Goal: Task Accomplishment & Management: Manage account settings

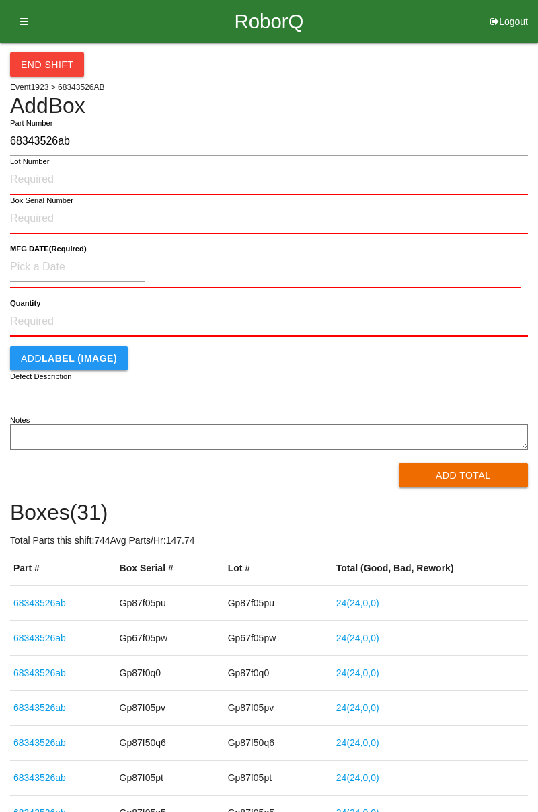
type input "68343526ab"
click at [19, 174] on input "Lot Number" at bounding box center [269, 180] width 518 height 30
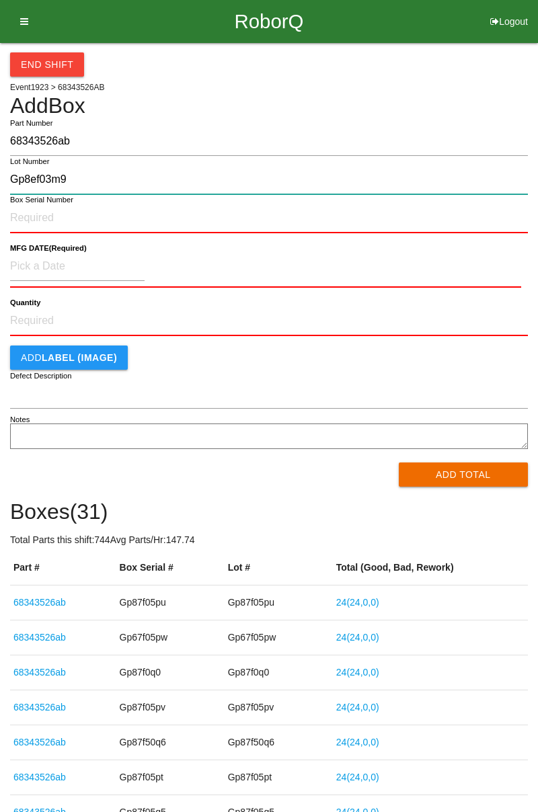
click at [40, 175] on input "Gp8ef03m9" at bounding box center [269, 179] width 518 height 29
type input "Gp8ef03m9"
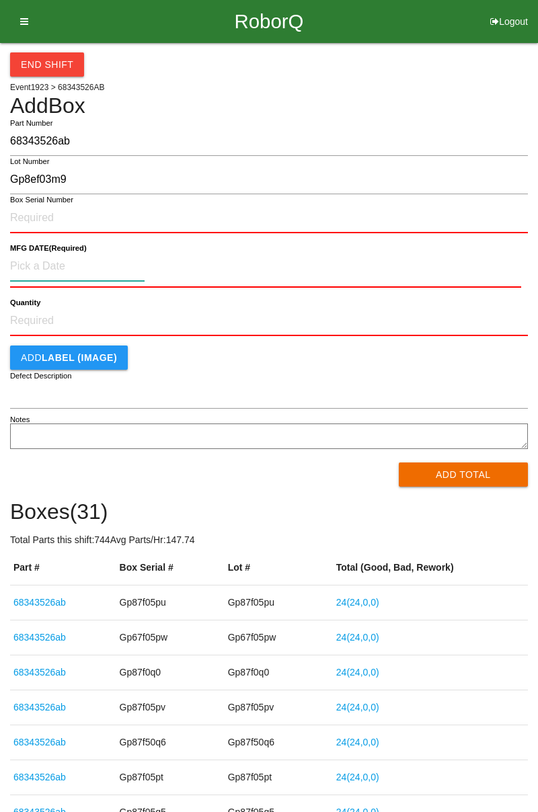
click at [43, 263] on input at bounding box center [77, 266] width 135 height 29
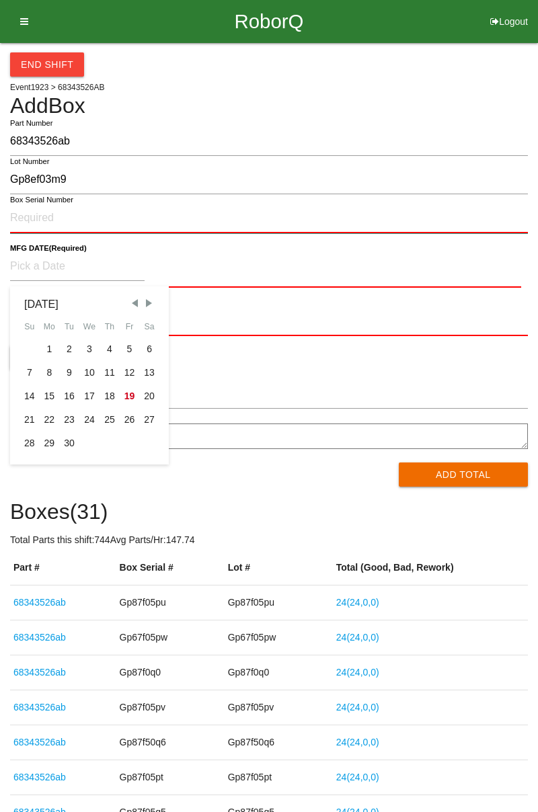
click at [38, 211] on input "Box Serial Number" at bounding box center [269, 219] width 518 height 30
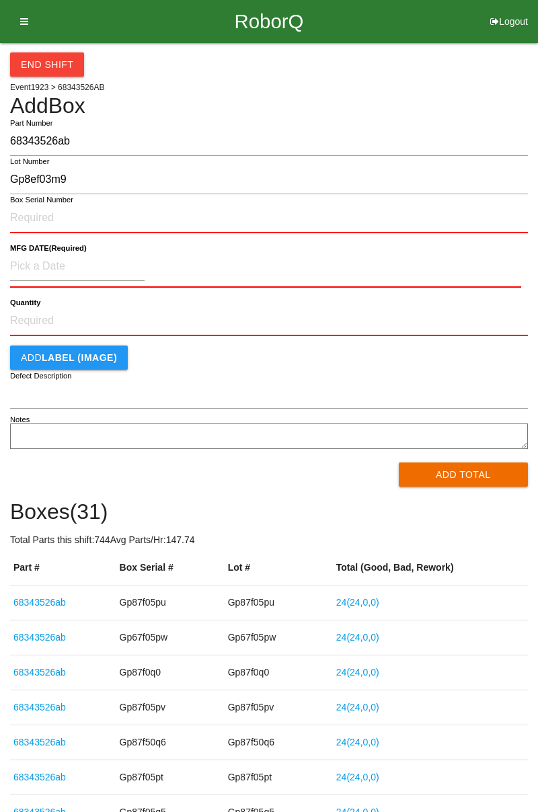
click at [31, 200] on label "Box Serial Number" at bounding box center [41, 199] width 63 height 11
click at [31, 204] on input "Box Serial Number" at bounding box center [269, 219] width 518 height 30
paste input "Gp8ef03m9"
type input "Gp8ef03m9"
click at [28, 264] on input at bounding box center [77, 266] width 135 height 29
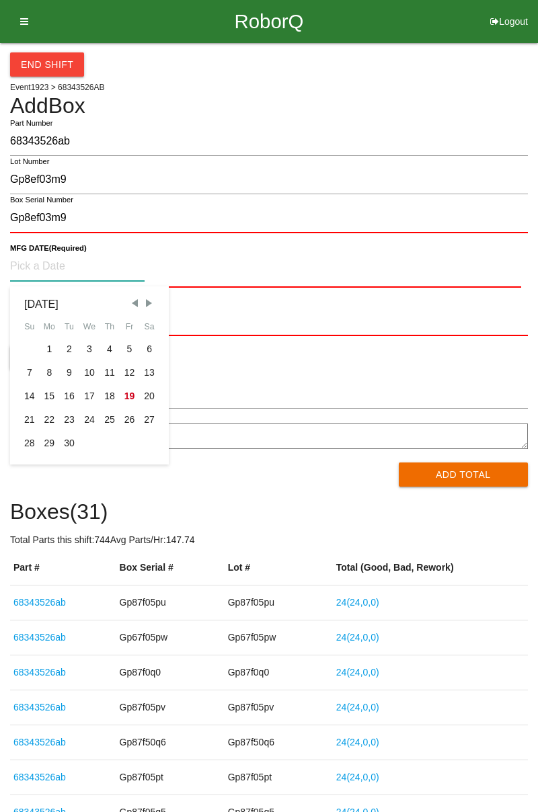
click at [65, 370] on div "9" at bounding box center [69, 373] width 20 height 24
type input "09/09/2025"
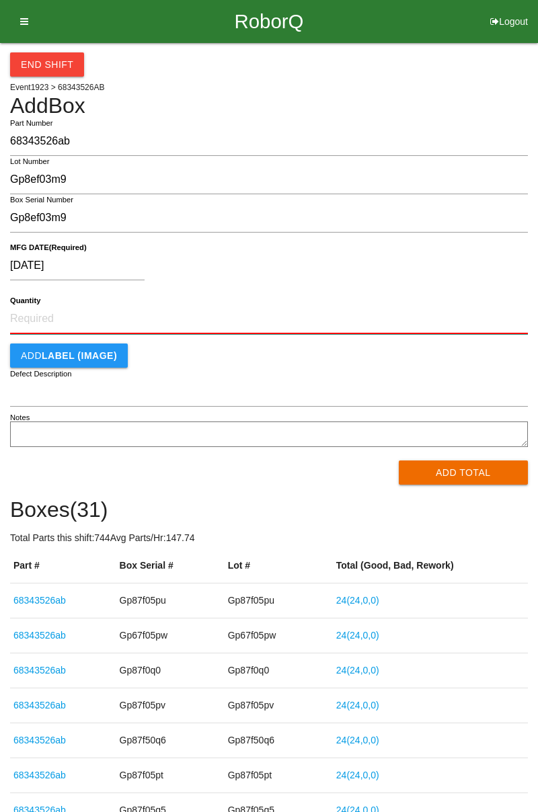
click at [32, 324] on input "Quantity" at bounding box center [269, 320] width 518 height 30
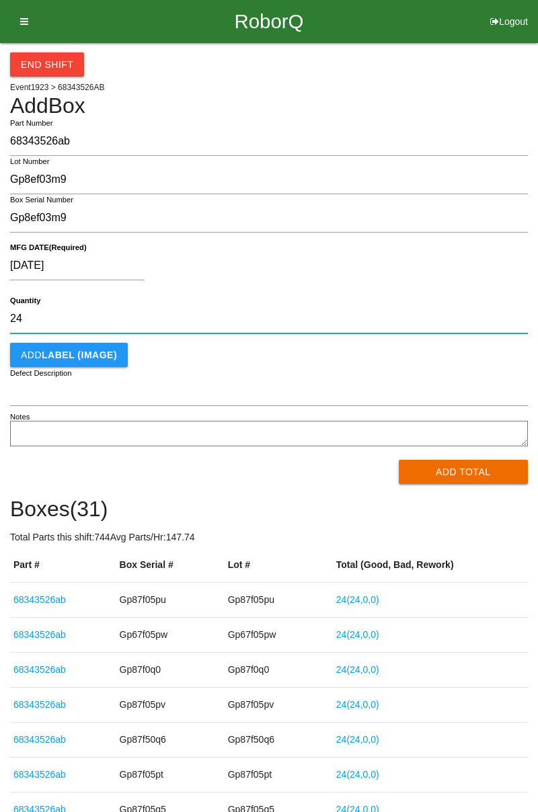
type input "24"
click at [469, 476] on button "Add Total" at bounding box center [464, 472] width 130 height 24
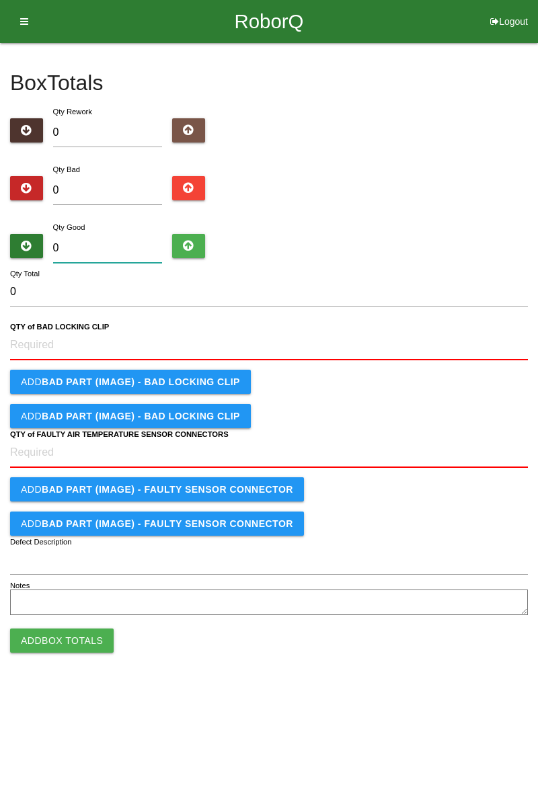
click at [100, 253] on input "0" at bounding box center [108, 248] width 110 height 29
type input "2"
type input "24"
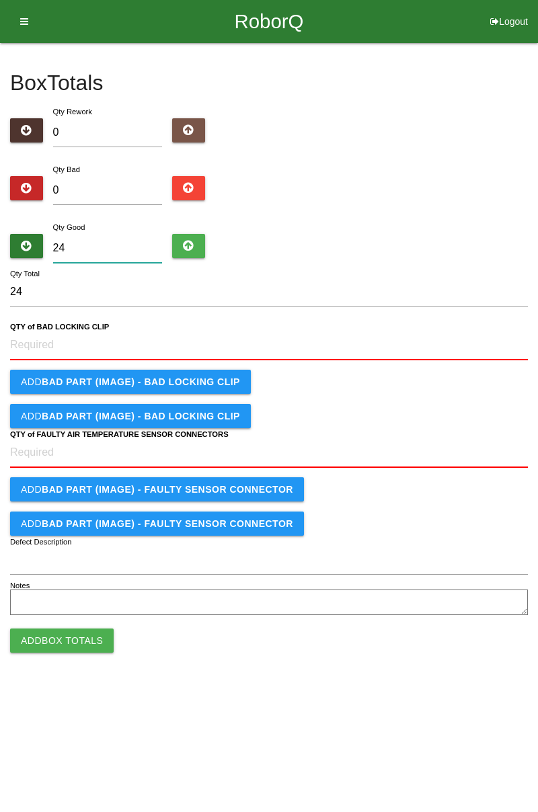
type input "24"
click at [35, 332] on label "QTY of BAD LOCKING CLIP" at bounding box center [59, 326] width 99 height 11
click at [35, 332] on CLIP "QTY of BAD LOCKING CLIP" at bounding box center [269, 346] width 518 height 30
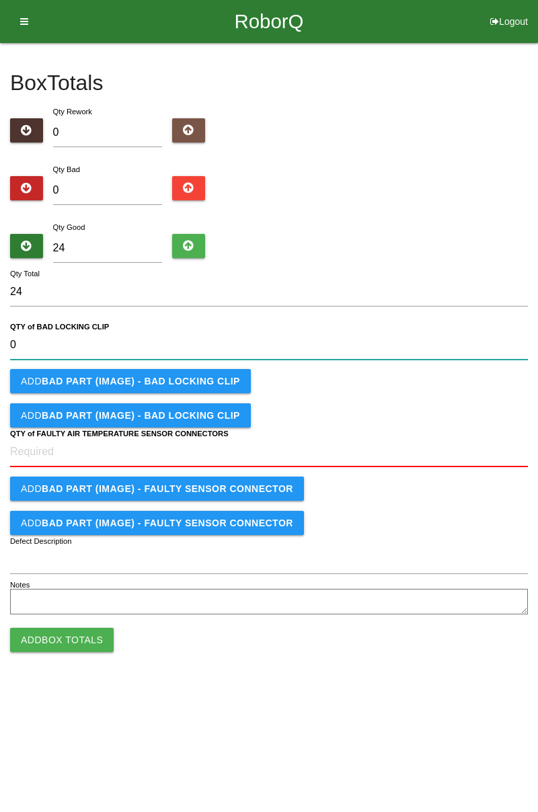
type CLIP "0"
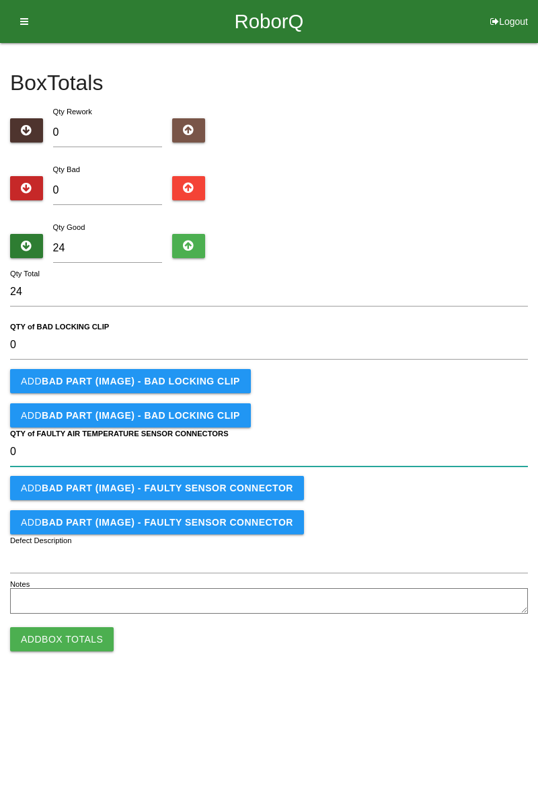
type CONNECTORS "0"
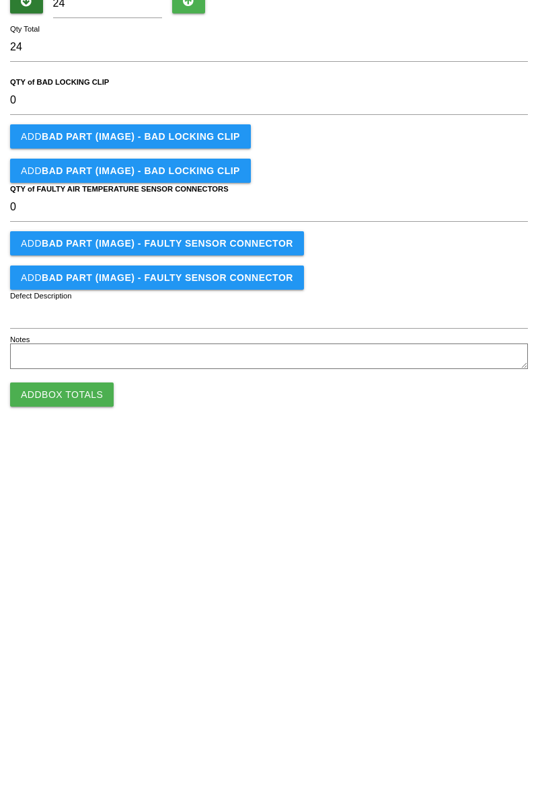
click at [43, 643] on button "Add Box Totals" at bounding box center [62, 640] width 104 height 24
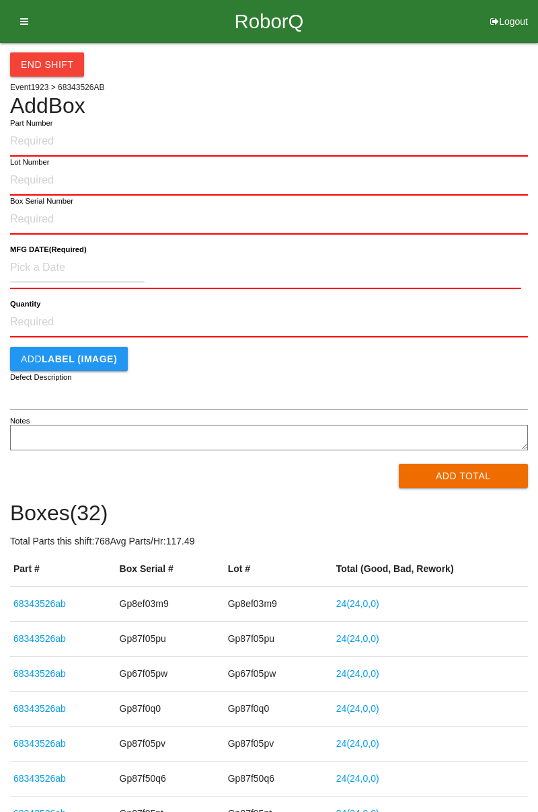
click at [26, 21] on icon at bounding box center [19, 21] width 17 height 43
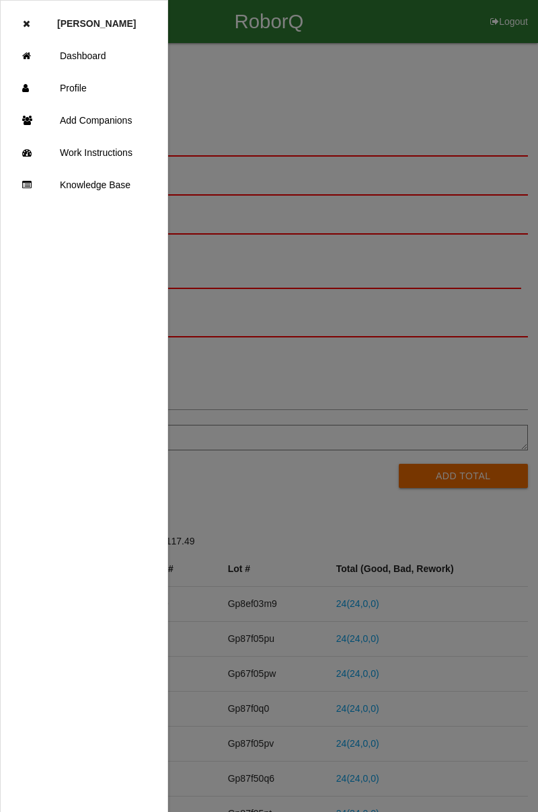
click at [90, 62] on link "Dashboard" at bounding box center [84, 56] width 167 height 32
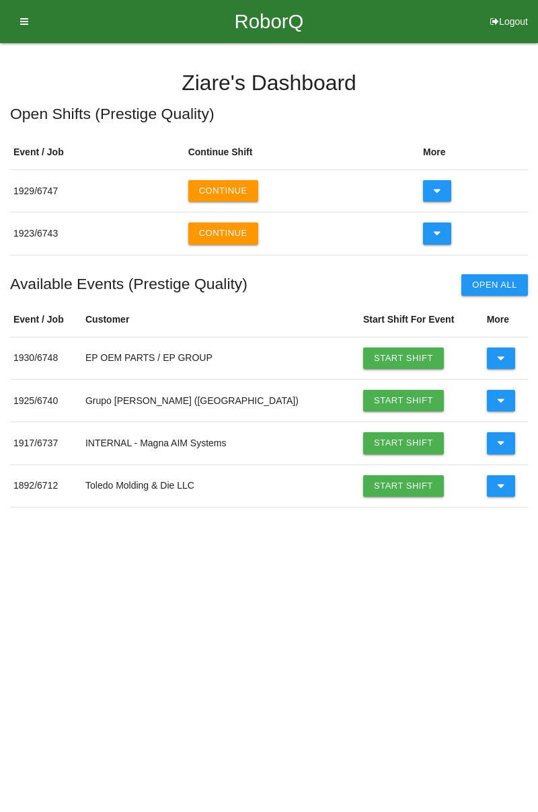
click at [201, 181] on button "Continue" at bounding box center [223, 191] width 70 height 22
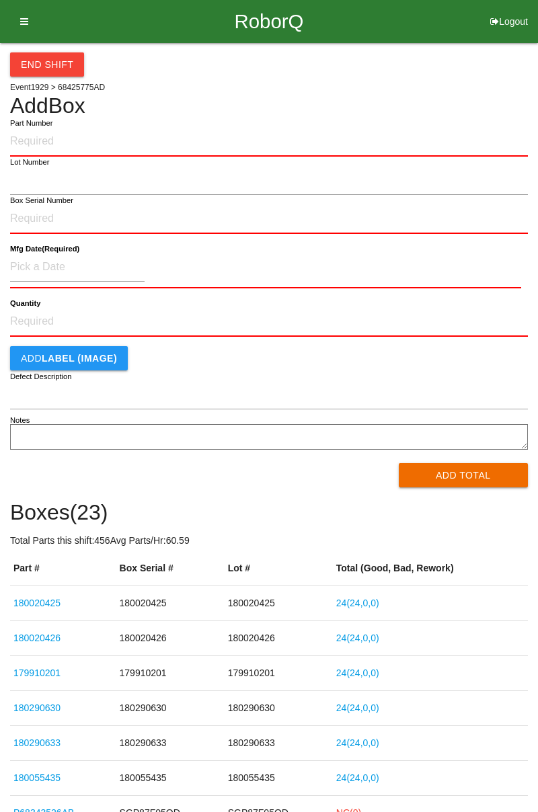
click at [19, 26] on icon at bounding box center [19, 21] width 17 height 43
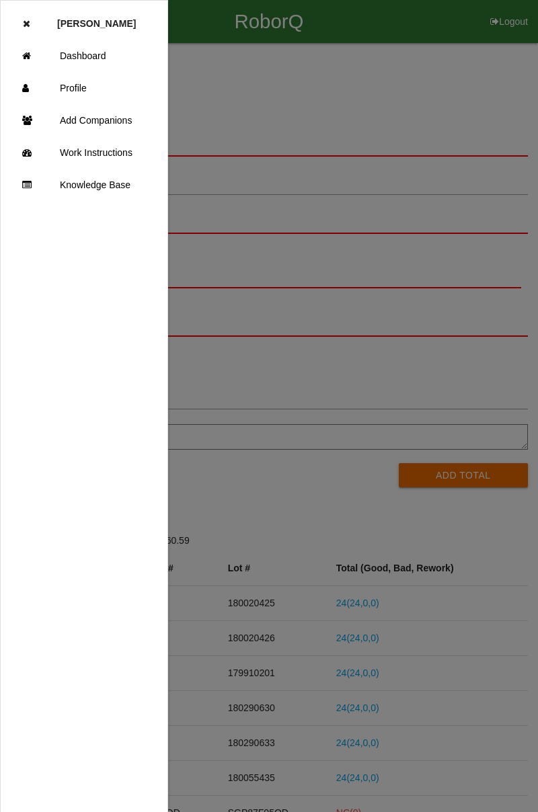
click at [122, 121] on link "Add Companions" at bounding box center [84, 120] width 167 height 32
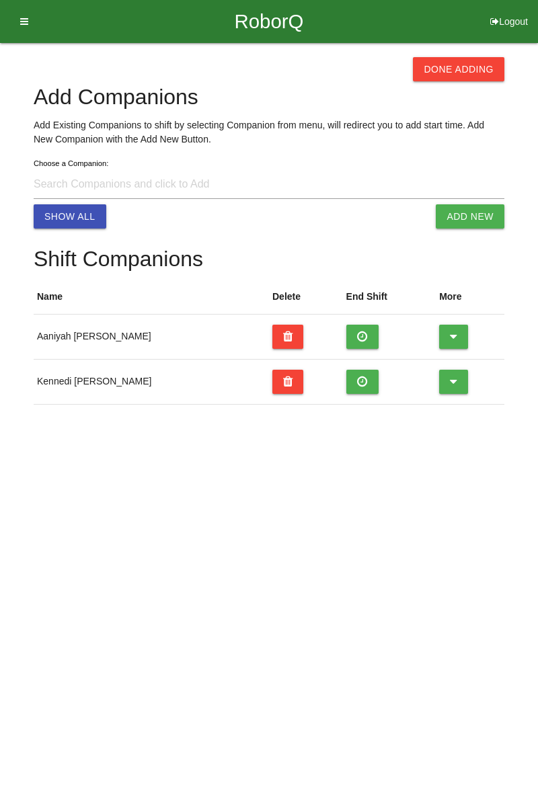
click at [357, 336] on icon at bounding box center [362, 337] width 11 height 24
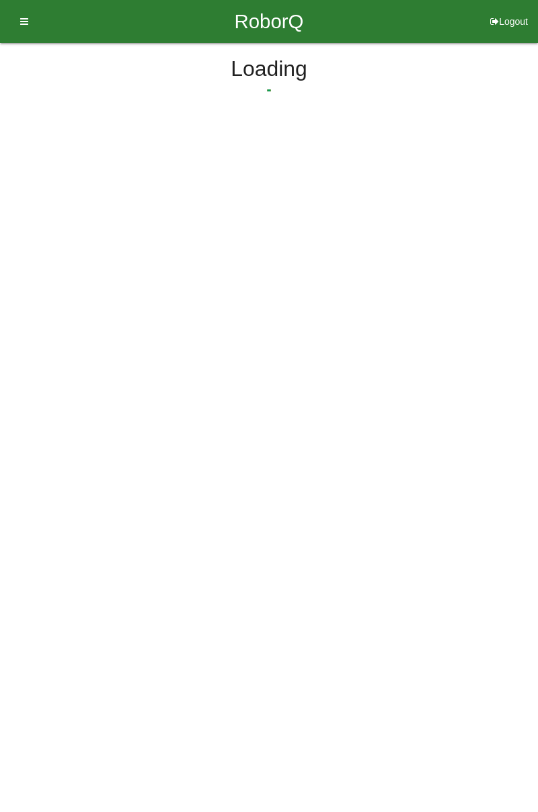
select select "2"
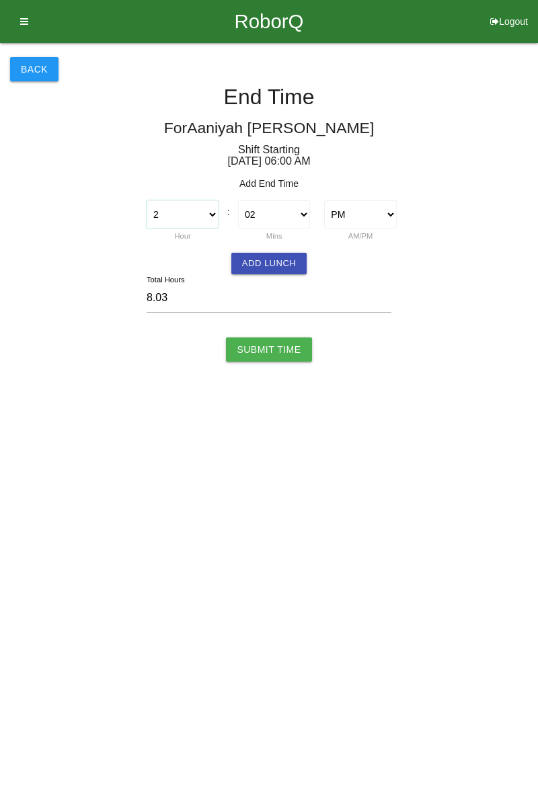
click at [195, 213] on select "1 2 3 4 5 6 7 8 9 10 11 12" at bounding box center [183, 214] width 72 height 28
select select "8"
click at [147, 200] on select "1 2 3 4 5 6 7 8 9 10 11 12" at bounding box center [183, 214] width 72 height 28
type input "14.03"
click at [288, 219] on select "00 01 02 03 04 05 06 07 08 09 10 11 12 13 14 15 16 17 18 19 20 21 22 23 24 25 2…" at bounding box center [274, 214] width 72 height 28
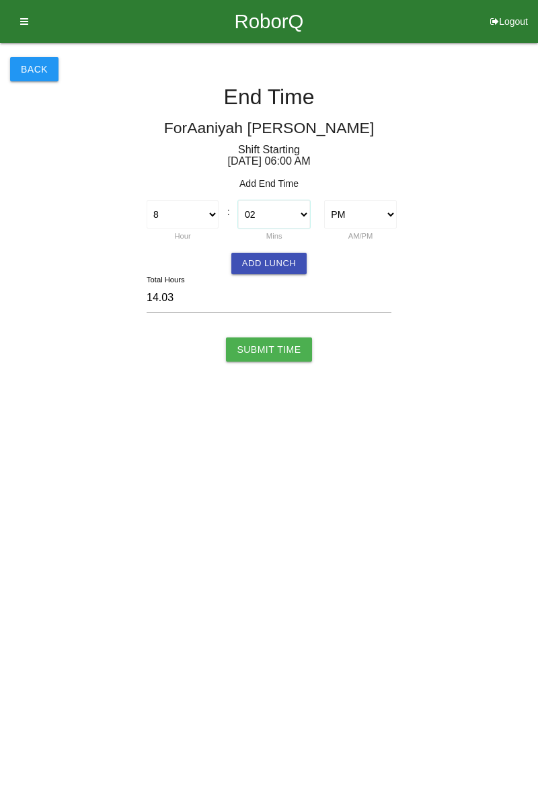
select select "0"
click at [238, 200] on select "00 01 02 03 04 05 06 07 08 09 10 11 12 13 14 15 16 17 18 19 20 21 22 23 24 25 2…" at bounding box center [274, 214] width 72 height 28
type input "14.00"
click at [374, 219] on select "AM PM" at bounding box center [360, 214] width 72 height 28
select select "1"
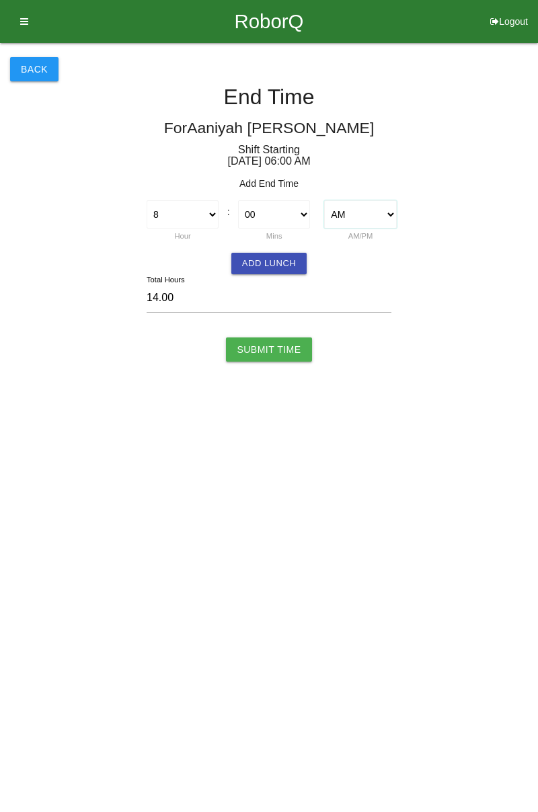
click at [324, 200] on select "AM PM" at bounding box center [360, 214] width 72 height 28
type input "2.00"
click at [276, 353] on input "Submit Time" at bounding box center [268, 350] width 85 height 24
type input "Processing..."
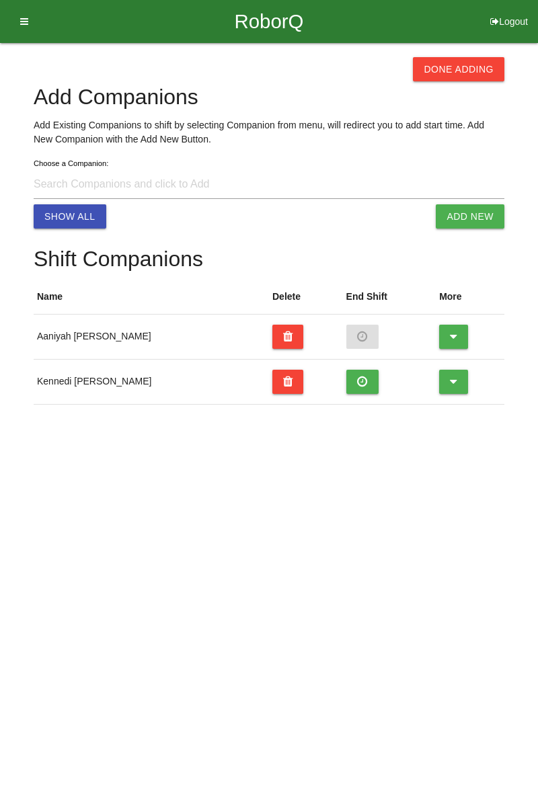
click at [346, 375] on button at bounding box center [362, 382] width 33 height 24
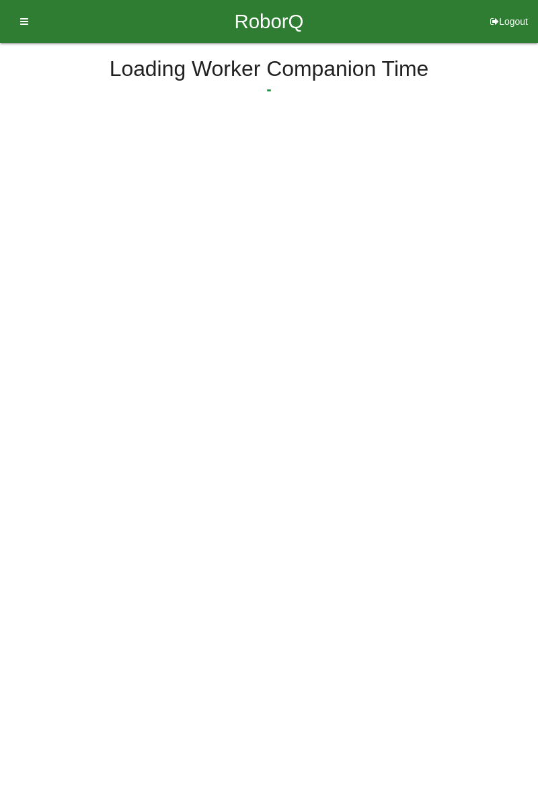
select select "2"
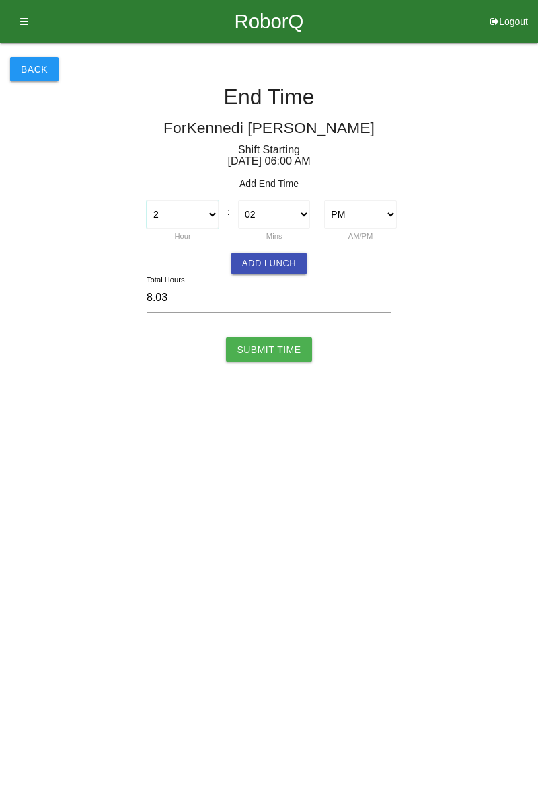
click at [208, 218] on select "1 2 3 4 5 6 7 8 9 10 11 12" at bounding box center [183, 214] width 72 height 28
select select "1"
click at [147, 200] on select "1 2 3 4 5 6 7 8 9 10 11 12" at bounding box center [183, 214] width 72 height 28
type input "7.03"
click at [290, 215] on select "00 01 02 03 04 05 06 07 08 09 10 11 12 13 14 15 16 17 18 19 20 21 22 23 24 25 2…" at bounding box center [274, 214] width 72 height 28
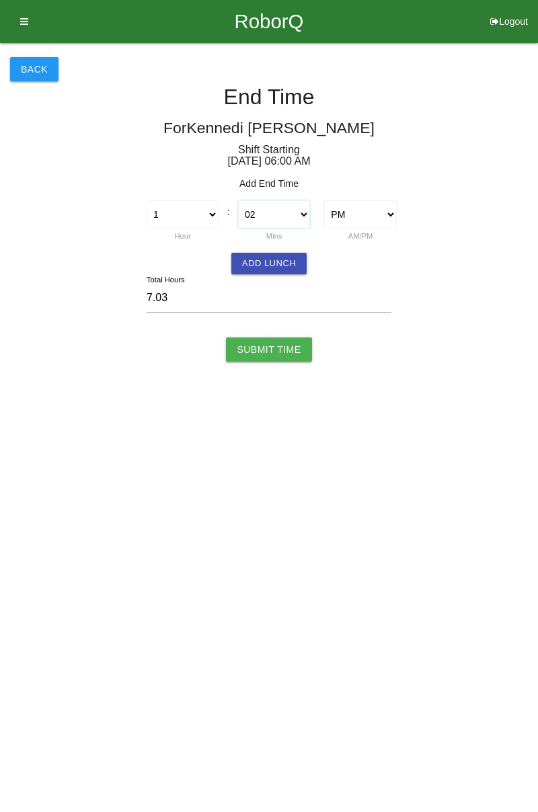
select select "30"
click at [238, 200] on select "00 01 02 03 04 05 06 07 08 09 10 11 12 13 14 15 16 17 18 19 20 21 22 23 24 25 2…" at bounding box center [274, 214] width 72 height 28
type input "7.50"
click at [277, 264] on button "Add Lunch" at bounding box center [268, 264] width 75 height 22
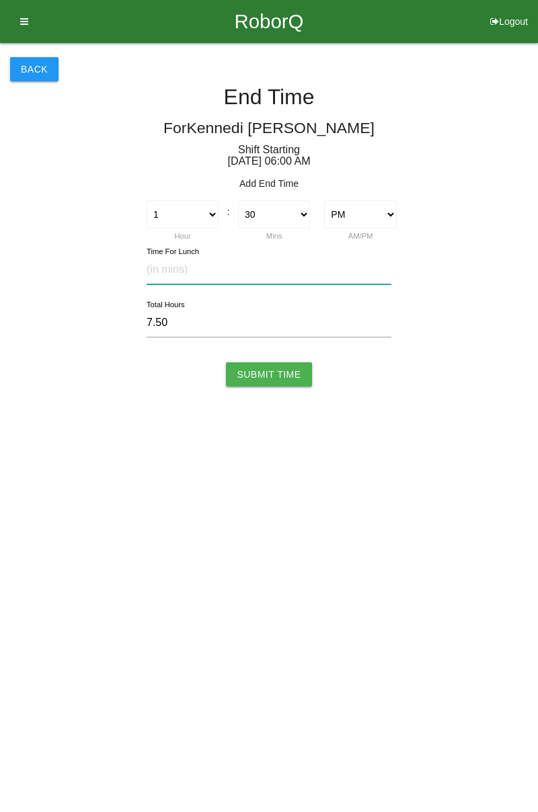
click at [204, 274] on input "text" at bounding box center [269, 270] width 245 height 29
type input "30"
type input "7.00"
click at [276, 376] on input "Submit Time" at bounding box center [268, 375] width 85 height 24
type input "Processing..."
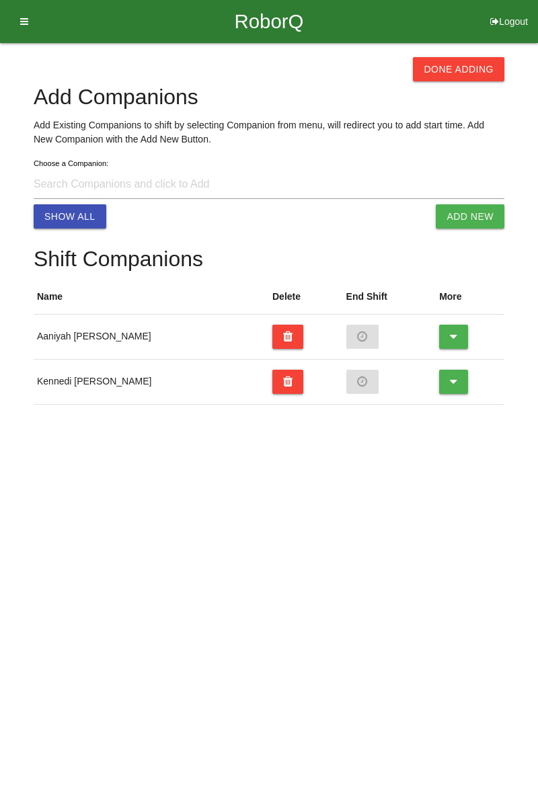
click at [445, 74] on button "Done Adding" at bounding box center [458, 69] width 91 height 24
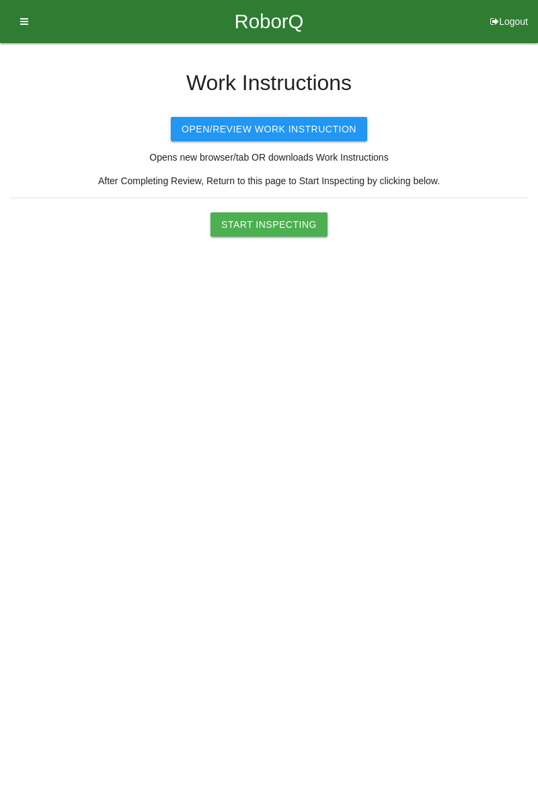
click at [285, 215] on button "Start Inspecting" at bounding box center [269, 225] width 117 height 24
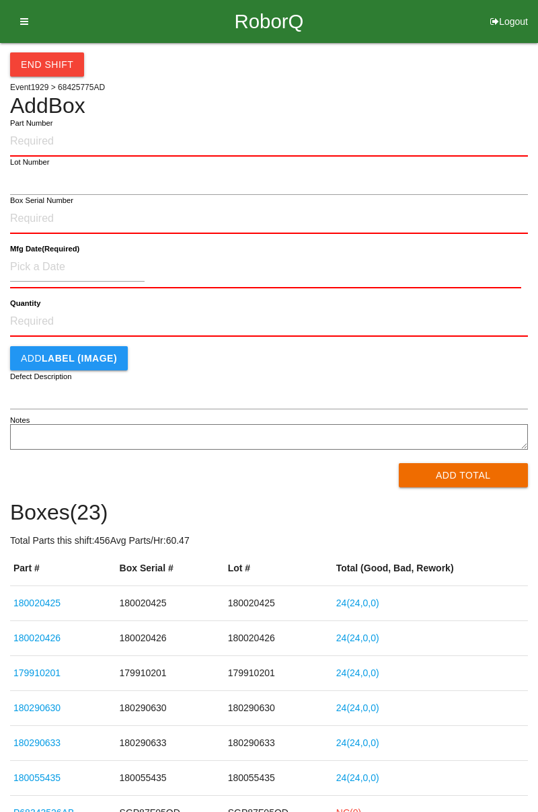
click at [24, 23] on icon at bounding box center [19, 21] width 17 height 43
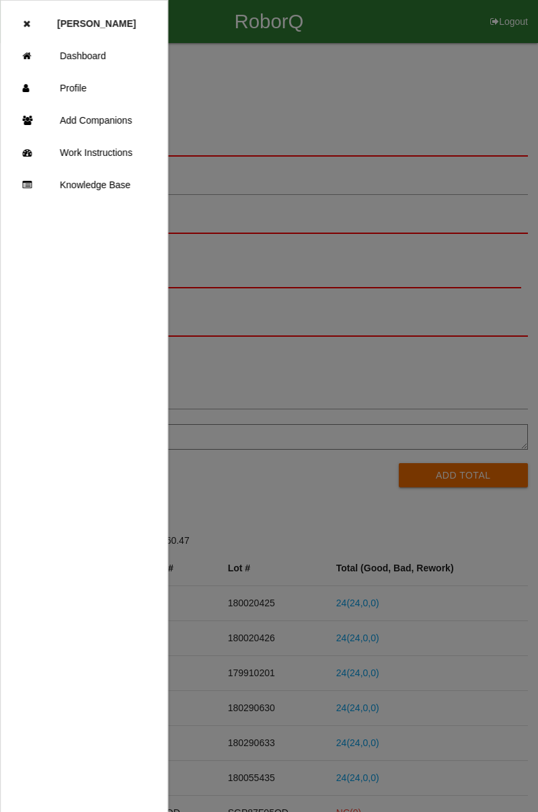
click at [96, 61] on link "Dashboard" at bounding box center [84, 56] width 167 height 32
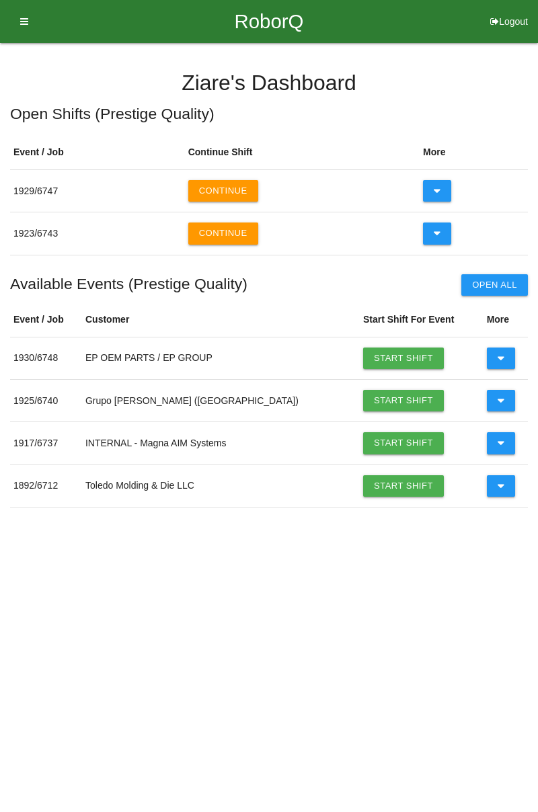
click at [223, 231] on button "Continue" at bounding box center [223, 234] width 70 height 22
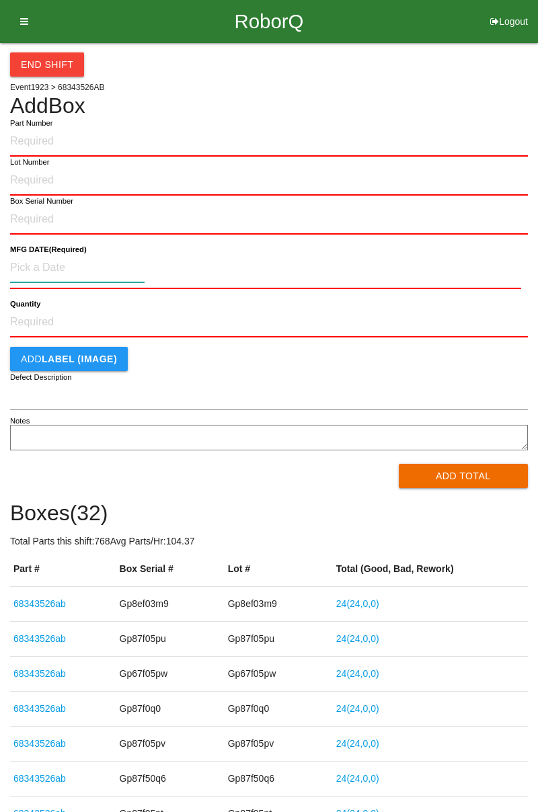
click at [15, 279] on input at bounding box center [77, 268] width 135 height 29
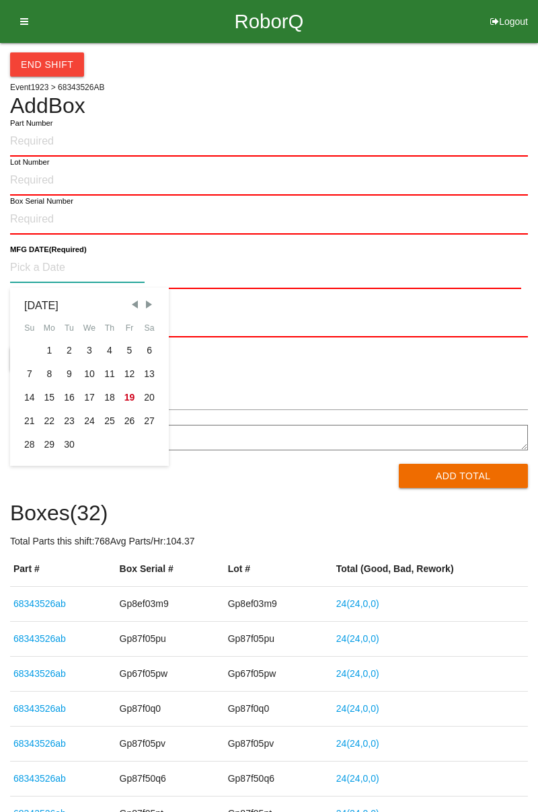
click at [42, 340] on div "September 2025 Su Mo Tu We Th Fr Sa 1 2 3 4 5 6 7 8 9 10 11 12 13 14 15 16 17 1…" at bounding box center [90, 376] width 140 height 159
click at [242, 117] on h4 "Add Box" at bounding box center [269, 106] width 518 height 24
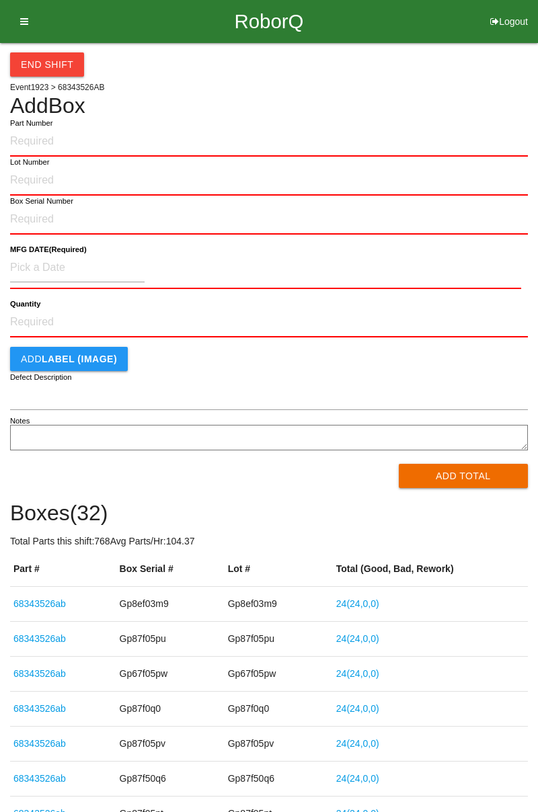
click at [26, 22] on icon at bounding box center [19, 21] width 17 height 43
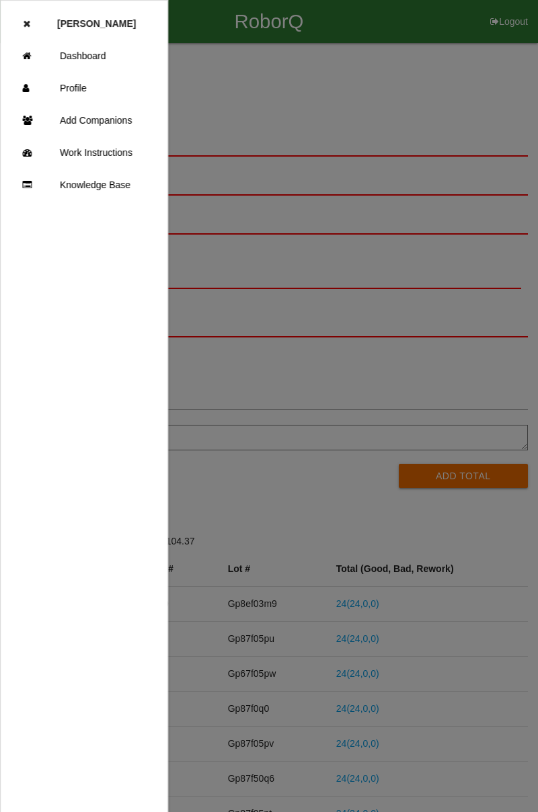
click at [256, 494] on div at bounding box center [269, 487] width 538 height 975
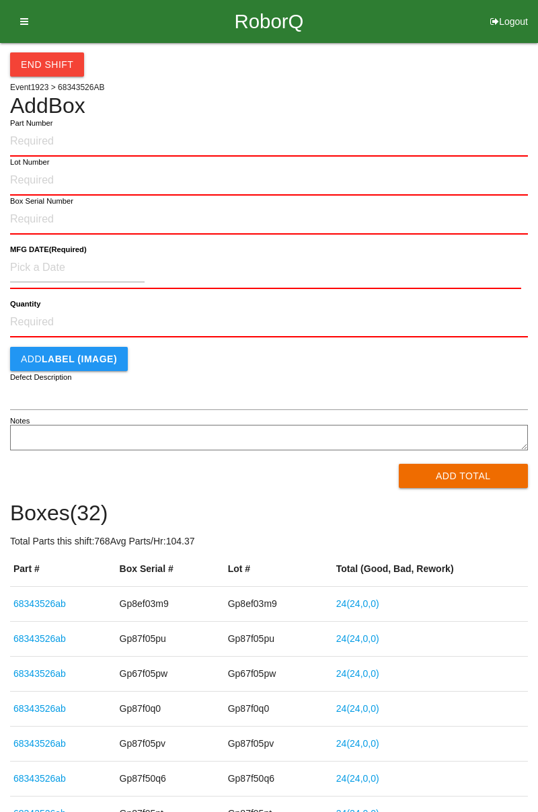
click at [26, 28] on icon at bounding box center [19, 21] width 17 height 43
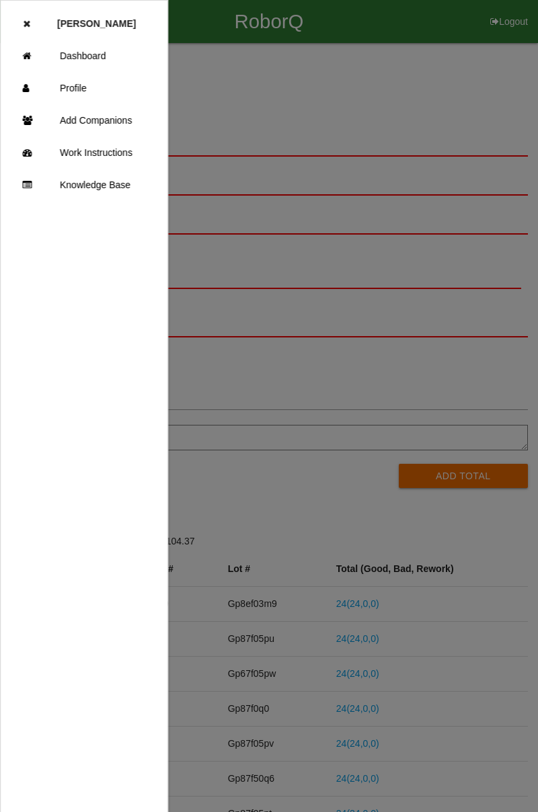
click at [285, 453] on div at bounding box center [269, 487] width 538 height 975
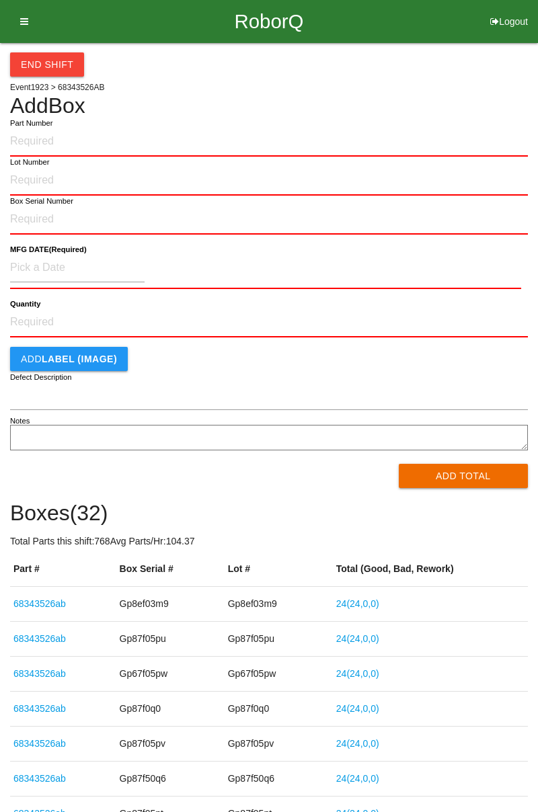
click at [38, 32] on div "RoborQ Logout" at bounding box center [269, 21] width 538 height 43
click at [51, 604] on link "68343526ab" at bounding box center [39, 604] width 52 height 11
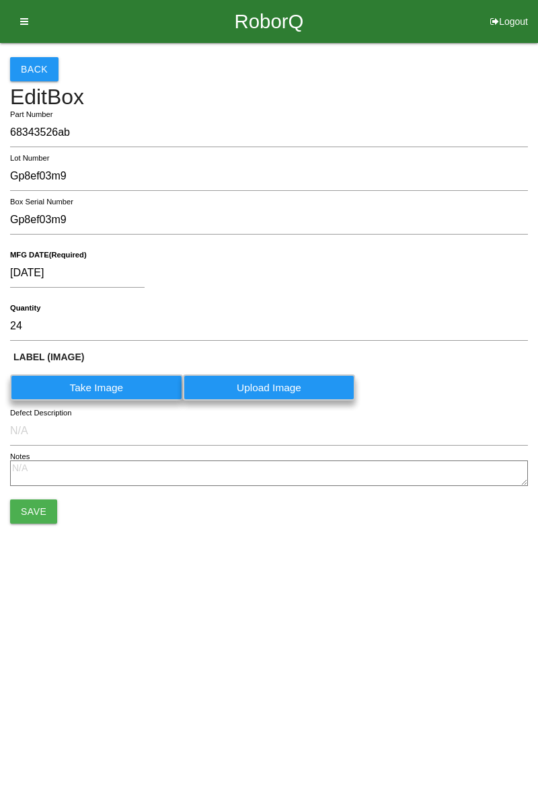
click at [36, 76] on button "Back" at bounding box center [34, 69] width 48 height 24
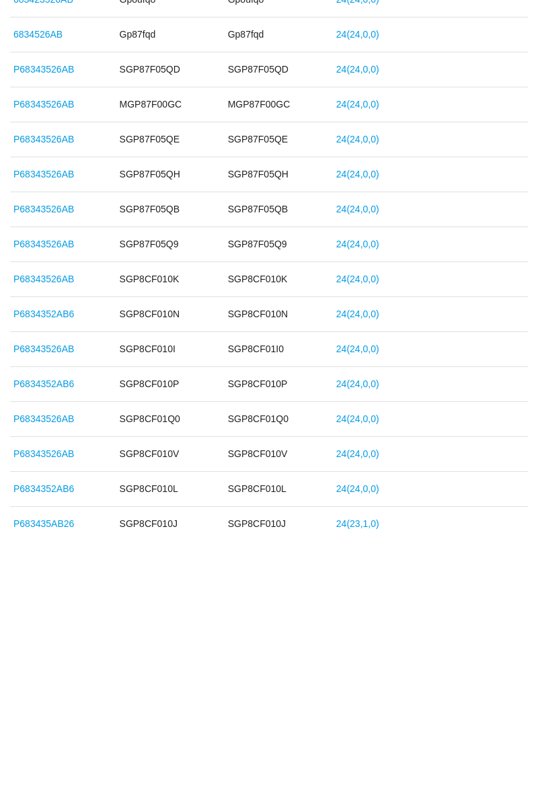
scroll to position [954, 0]
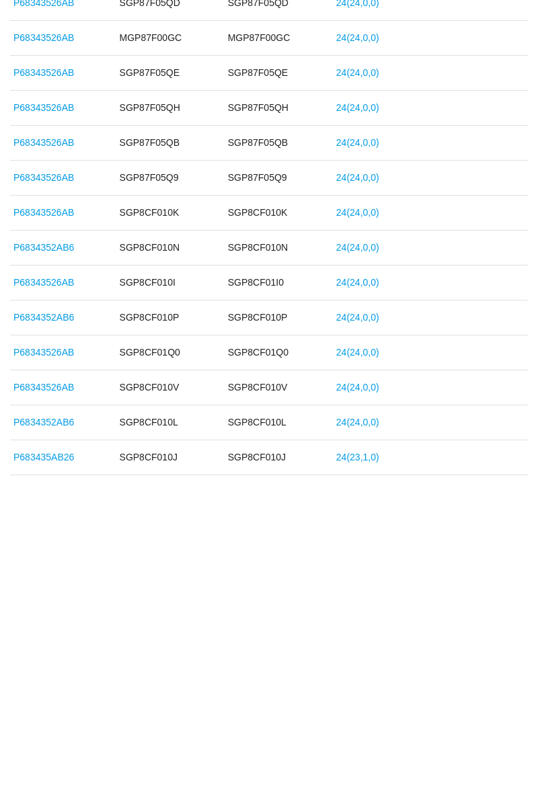
click at [363, 729] on link "24 ( 23 , 1 , 0 )" at bounding box center [357, 734] width 43 height 11
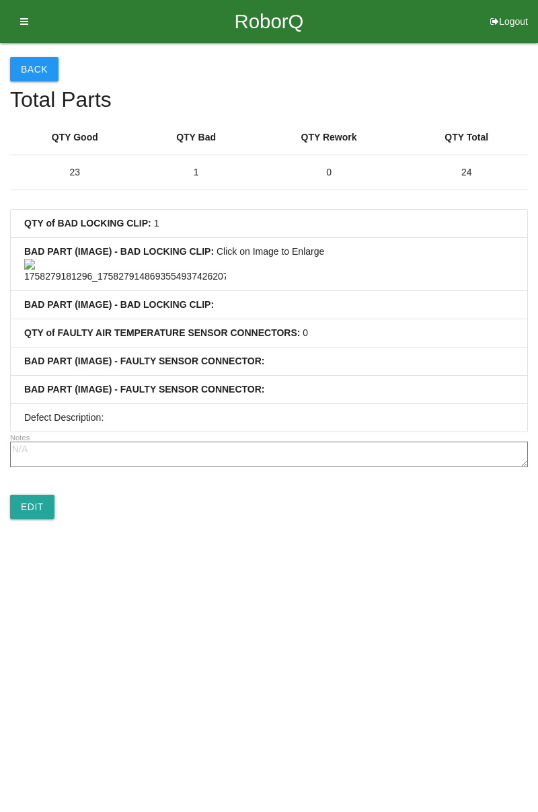
click at [37, 75] on button "Back" at bounding box center [34, 69] width 48 height 24
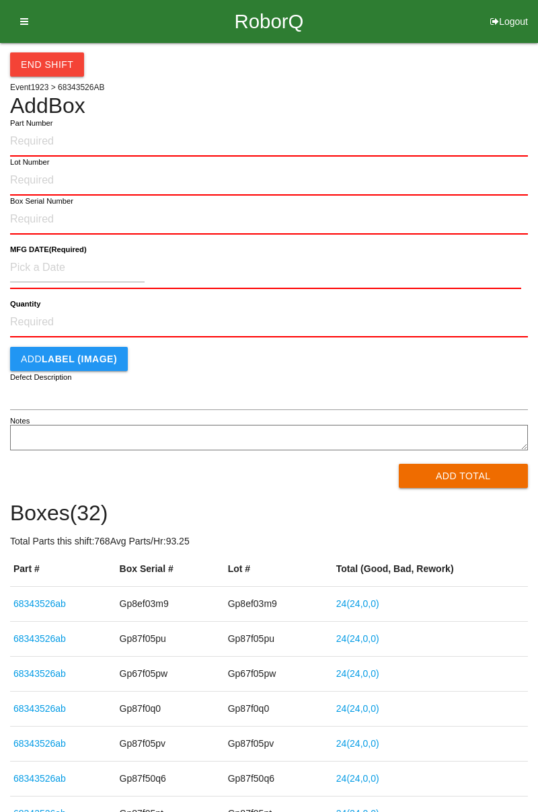
click at [26, 36] on icon at bounding box center [19, 21] width 17 height 43
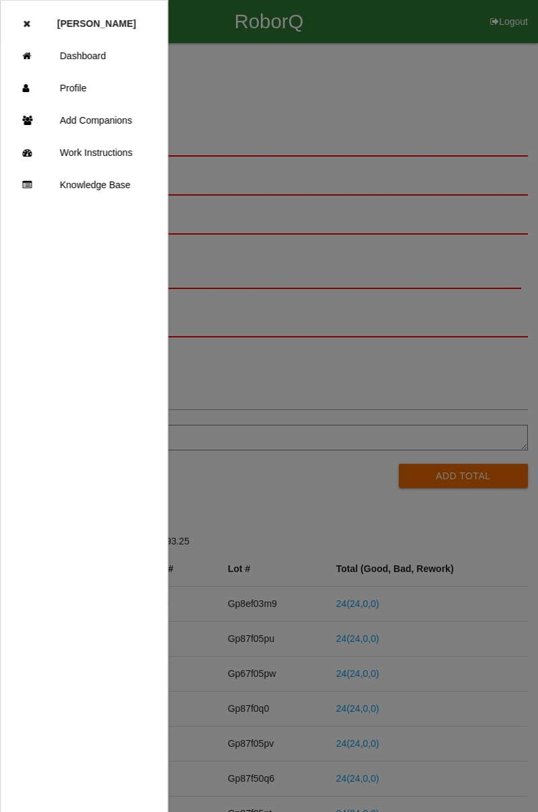
click at [83, 60] on link "Dashboard" at bounding box center [84, 56] width 167 height 32
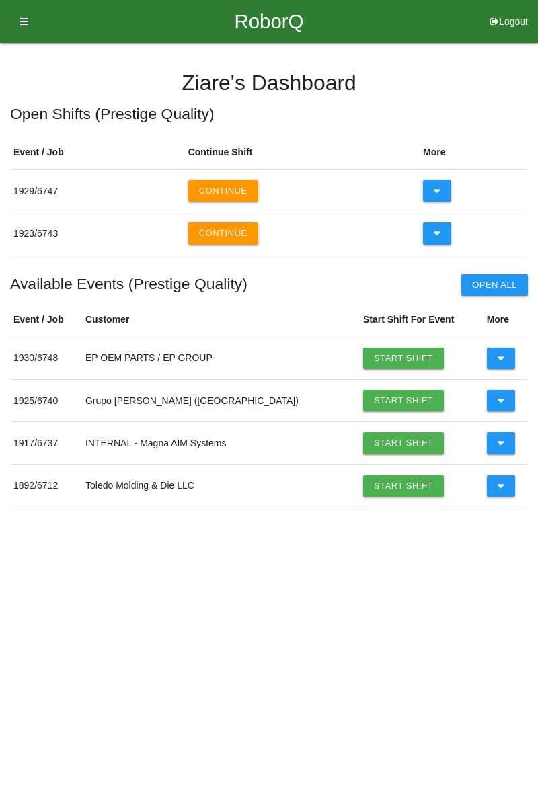
click at [24, 38] on icon at bounding box center [19, 21] width 17 height 43
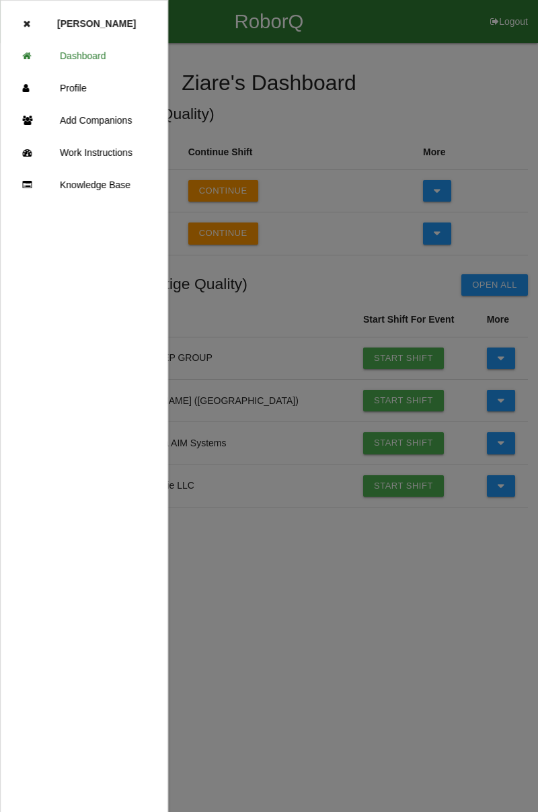
click at [118, 126] on link "Add Companions" at bounding box center [84, 120] width 167 height 32
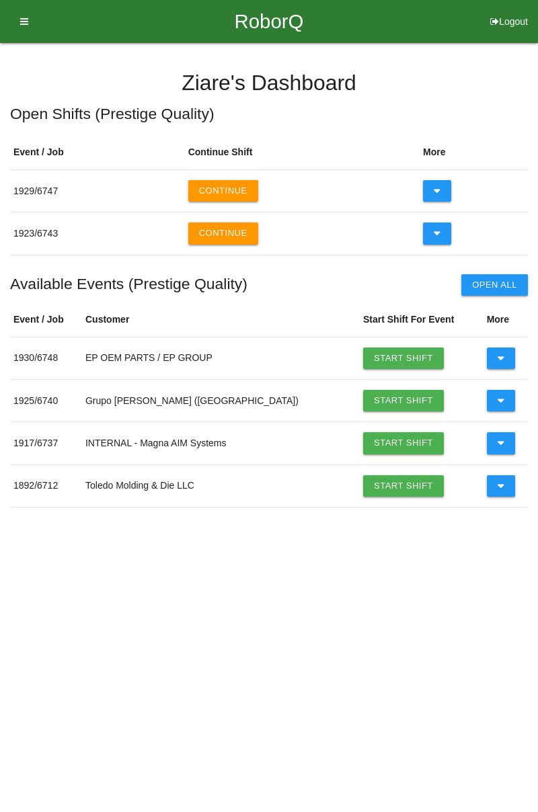
click at [231, 192] on button "Continue" at bounding box center [223, 191] width 70 height 22
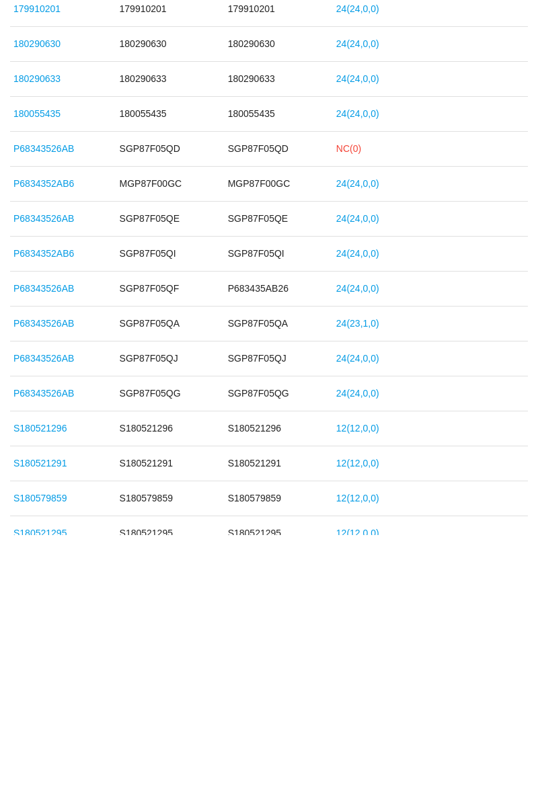
scroll to position [390, 0]
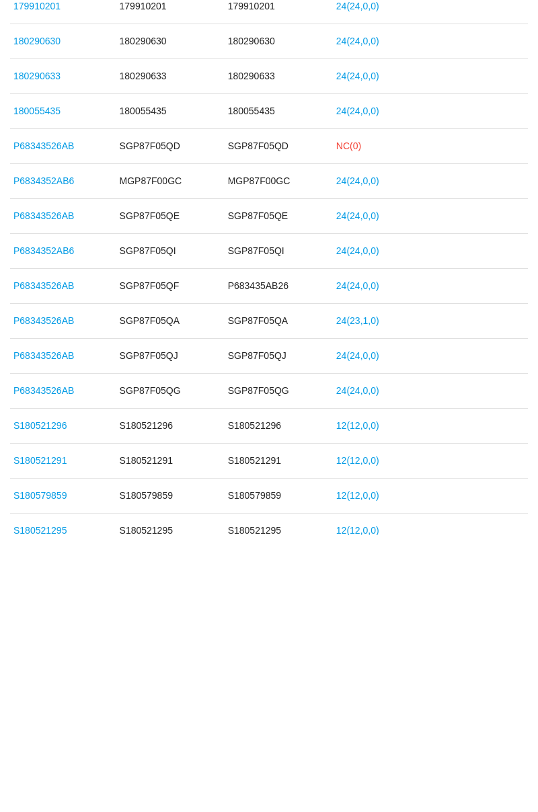
click at [40, 598] on link "P68343526AB" at bounding box center [43, 598] width 61 height 11
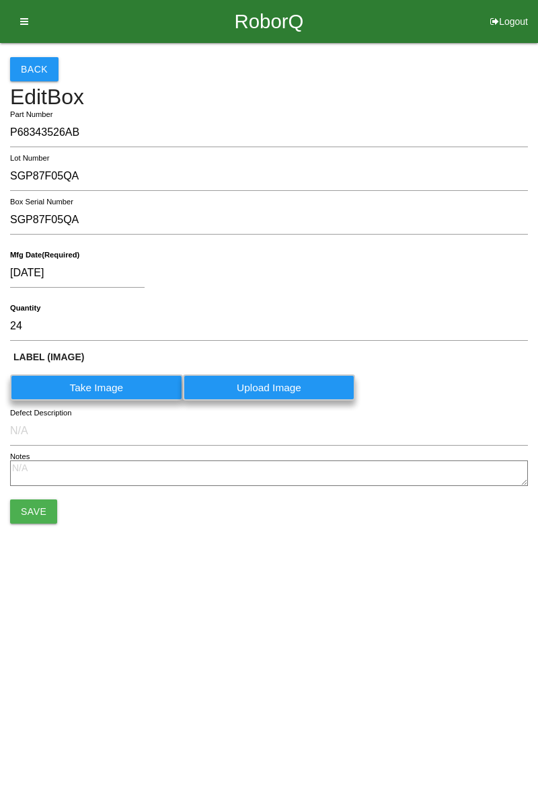
click at [30, 81] on button "Back" at bounding box center [34, 69] width 48 height 24
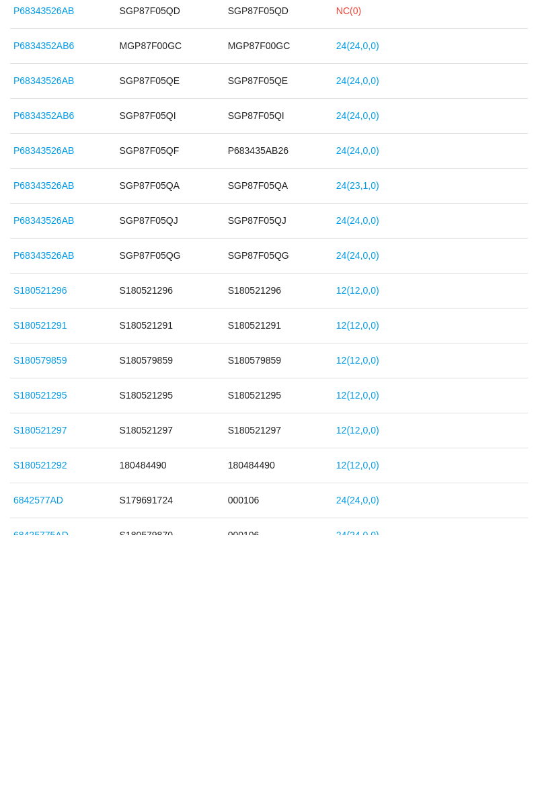
scroll to position [640, 0]
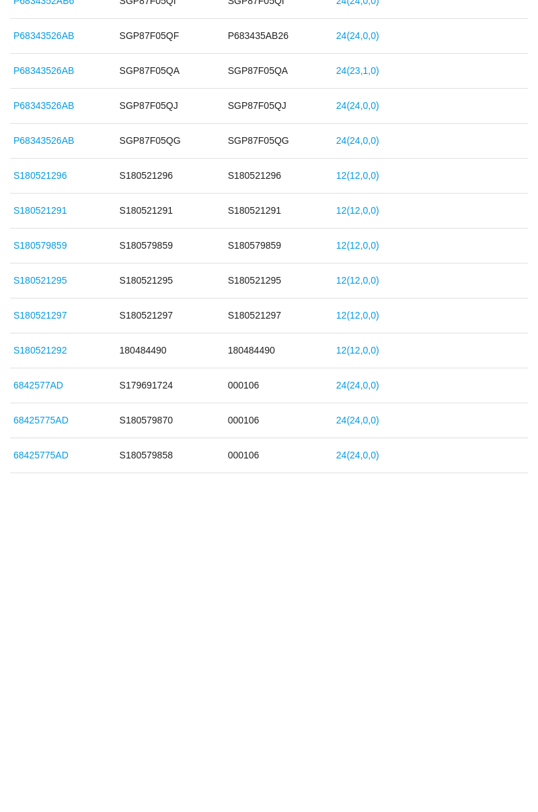
click at [52, 692] on link "68425775AD" at bounding box center [40, 697] width 55 height 11
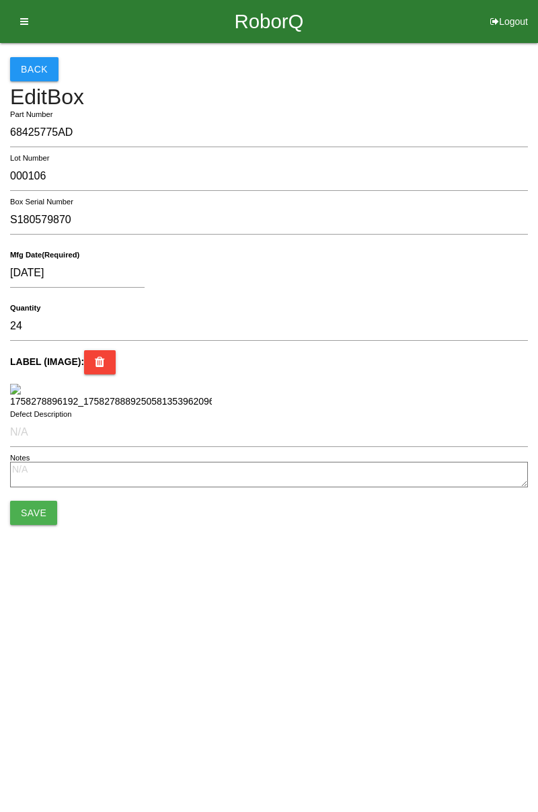
click at [25, 38] on icon at bounding box center [19, 21] width 17 height 43
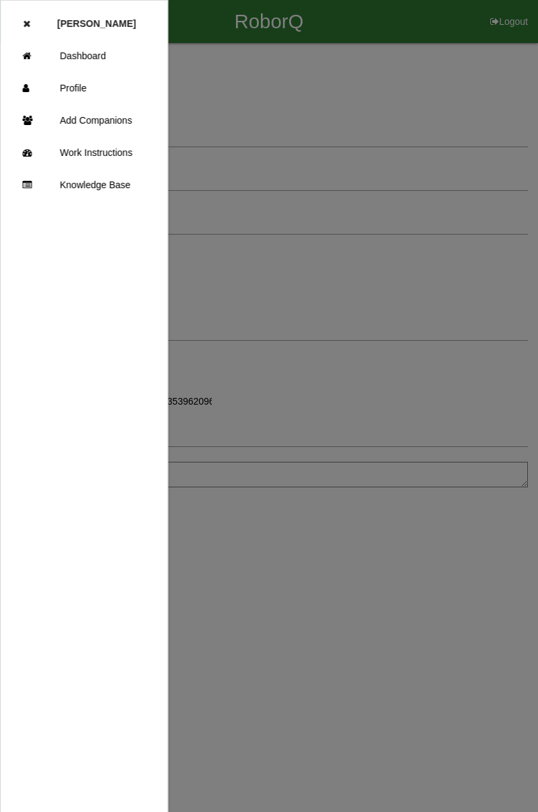
click at [233, 110] on div at bounding box center [269, 487] width 538 height 975
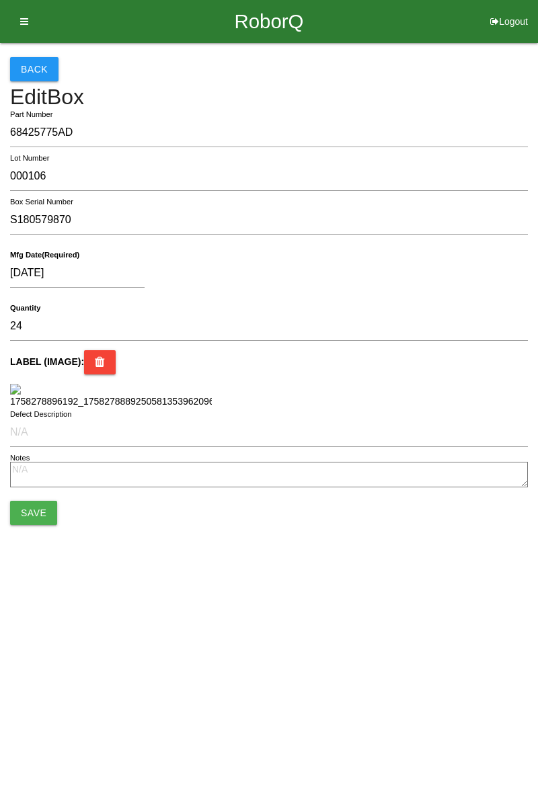
click at [25, 70] on button "Back" at bounding box center [34, 69] width 48 height 24
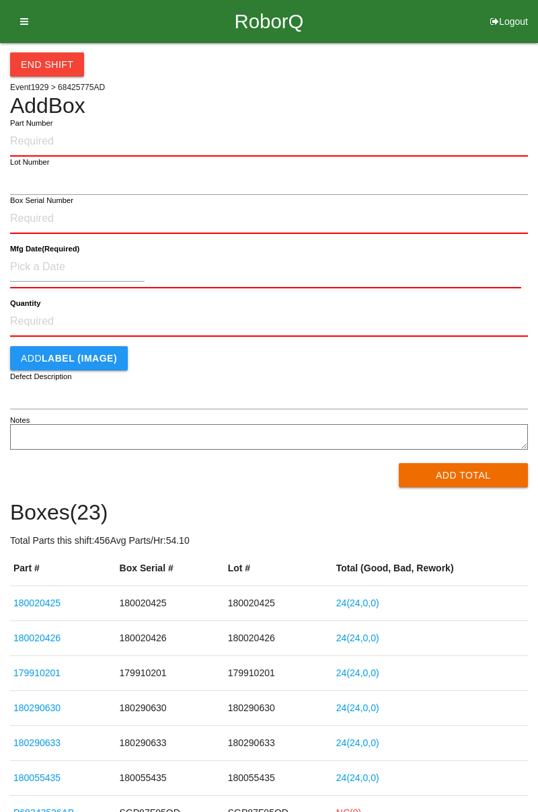
click at [25, 36] on icon at bounding box center [19, 21] width 17 height 43
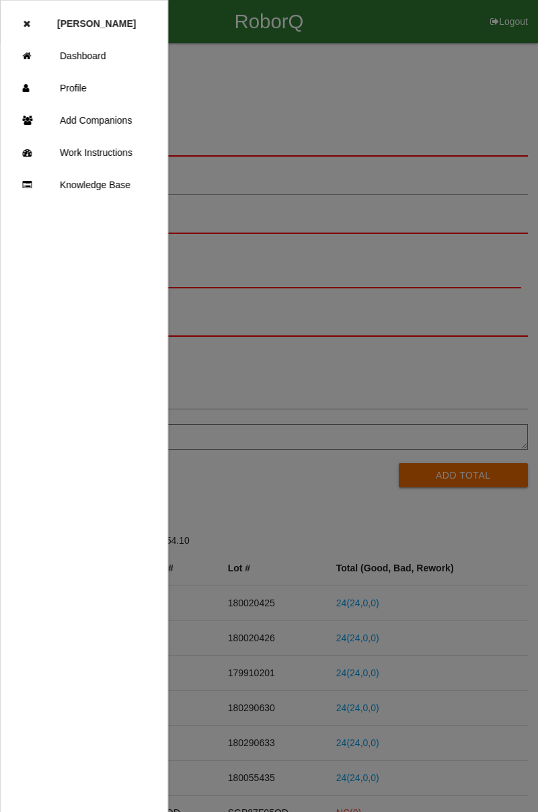
click at [109, 124] on link "Add Companions" at bounding box center [84, 120] width 167 height 32
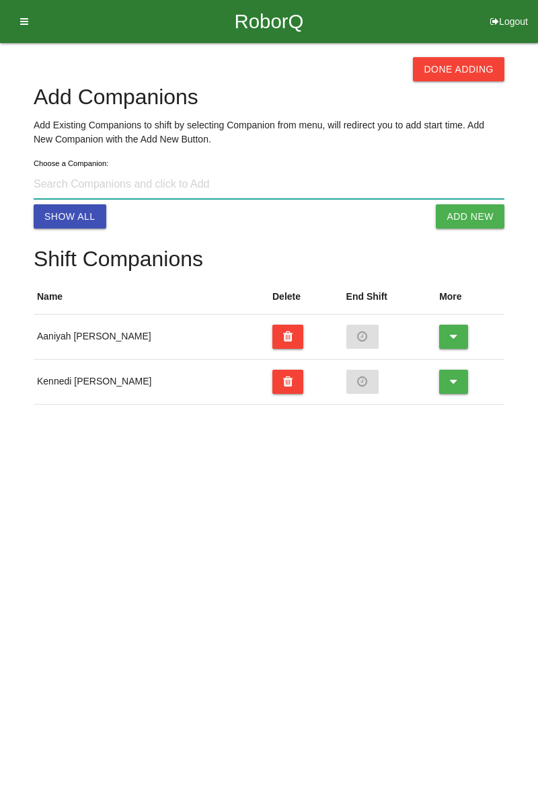
click at [110, 188] on input at bounding box center [269, 184] width 471 height 29
click at [75, 186] on input at bounding box center [269, 184] width 471 height 29
type input "Ajust"
click at [464, 225] on button "Add New" at bounding box center [470, 216] width 69 height 24
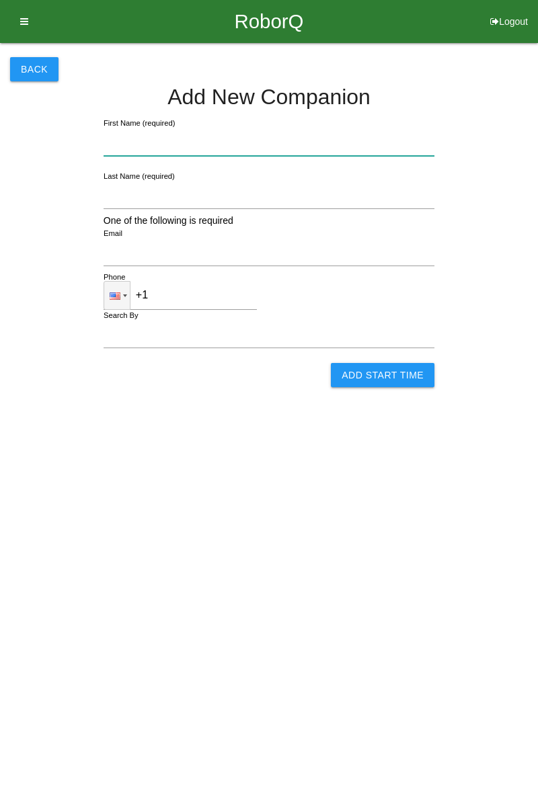
click at [213, 139] on input "First Name (required)" at bounding box center [269, 141] width 331 height 29
type input "Aj"
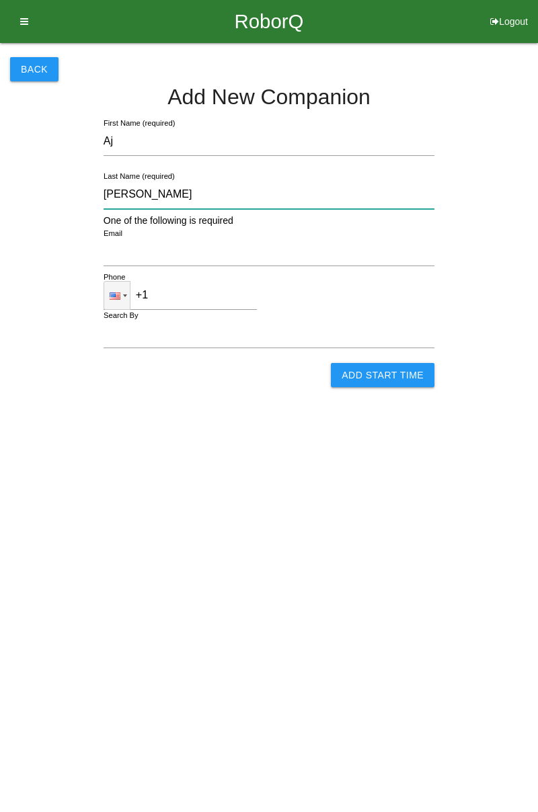
type input "[PERSON_NAME]"
click at [221, 256] on input "Email" at bounding box center [269, 251] width 331 height 29
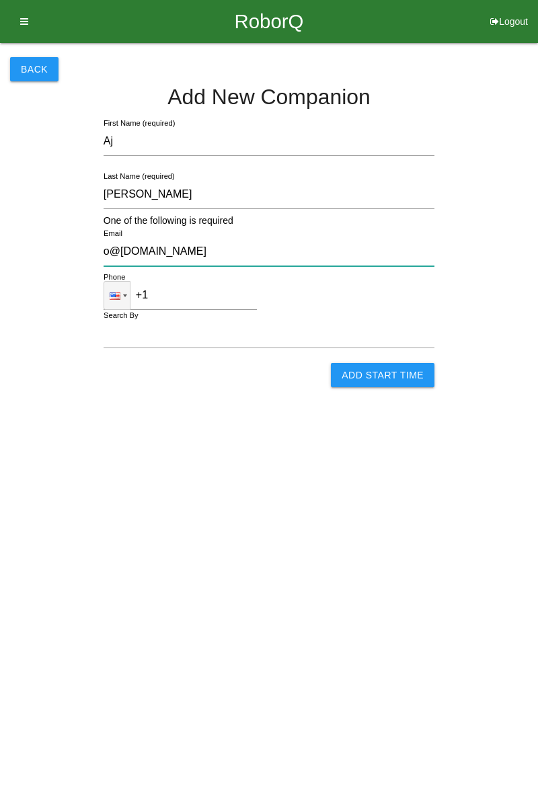
type input "o@gmail.com"
click at [196, 300] on input "+1" at bounding box center [180, 295] width 153 height 29
click at [397, 380] on input "Add Start Time" at bounding box center [383, 375] width 104 height 24
select select "3"
select select "2"
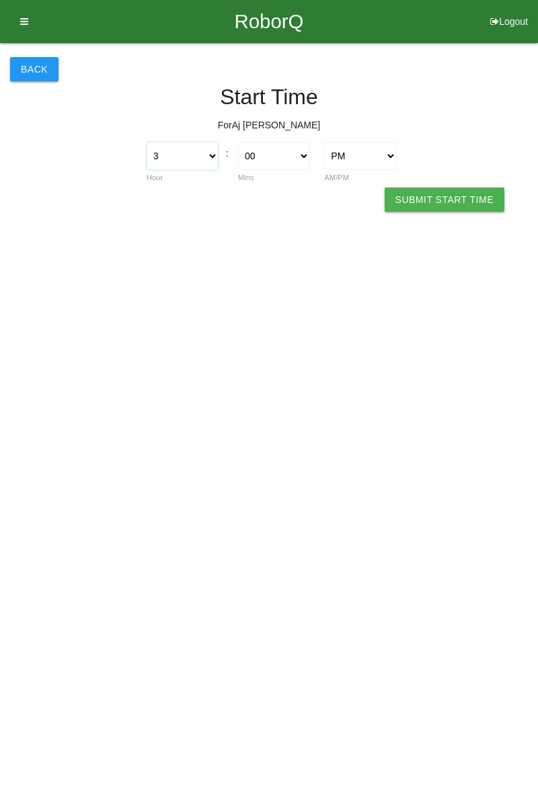
click at [206, 159] on select "1 2 3 4 5 6 7 8 9 10 11 12" at bounding box center [183, 156] width 72 height 28
select select "7"
click at [147, 142] on select "1 2 3 4 5 6 7 8 9 10 11 12" at bounding box center [183, 156] width 72 height 28
click at [365, 163] on select "AM PM" at bounding box center [360, 156] width 72 height 28
select select "1"
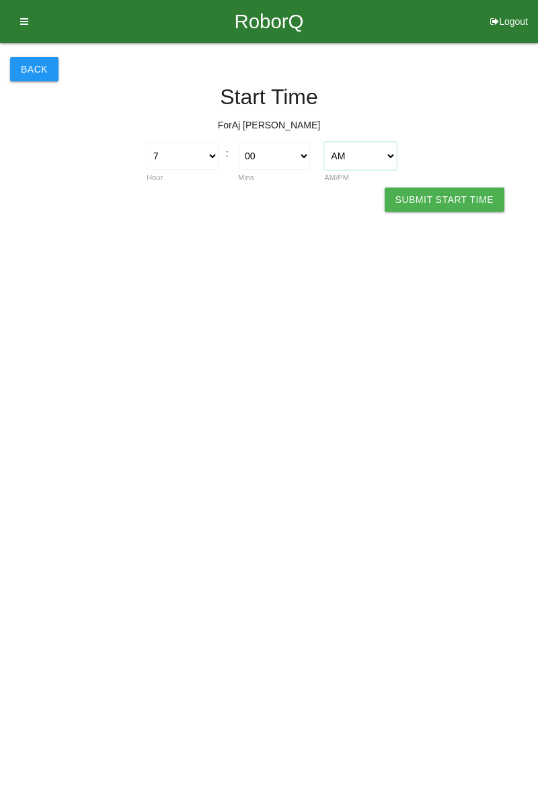
click at [324, 142] on select "AM PM" at bounding box center [360, 156] width 72 height 28
click at [444, 202] on button "Submit Start Time" at bounding box center [445, 200] width 120 height 24
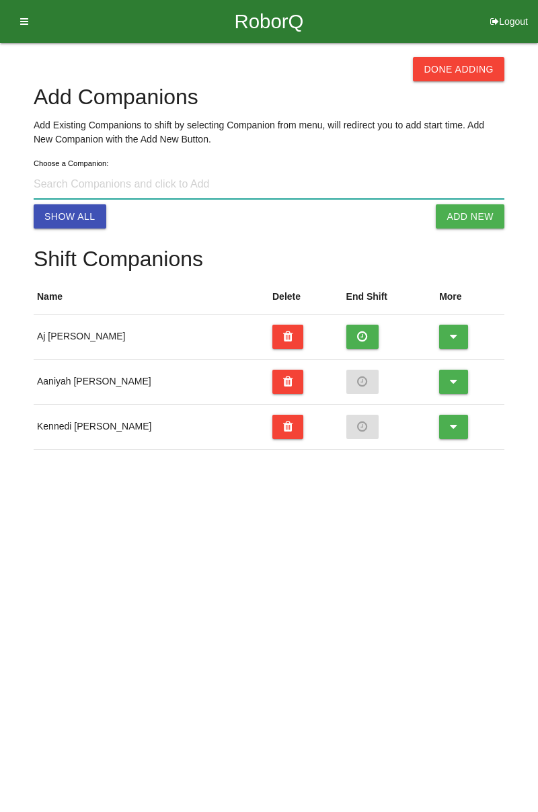
click at [151, 182] on input at bounding box center [269, 184] width 471 height 29
type input "I"
click at [482, 225] on button "Add New" at bounding box center [470, 216] width 69 height 24
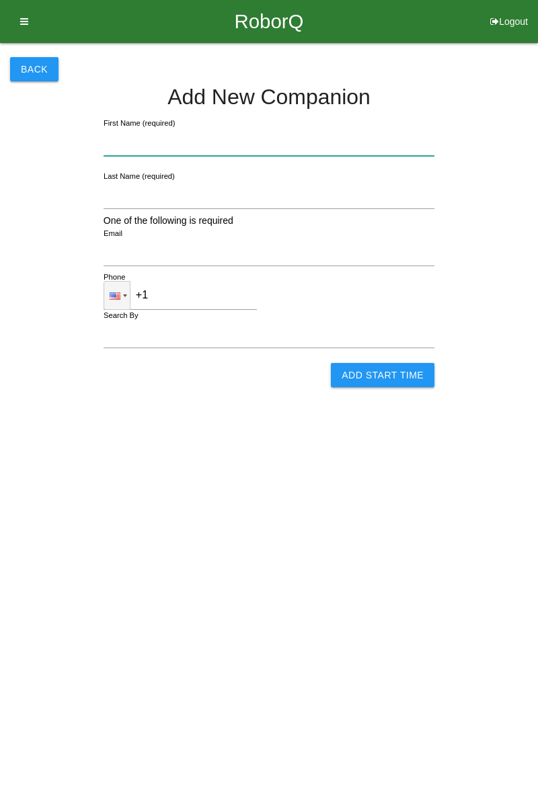
click at [261, 143] on input "First Name (required)" at bounding box center [269, 141] width 331 height 29
type input "[PERSON_NAME]"
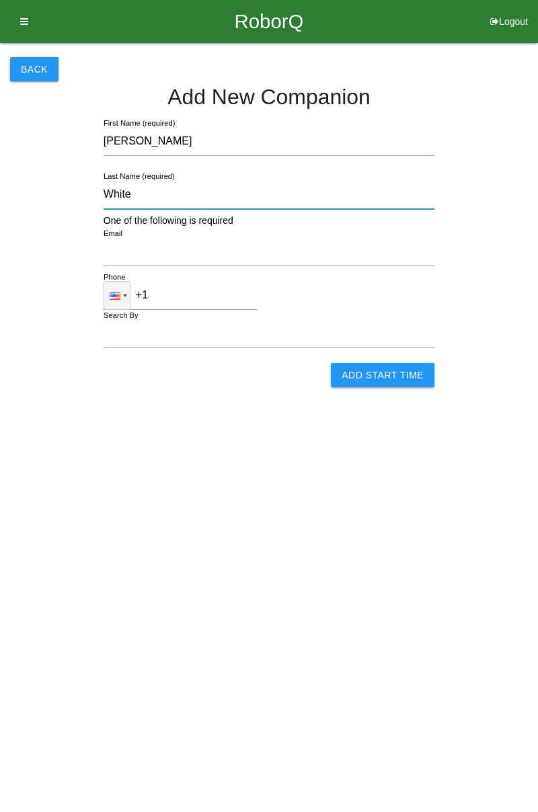
type input "White"
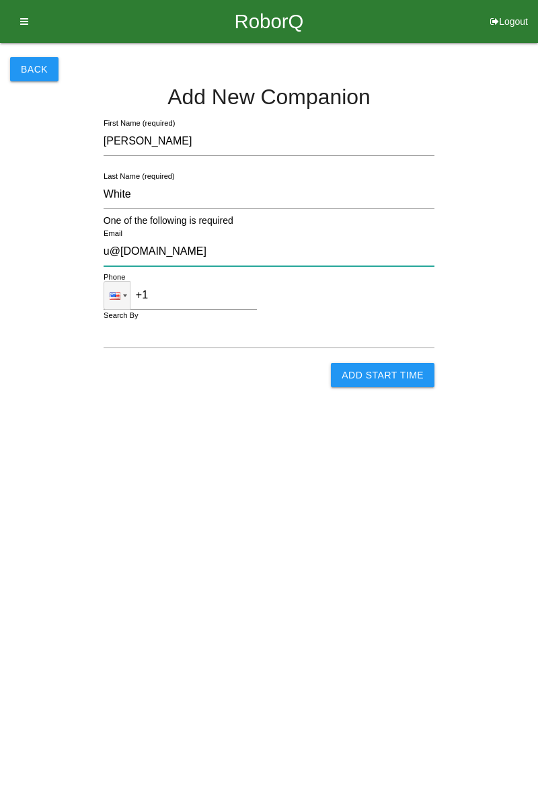
type input "u@gmail.com"
click at [397, 382] on input "Add Start Time" at bounding box center [383, 375] width 104 height 24
select select "3"
select select "1"
select select "2"
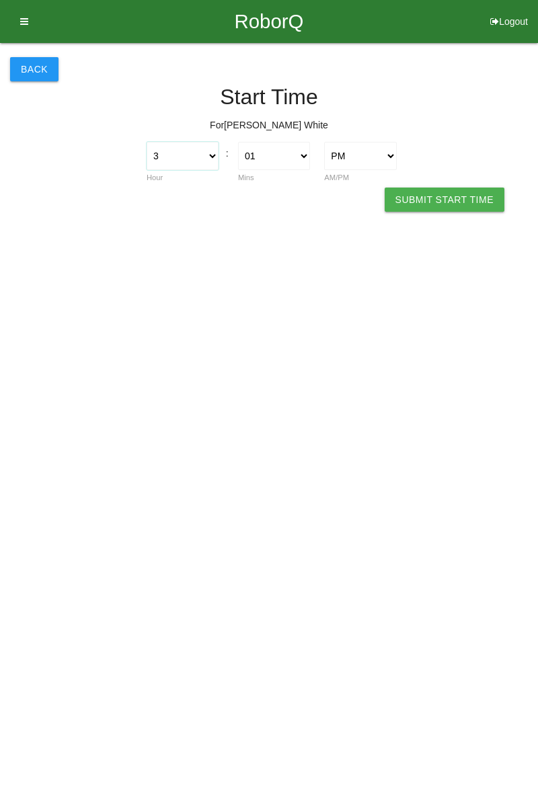
click at [214, 159] on select "1 2 3 4 5 6 7 8 9 10 11 12" at bounding box center [183, 156] width 72 height 28
select select "7"
click at [147, 142] on select "1 2 3 4 5 6 7 8 9 10 11 12" at bounding box center [183, 156] width 72 height 28
click at [277, 164] on select "00 01 02 03 04 05 06 07 08 09 10 11 12 13 14 15 16 17 18 19 20 21 22 23 24 25 2…" at bounding box center [274, 156] width 72 height 28
select select "0"
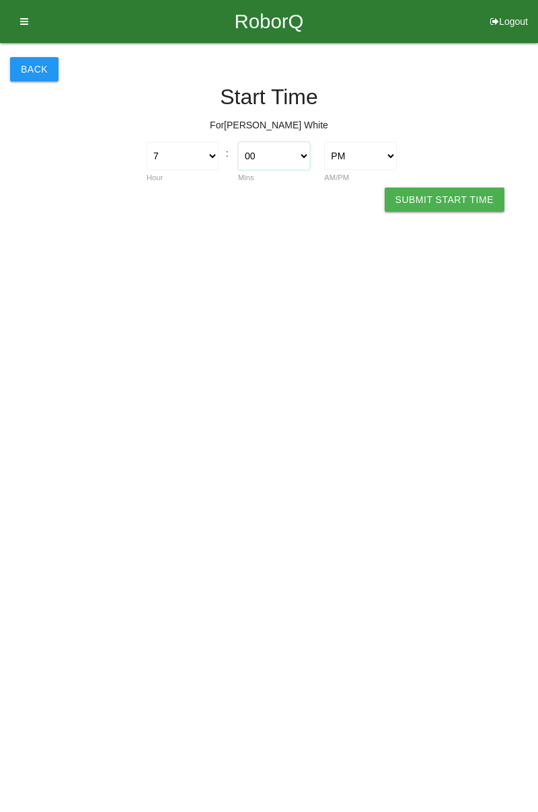
click at [238, 142] on select "00 01 02 03 04 05 06 07 08 09 10 11 12 13 14 15 16 17 18 19 20 21 22 23 24 25 2…" at bounding box center [274, 156] width 72 height 28
click at [473, 206] on button "Submit Start Time" at bounding box center [445, 200] width 120 height 24
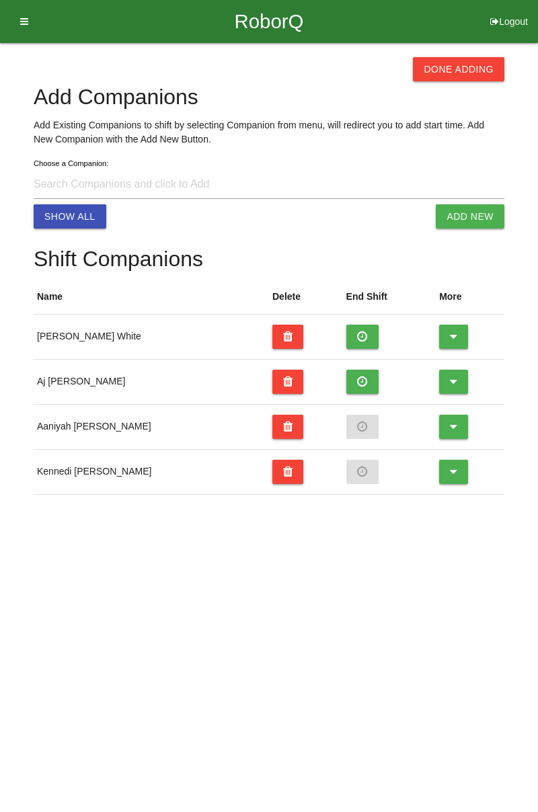
click at [450, 332] on icon at bounding box center [453, 337] width 7 height 24
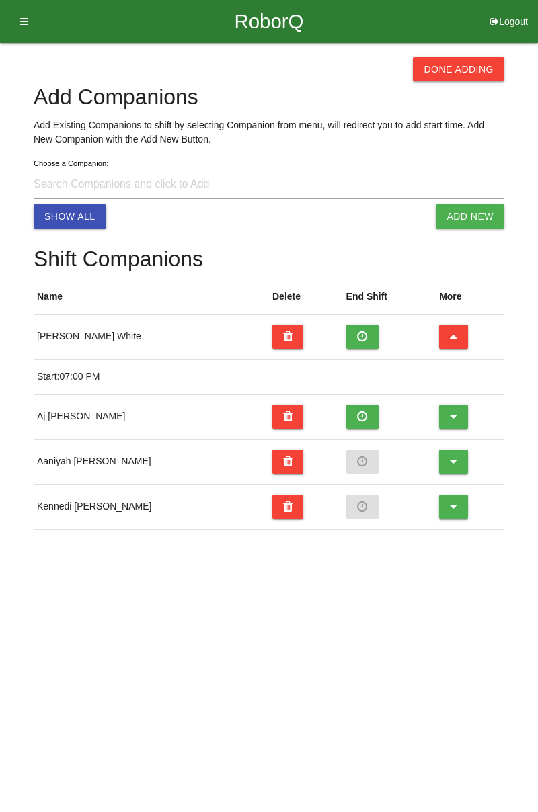
click at [450, 418] on icon at bounding box center [453, 417] width 7 height 24
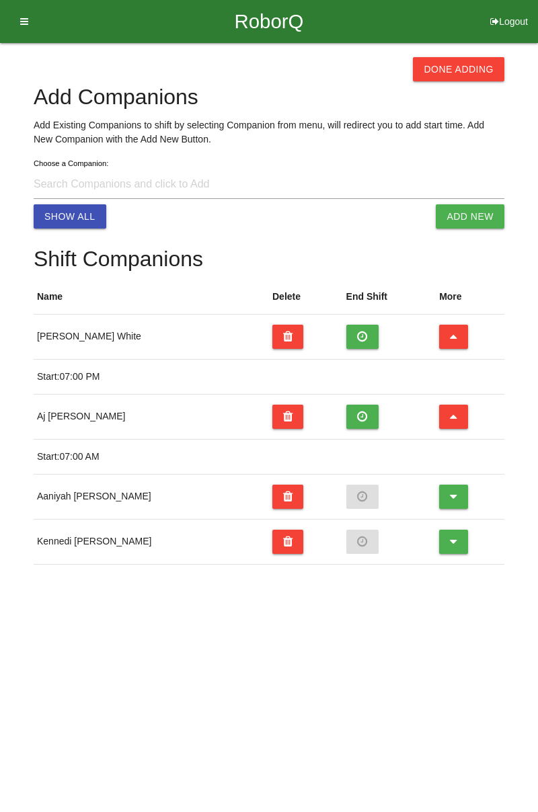
click at [439, 332] on button at bounding box center [453, 337] width 29 height 24
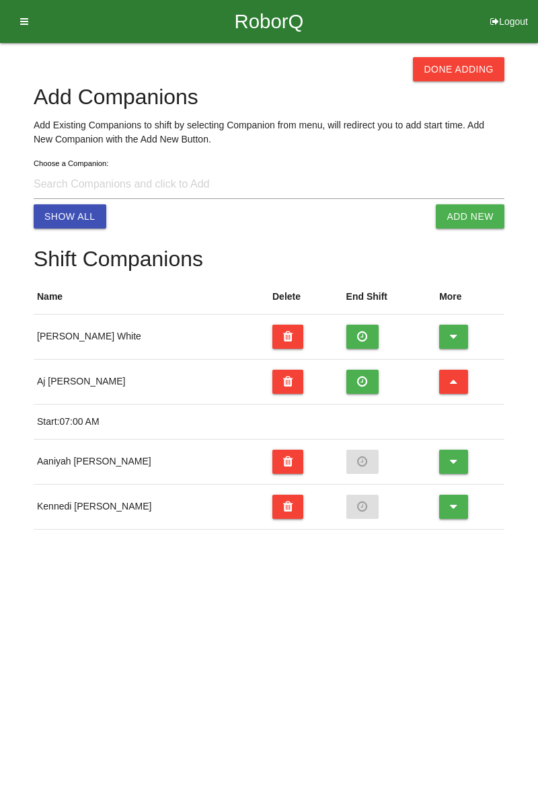
click at [346, 340] on button at bounding box center [362, 337] width 33 height 24
select select "3"
select select "1"
select select "2"
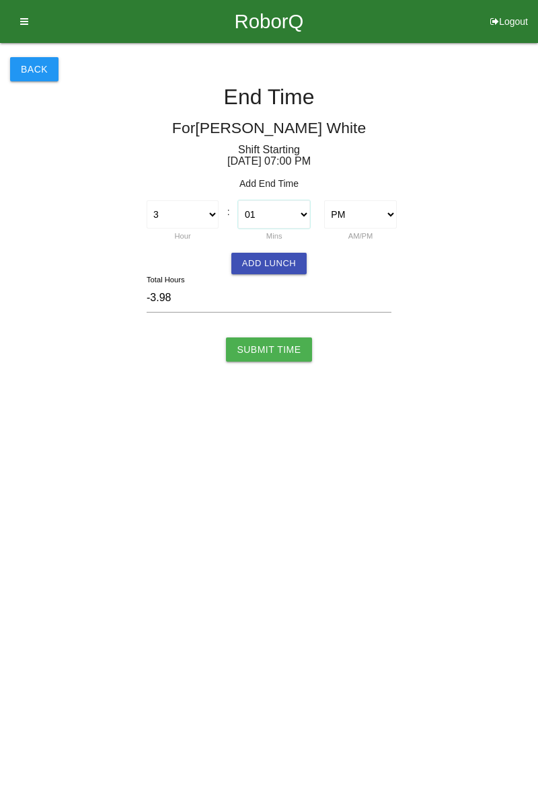
click at [283, 213] on select "00 01 02 03 04 05 06 07 08 09 10 11 12 13 14 15 16 17 18 19 20 21 22 23 24 25 2…" at bounding box center [274, 214] width 72 height 28
click at [238, 200] on select "00 01 02 03 04 05 06 07 08 09 10 11 12 13 14 15 16 17 18 19 20 21 22 23 24 25 2…" at bounding box center [274, 214] width 72 height 28
click at [296, 210] on select "00 01 02 03 04 05 06 07 08 09 10 11 12 13 14 15 16 17 18 19 20 21 22 23 24 25 2…" at bounding box center [274, 214] width 72 height 28
select select "30"
click at [238, 200] on select "00 01 02 03 04 05 06 07 08 09 10 11 12 13 14 15 16 17 18 19 20 21 22 23 24 25 2…" at bounding box center [274, 214] width 72 height 28
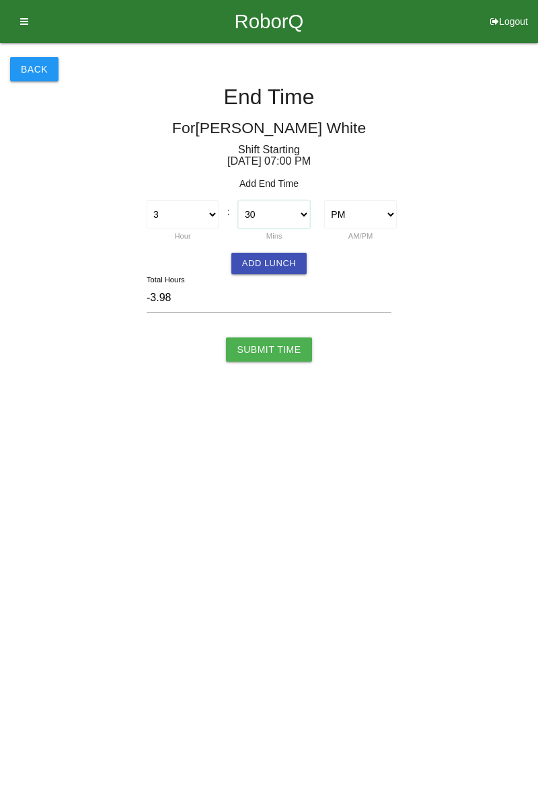
type input "-3.50"
click at [204, 221] on select "1 2 3 4 5 6 7 8 9 10 11 12" at bounding box center [183, 214] width 72 height 28
select select "1"
click at [147, 200] on select "1 2 3 4 5 6 7 8 9 10 11 12" at bounding box center [183, 214] width 72 height 28
type input "-5.50"
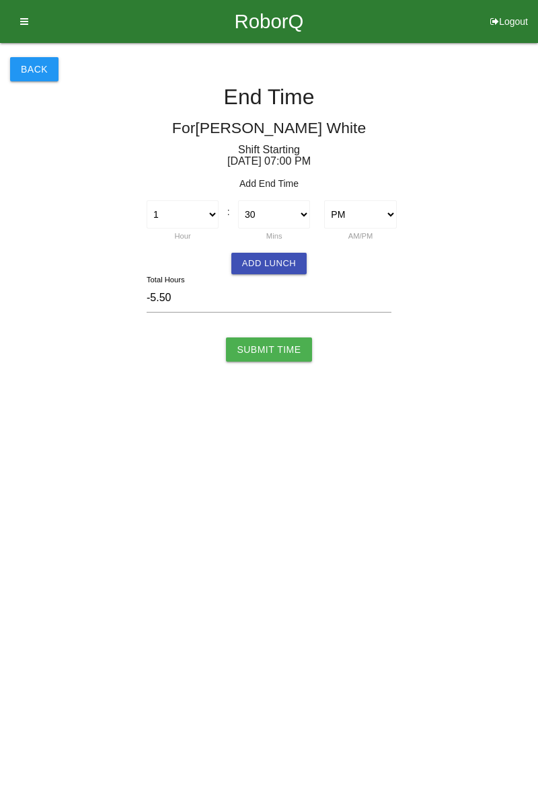
click at [270, 266] on button "Add Lunch" at bounding box center [268, 264] width 75 height 22
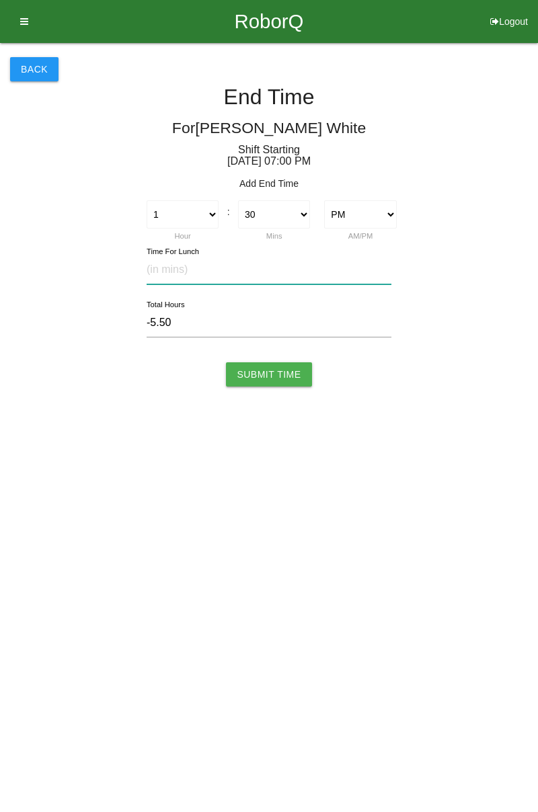
click at [190, 273] on input "text" at bounding box center [269, 270] width 245 height 29
type input "30"
type input "-6.00"
click at [277, 378] on input "Submit Time" at bounding box center [268, 375] width 85 height 24
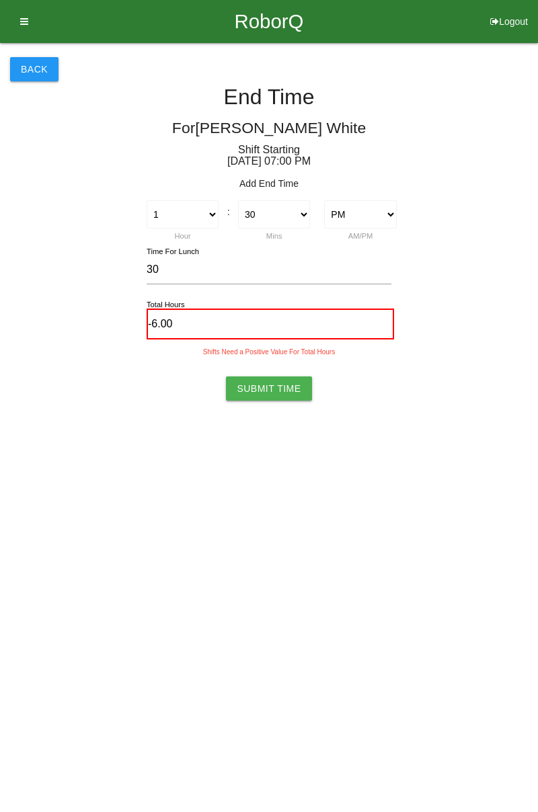
click at [157, 327] on input "-6.00" at bounding box center [271, 324] width 248 height 31
click at [40, 78] on button "Back" at bounding box center [34, 69] width 48 height 24
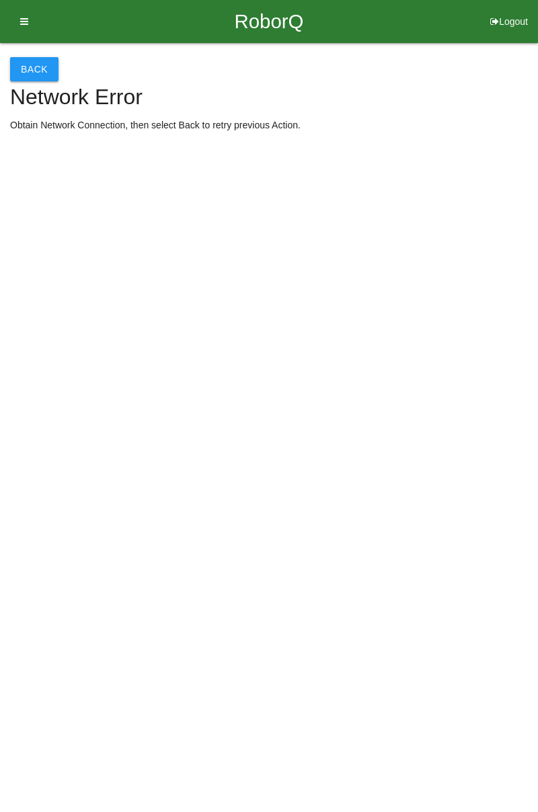
click at [27, 67] on button "Back" at bounding box center [34, 69] width 48 height 24
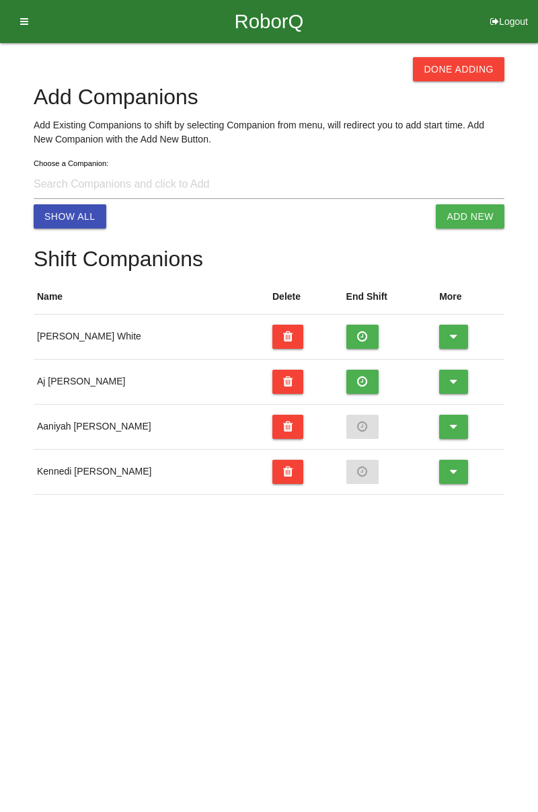
click at [346, 385] on button at bounding box center [362, 382] width 33 height 24
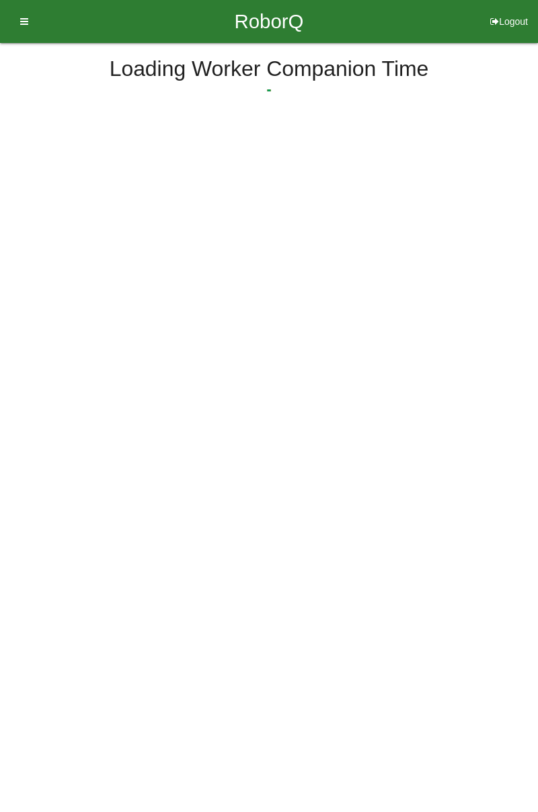
select select "3"
select select "4"
select select "2"
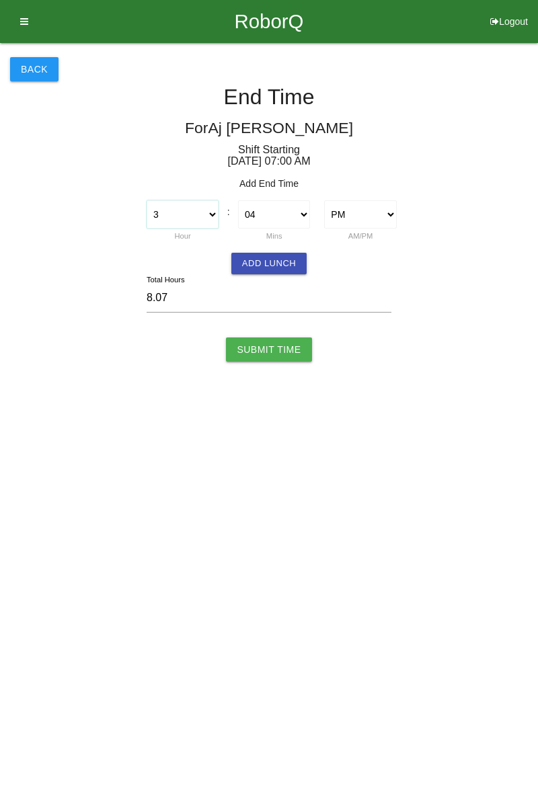
click at [201, 223] on select "1 2 3 4 5 6 7 8 9 10 11 12" at bounding box center [183, 214] width 72 height 28
select select "1"
click at [147, 200] on select "1 2 3 4 5 6 7 8 9 10 11 12" at bounding box center [183, 214] width 72 height 28
type input "6.07"
click at [288, 222] on select "00 01 02 03 04 05 06 07 08 09 10 11 12 13 14 15 16 17 18 19 20 21 22 23 24 25 2…" at bounding box center [274, 214] width 72 height 28
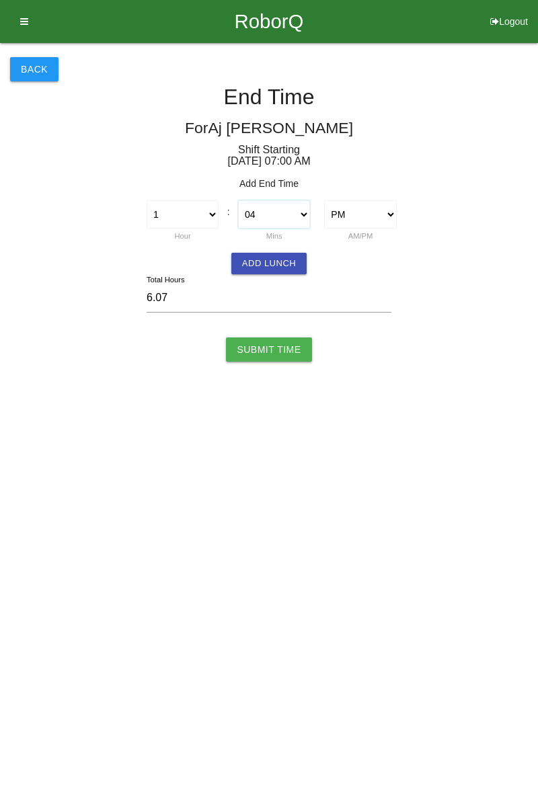
select select "30"
click at [238, 200] on select "00 01 02 03 04 05 06 07 08 09 10 11 12 13 14 15 16 17 18 19 20 21 22 23 24 25 2…" at bounding box center [274, 214] width 72 height 28
type input "6.50"
click at [254, 266] on button "Add Lunch" at bounding box center [268, 264] width 75 height 22
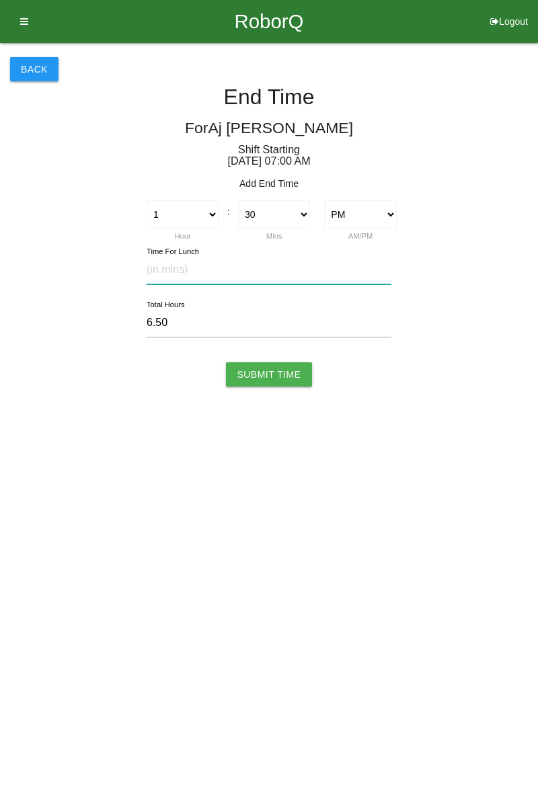
click at [161, 266] on input "text" at bounding box center [269, 270] width 245 height 29
type input "30"
type input "6.00"
click at [275, 378] on input "Submit Time" at bounding box center [268, 375] width 85 height 24
type input "Processing..."
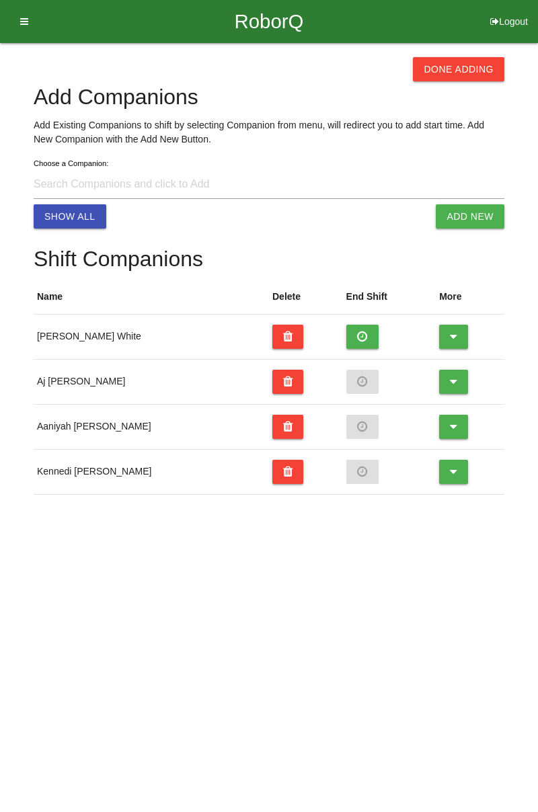
click at [468, 73] on button "Done Adding" at bounding box center [458, 69] width 91 height 24
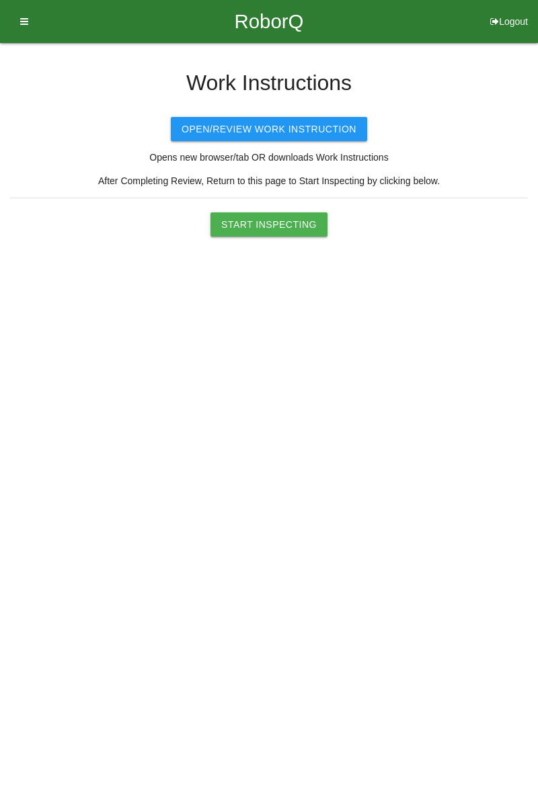
click at [275, 228] on button "Start Inspecting" at bounding box center [269, 225] width 117 height 24
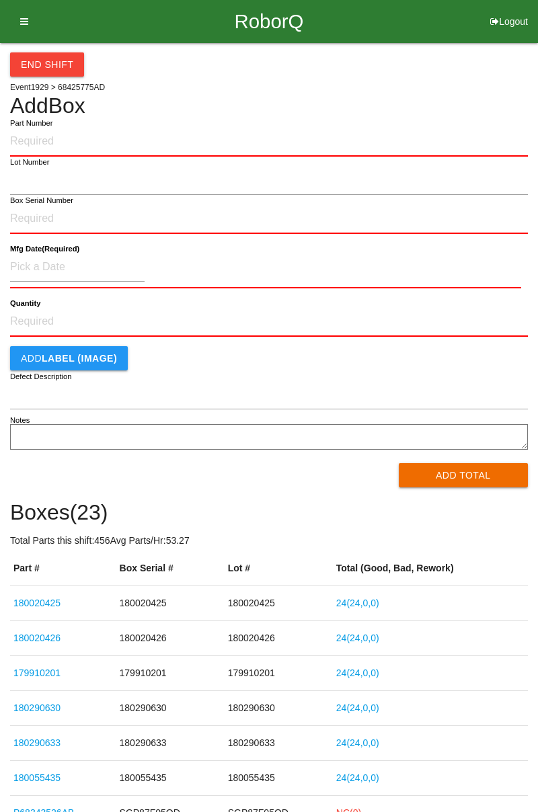
click at [41, 70] on button "End Shift" at bounding box center [47, 64] width 74 height 24
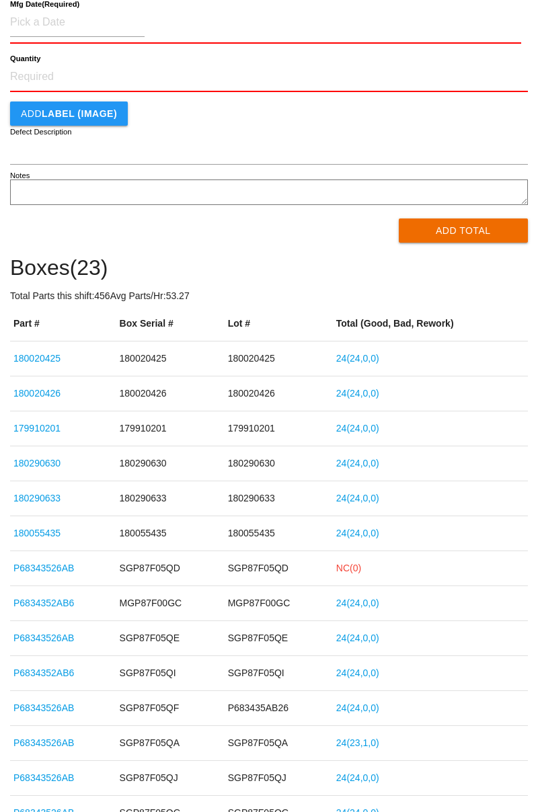
scroll to position [309, 0]
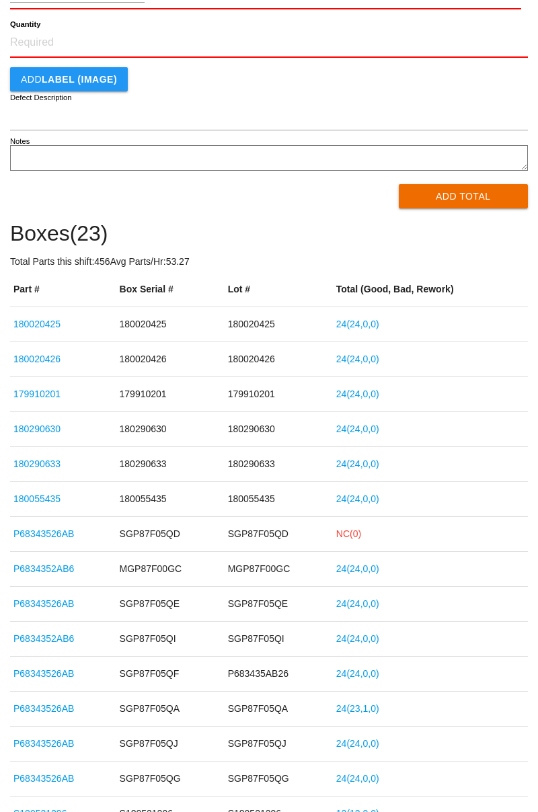
click at [351, 537] on link "NC( 0 )" at bounding box center [348, 534] width 25 height 11
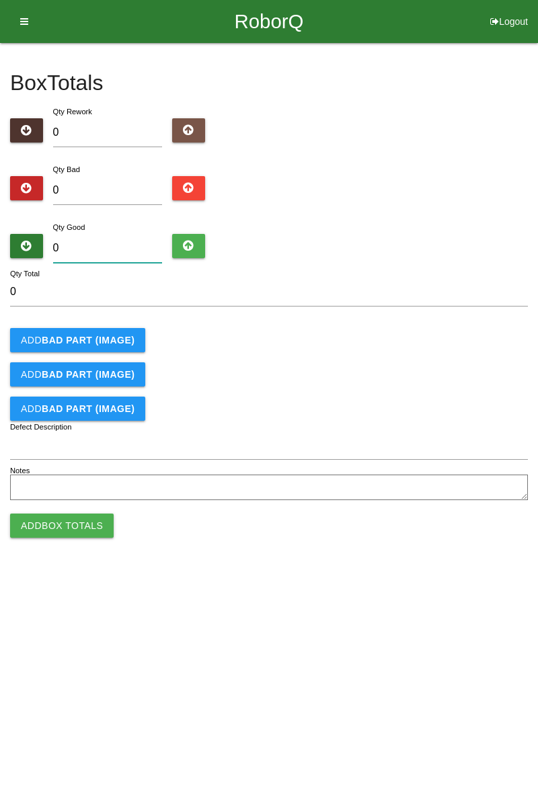
click at [104, 243] on input "0" at bounding box center [108, 248] width 110 height 29
type input "2"
type input "24"
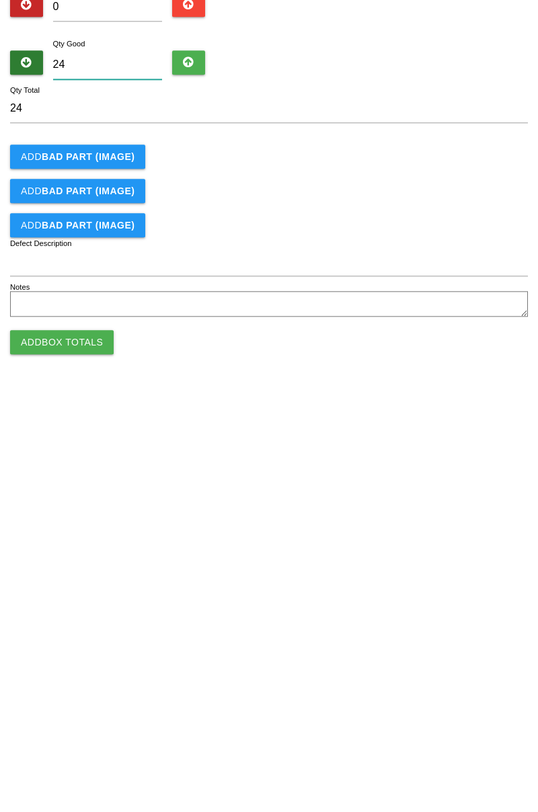
type input "24"
click at [97, 525] on button "Add Box Totals" at bounding box center [62, 526] width 104 height 24
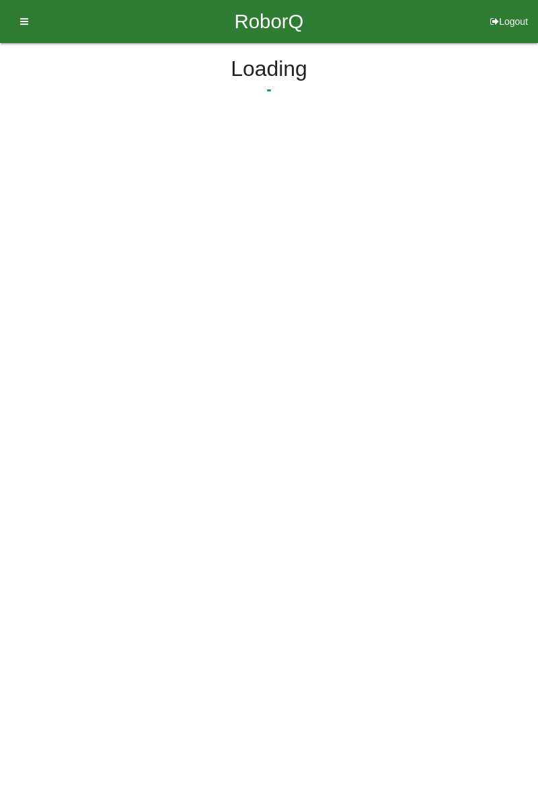
click at [101, 194] on html "RoborQ Logout [PERSON_NAME] Dashboard Profile Add Companions Work Instructions …" at bounding box center [269, 97] width 538 height 194
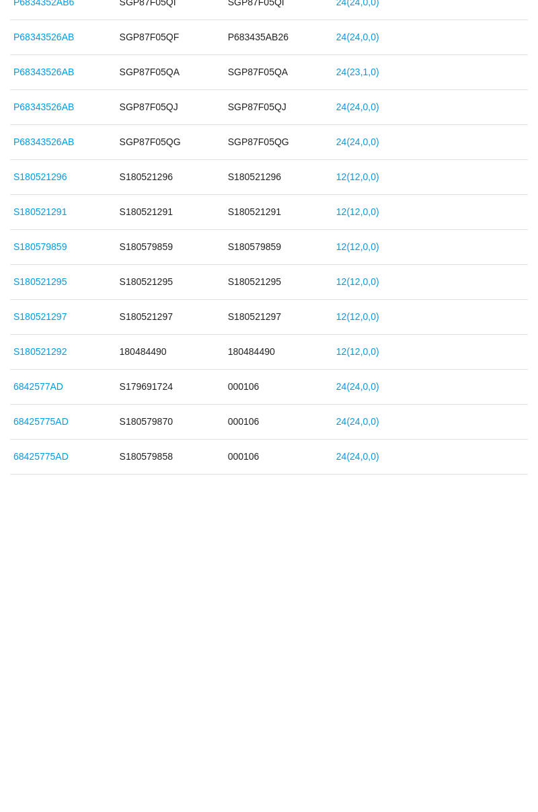
scroll to position [640, 0]
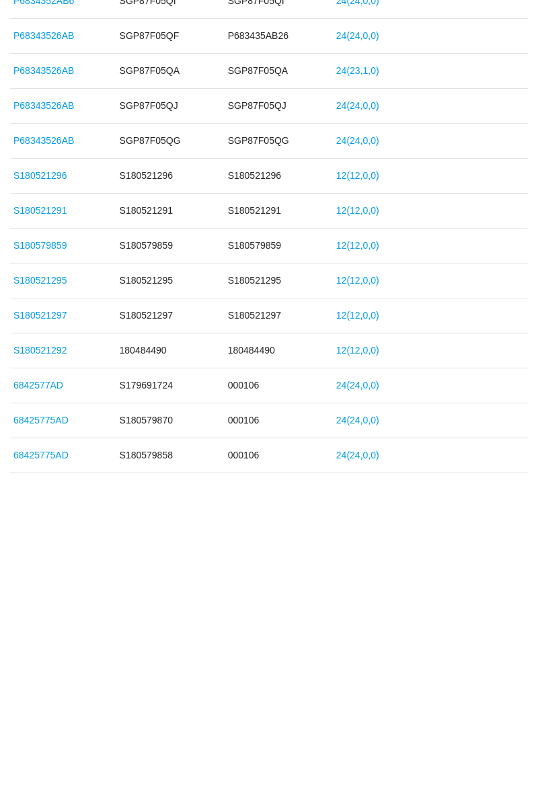
click at [44, 628] on link "S180521292" at bounding box center [39, 627] width 53 height 11
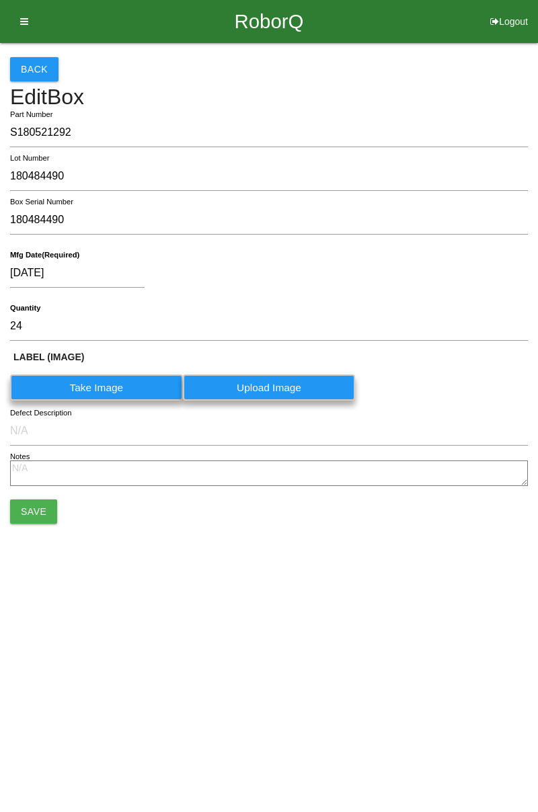
click at [30, 69] on button "Back" at bounding box center [34, 69] width 48 height 24
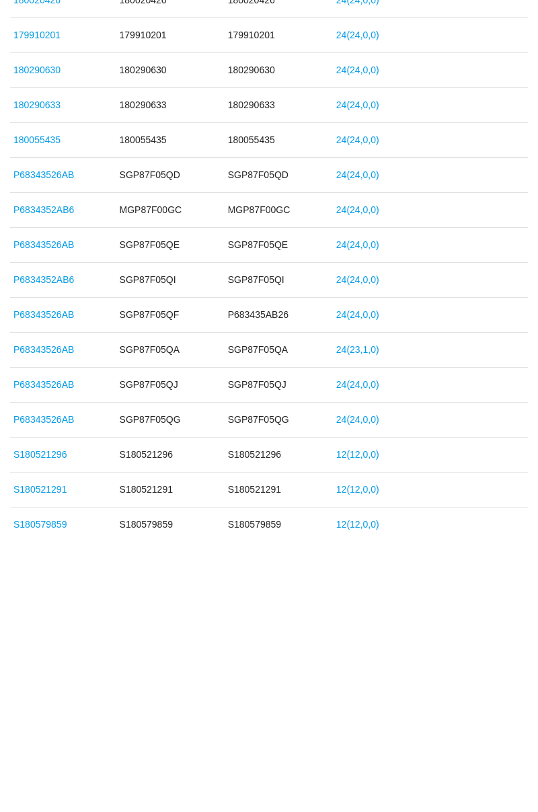
scroll to position [640, 0]
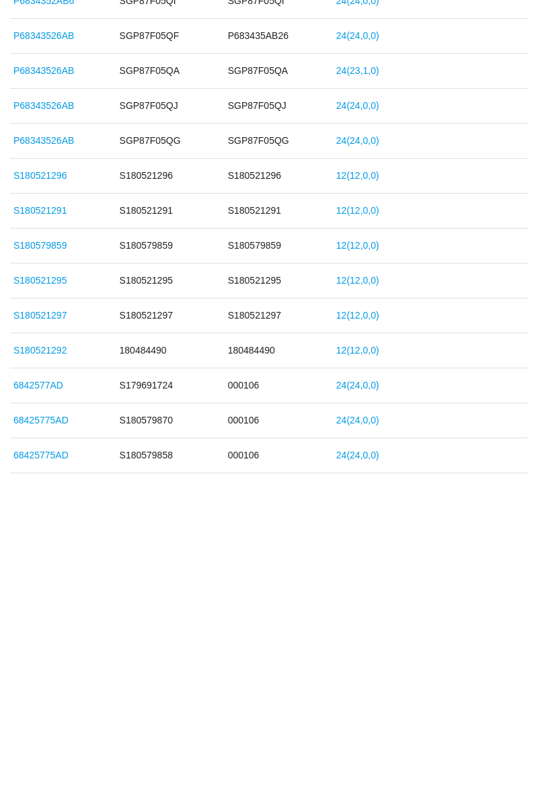
click at [47, 729] on link "68425775AD" at bounding box center [40, 732] width 55 height 11
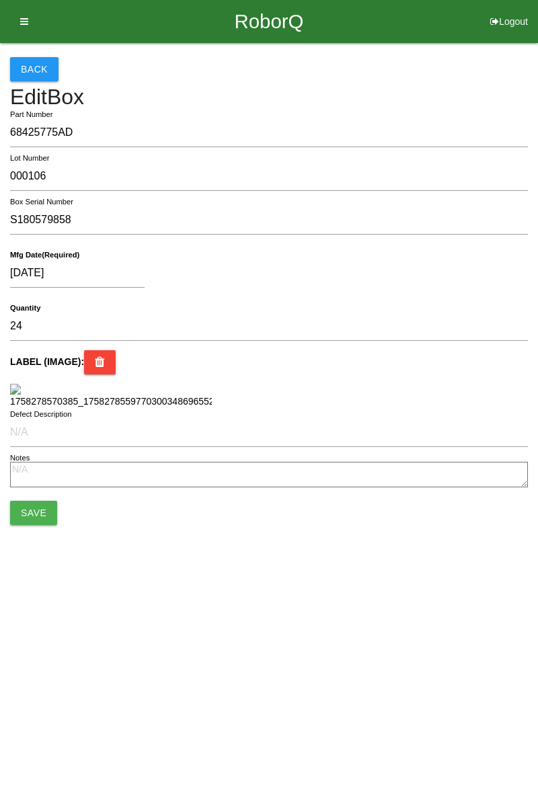
click at [35, 78] on button "Back" at bounding box center [34, 69] width 48 height 24
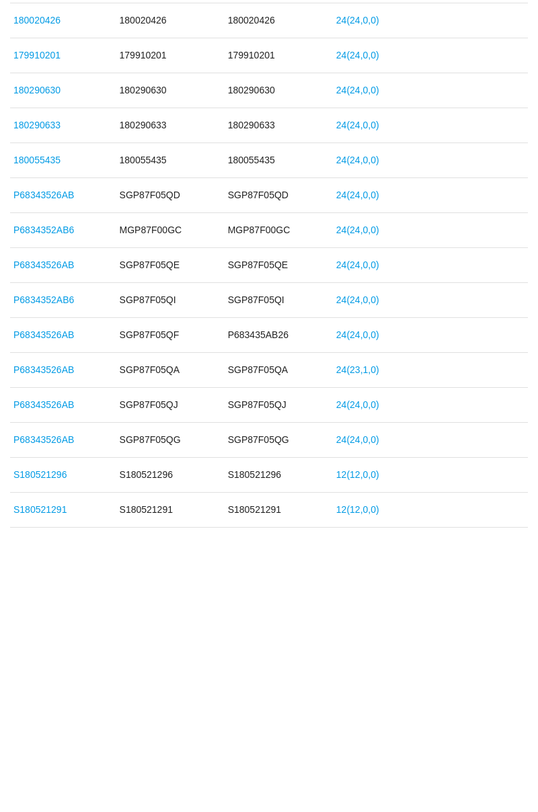
scroll to position [342, 0]
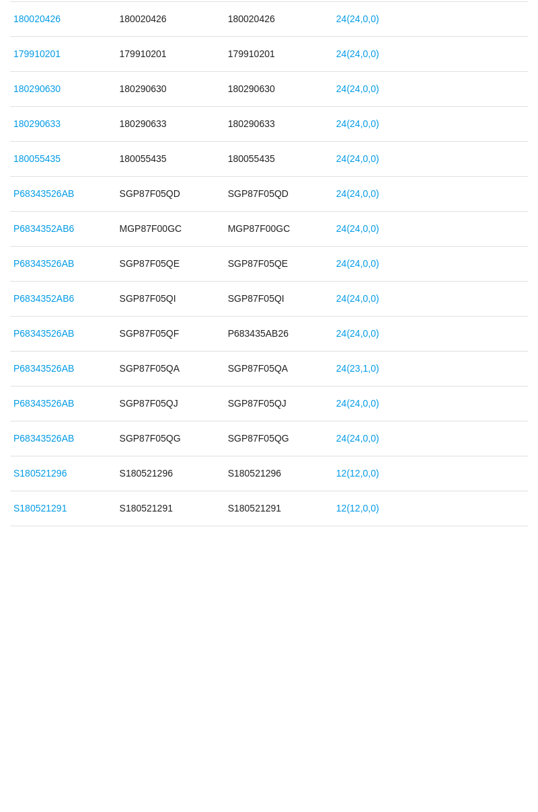
click at [42, 644] on link "P68343526AB" at bounding box center [43, 645] width 61 height 11
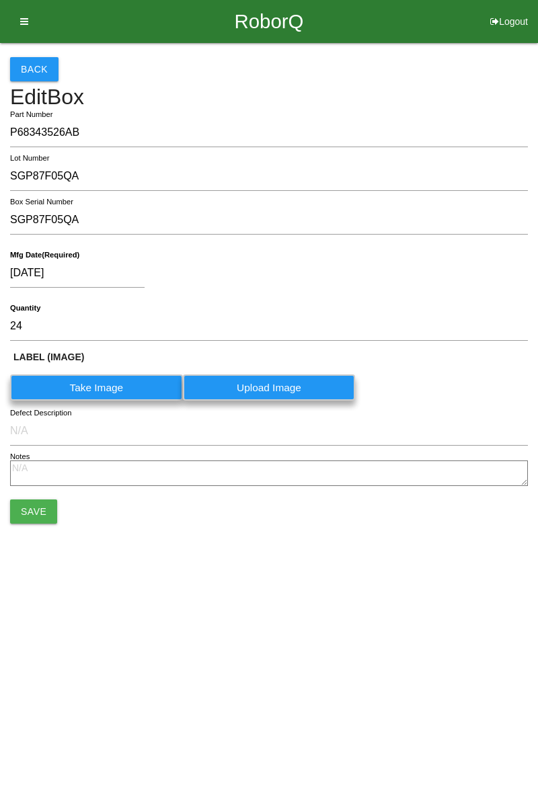
click at [37, 67] on button "Back" at bounding box center [34, 69] width 48 height 24
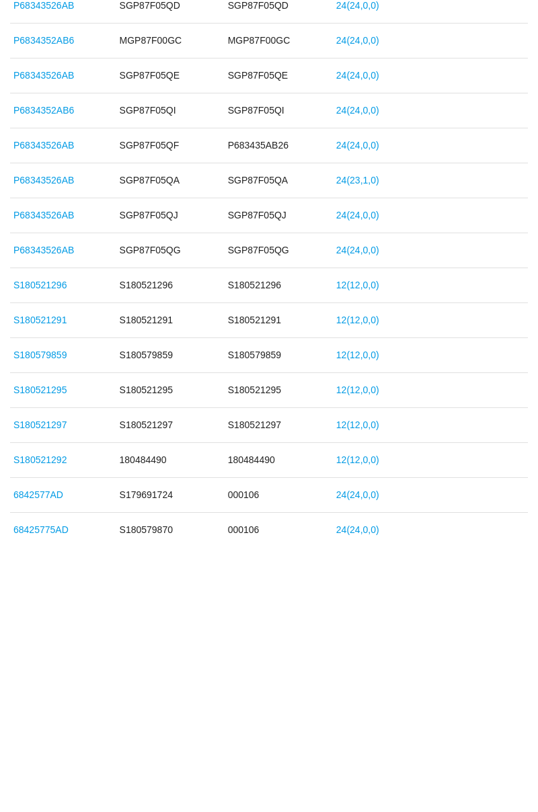
scroll to position [535, 0]
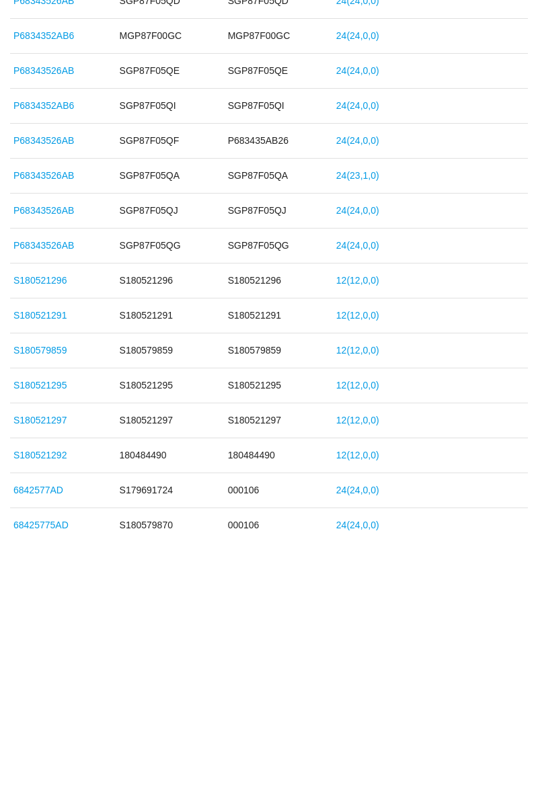
click at [371, 453] on link "24 ( 23 , 1 , 0 )" at bounding box center [357, 452] width 43 height 11
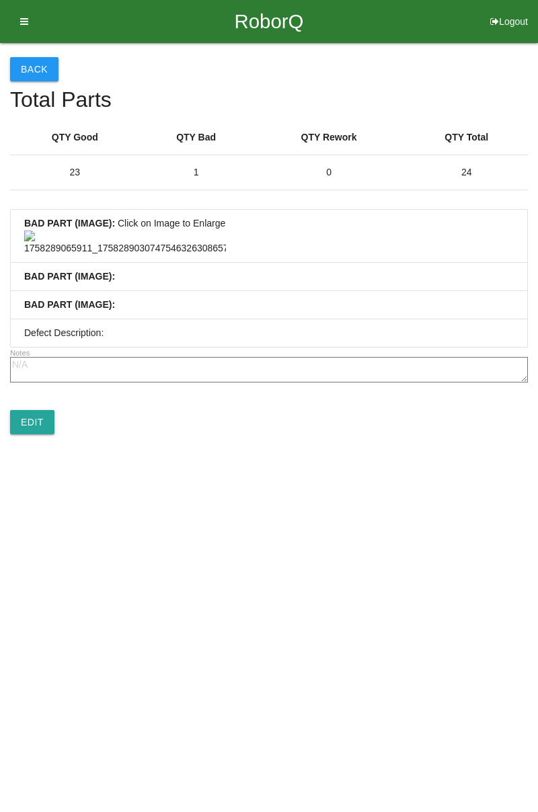
click at [40, 81] on button "Back" at bounding box center [34, 69] width 48 height 24
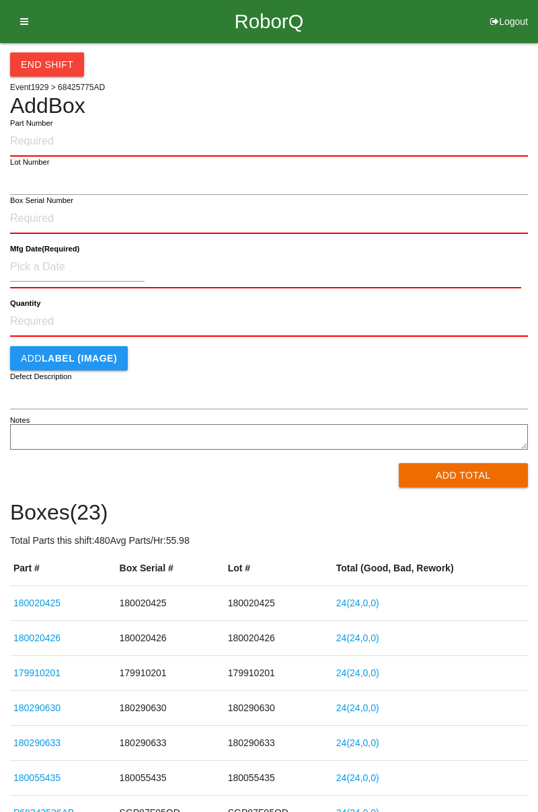
click at [22, 30] on icon at bounding box center [19, 21] width 17 height 43
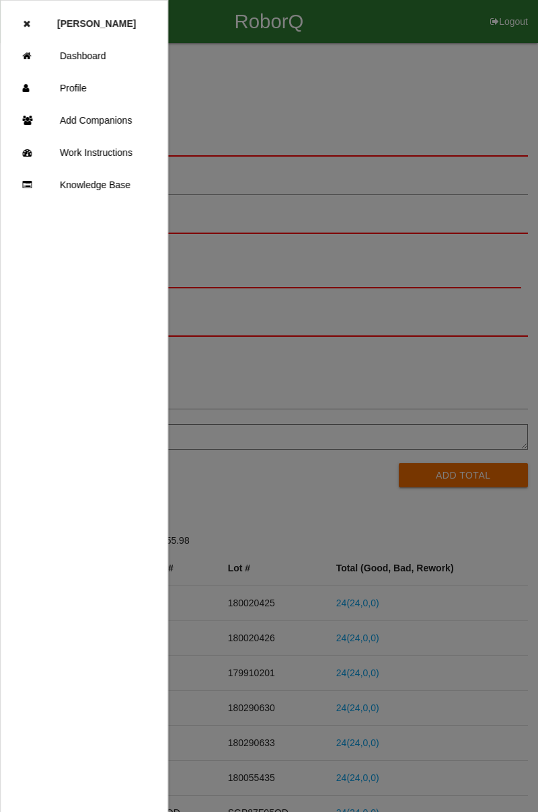
click at [100, 51] on link "Dashboard" at bounding box center [84, 56] width 167 height 32
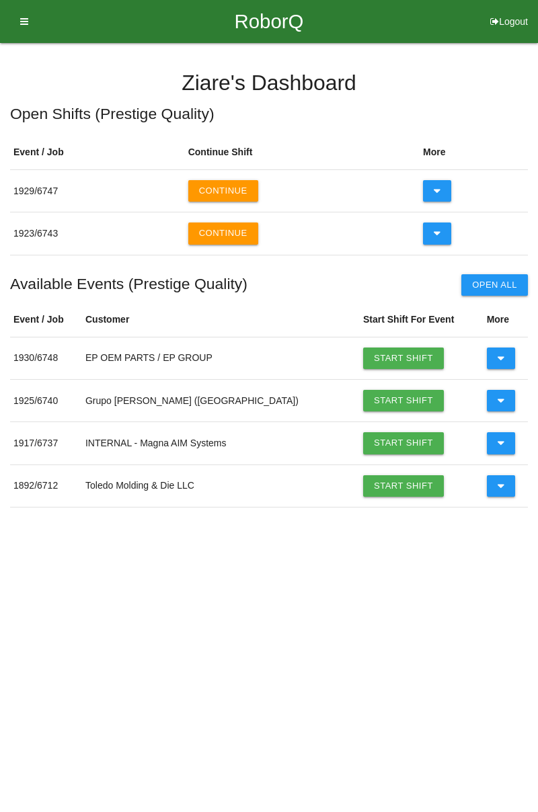
click at [231, 237] on button "Continue" at bounding box center [223, 234] width 70 height 22
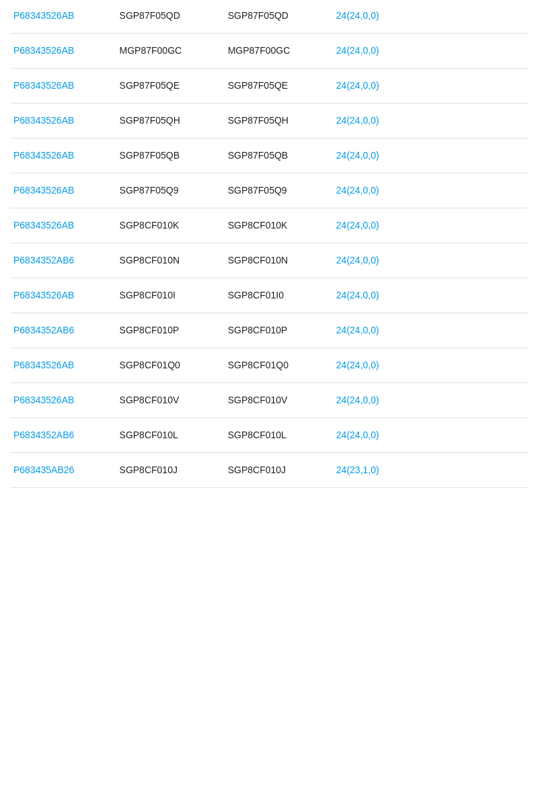
scroll to position [954, 0]
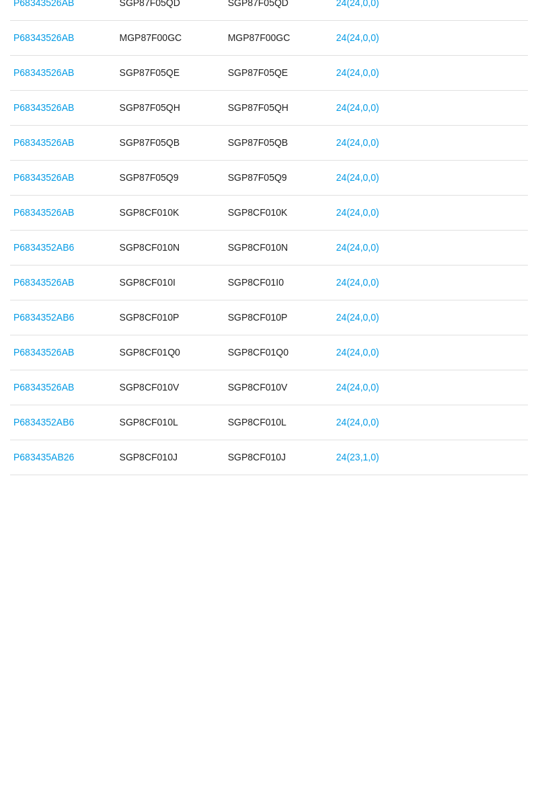
click at [416, 614] on td "24 ( 24 , 0 , 0 )" at bounding box center [430, 630] width 195 height 35
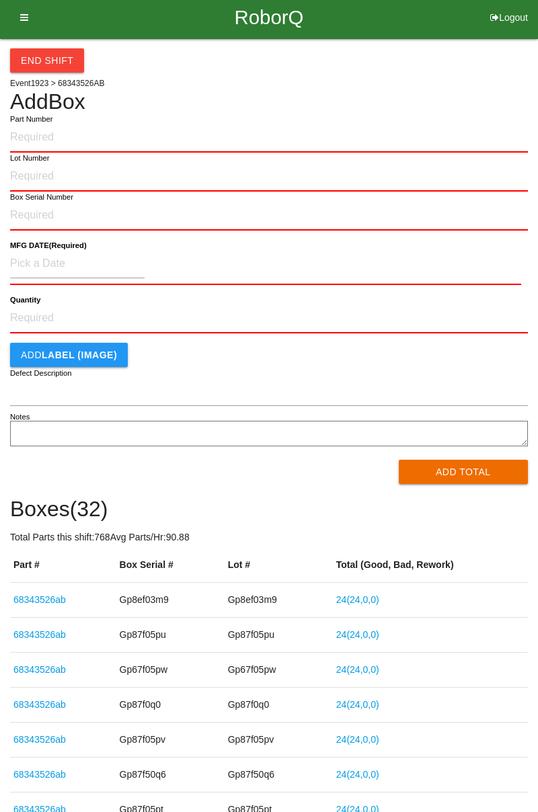
scroll to position [0, 0]
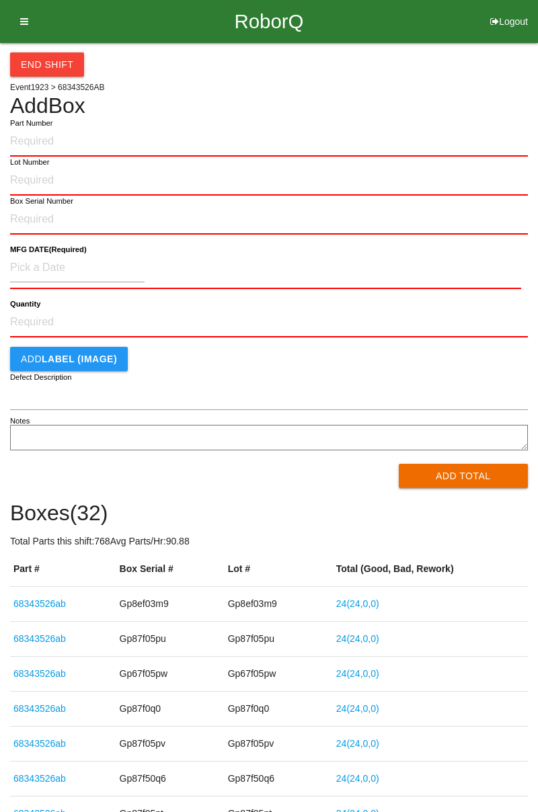
click at [26, 22] on icon at bounding box center [19, 21] width 17 height 43
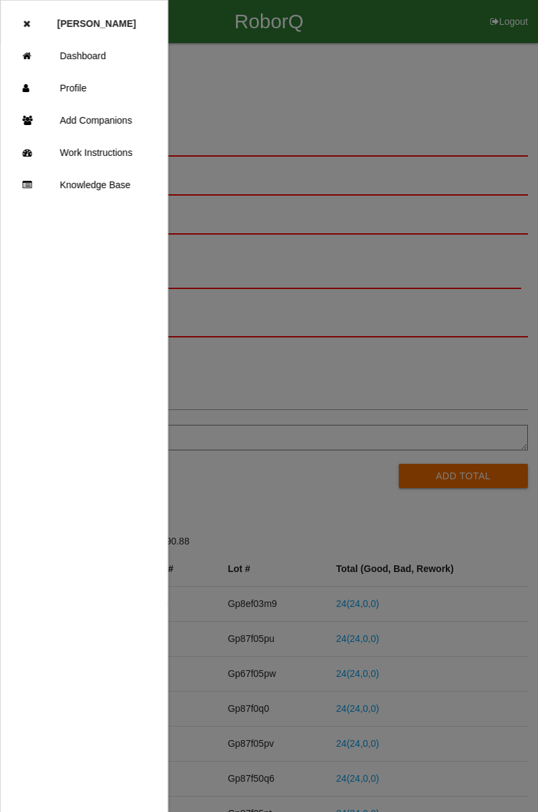
click at [101, 124] on link "Add Companions" at bounding box center [84, 120] width 167 height 32
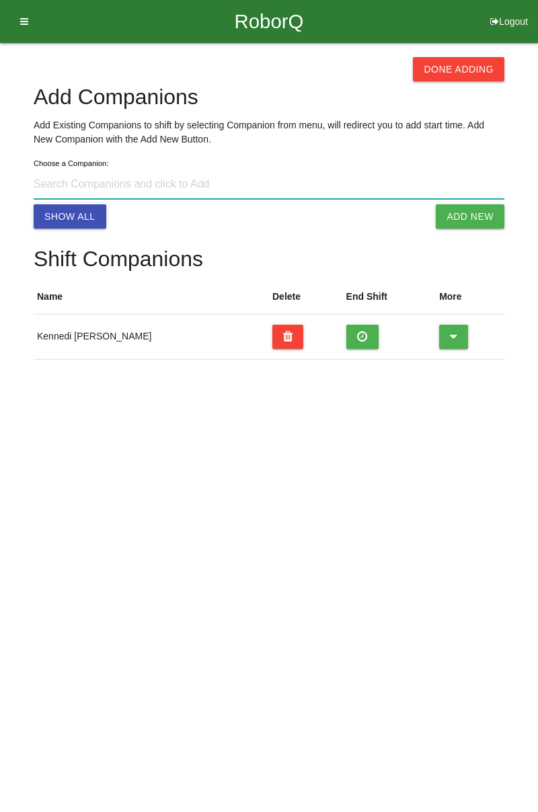
click at [159, 187] on input at bounding box center [269, 184] width 471 height 29
type input "L"
click at [477, 217] on button "Add New" at bounding box center [470, 216] width 69 height 24
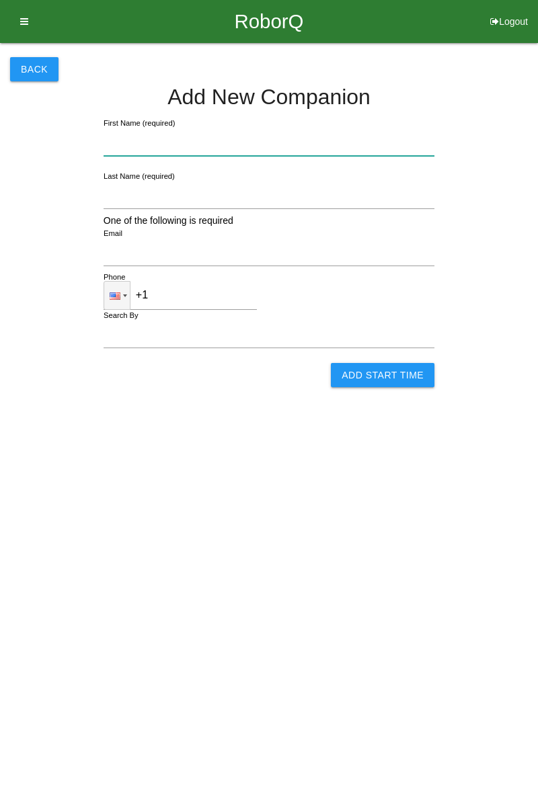
click at [211, 145] on input "First Name (required)" at bounding box center [269, 141] width 331 height 29
type input "Lalaya"
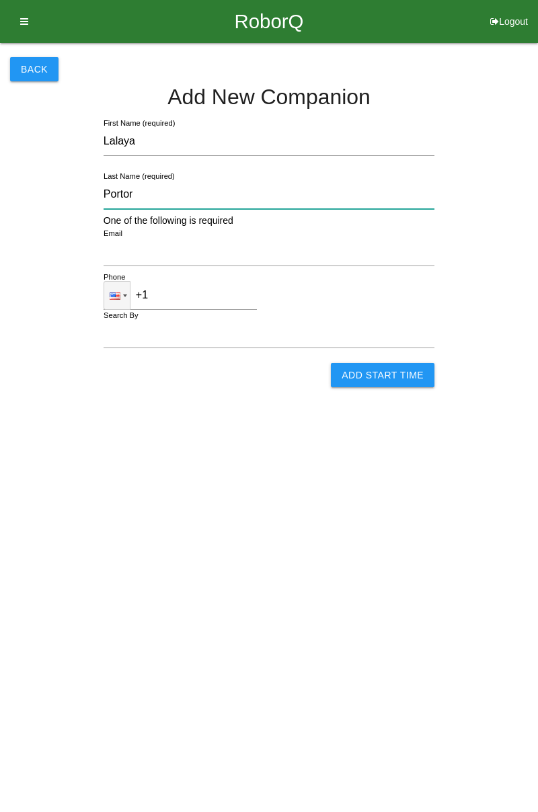
type input "Portor"
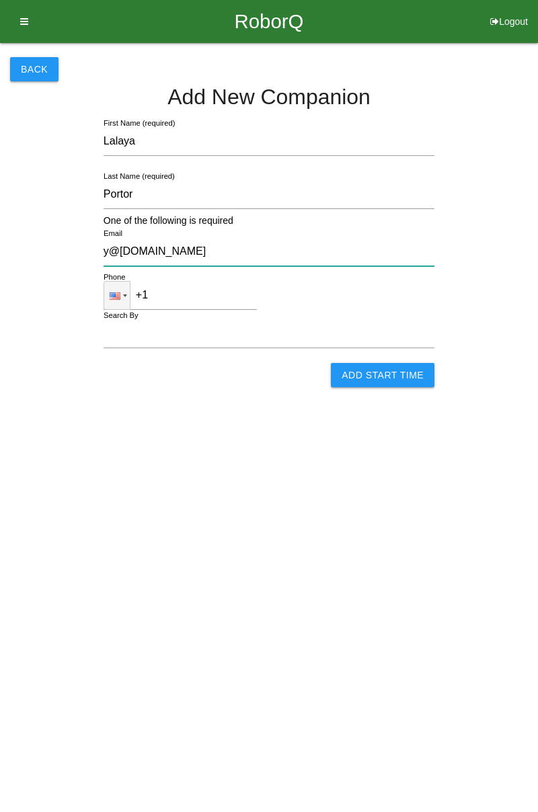
type input "y@[DOMAIN_NAME]"
click at [413, 377] on input "Add Start Time" at bounding box center [383, 375] width 104 height 24
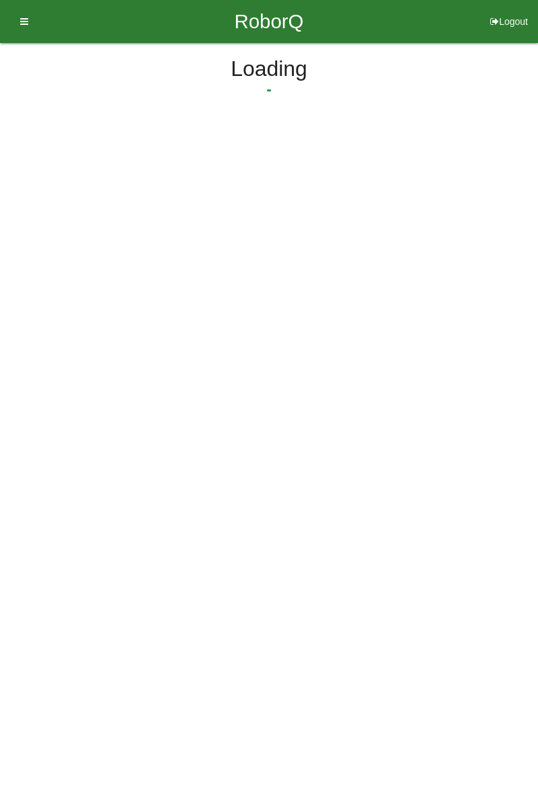
select select "3"
select select "12"
select select "2"
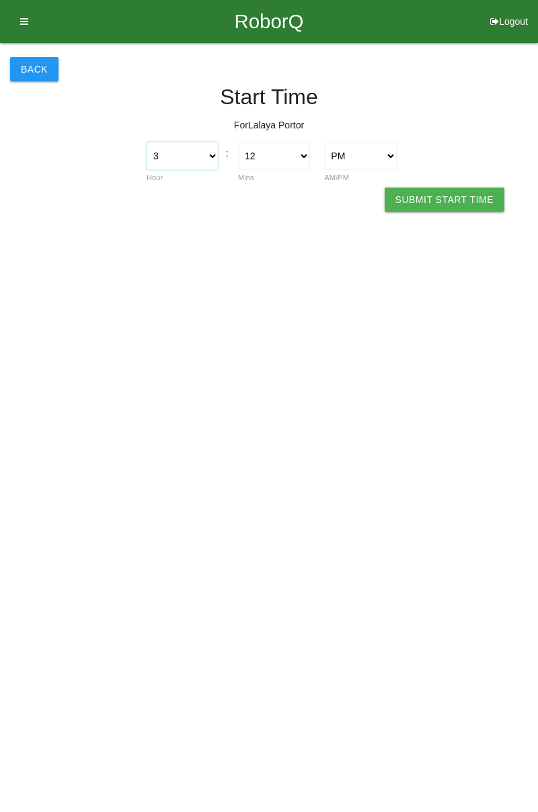
click at [200, 161] on select "1 2 3 4 5 6 7 8 9 10 11 12" at bounding box center [183, 156] width 72 height 28
click at [208, 161] on select "1 2 3 4 5 6 7 8 9 10 11 12" at bounding box center [183, 156] width 72 height 28
select select "7"
click at [147, 142] on select "1 2 3 4 5 6 7 8 9 10 11 12" at bounding box center [183, 156] width 72 height 28
click at [276, 152] on select "00 01 02 03 04 05 06 07 08 09 10 11 12 13 14 15 16 17 18 19 20 21 22 23 24 25 2…" at bounding box center [274, 156] width 72 height 28
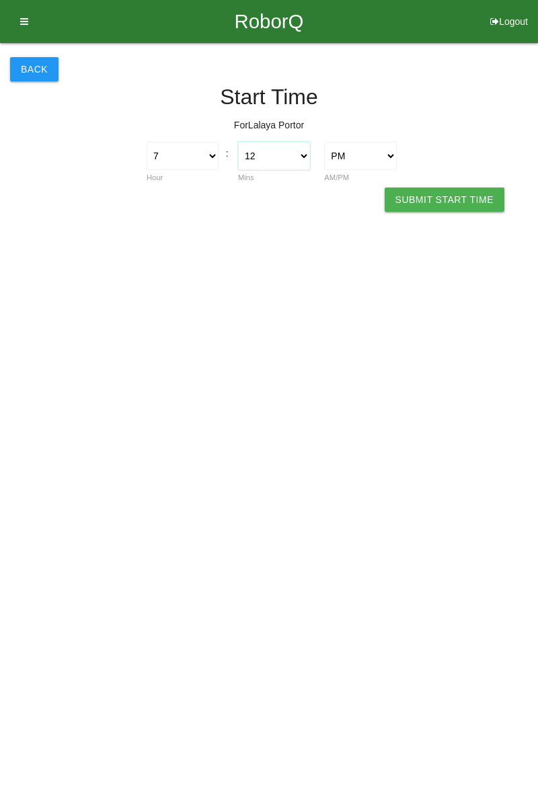
select select "2"
click at [238, 142] on select "00 01 02 03 04 05 06 07 08 09 10 11 12 13 14 15 16 17 18 19 20 21 22 23 24 25 2…" at bounding box center [274, 156] width 72 height 28
click at [369, 159] on select "AM PM" at bounding box center [360, 156] width 72 height 28
select select "1"
click at [324, 142] on select "AM PM" at bounding box center [360, 156] width 72 height 28
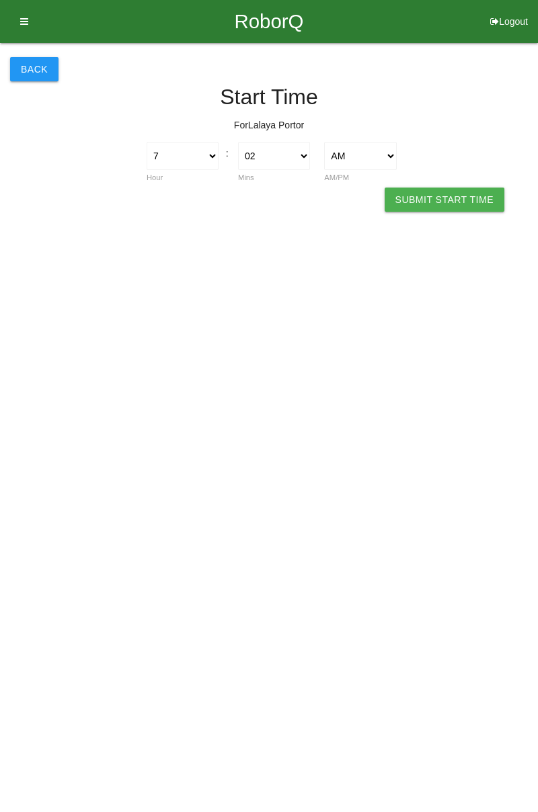
click at [465, 203] on button "Submit Start Time" at bounding box center [445, 200] width 120 height 24
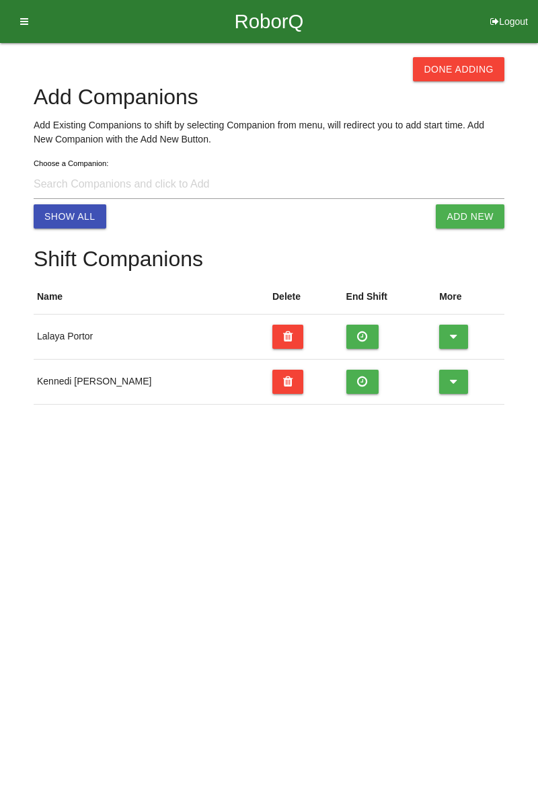
click at [357, 334] on icon at bounding box center [362, 337] width 11 height 24
select select "3"
select select "12"
select select "2"
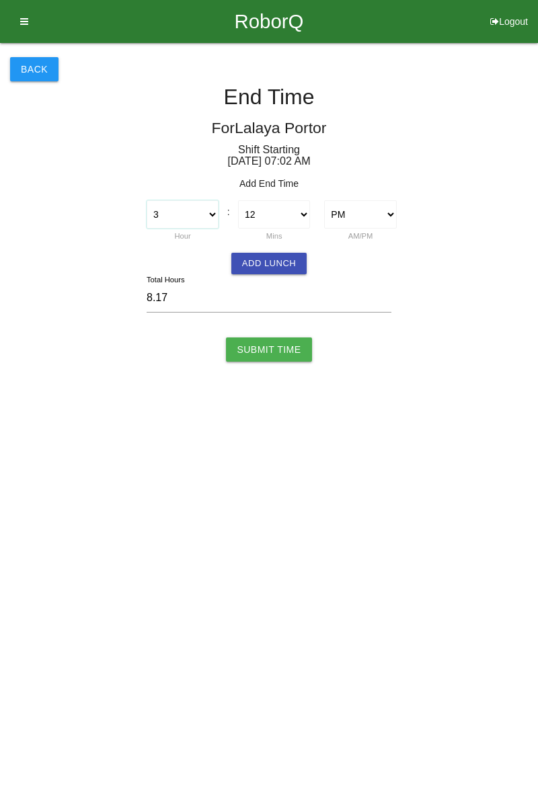
click at [211, 221] on select "1 2 3 4 5 6 7 8 9 10 11 12" at bounding box center [183, 214] width 72 height 28
select select "1"
click at [147, 200] on select "1 2 3 4 5 6 7 8 9 10 11 12" at bounding box center [183, 214] width 72 height 28
type input "6.17"
click at [291, 222] on select "00 01 02 03 04 05 06 07 08 09 10 11 12 13 14 15 16 17 18 19 20 21 22 23 24 25 2…" at bounding box center [274, 214] width 72 height 28
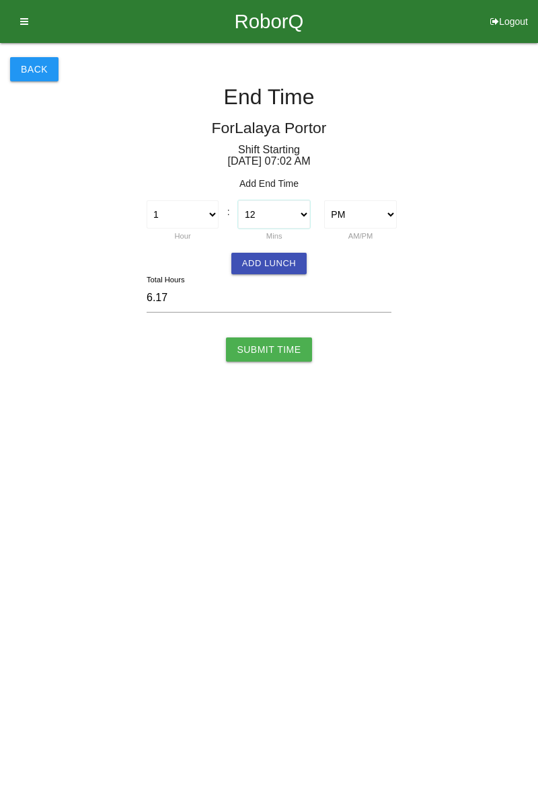
click at [299, 219] on select "00 01 02 03 04 05 06 07 08 09 10 11 12 13 14 15 16 17 18 19 20 21 22 23 24 25 2…" at bounding box center [274, 214] width 72 height 28
click at [211, 215] on select "1 2 3 4 5 6 7 8 9 10 11 12" at bounding box center [183, 214] width 72 height 28
select select "12"
click at [147, 200] on select "1 2 3 4 5 6 7 8 9 10 11 12" at bounding box center [183, 214] width 72 height 28
type input "5.17"
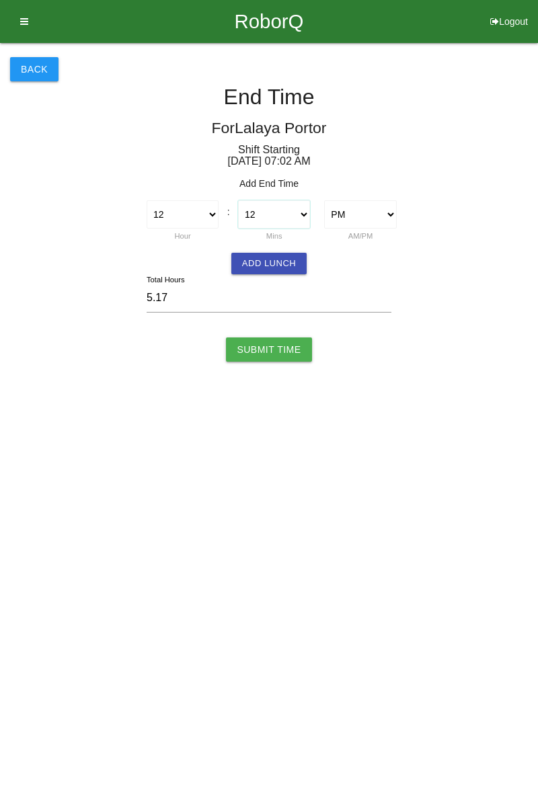
click at [289, 217] on select "00 01 02 03 04 05 06 07 08 09 10 11 12 13 14 15 16 17 18 19 20 21 22 23 24 25 2…" at bounding box center [274, 214] width 72 height 28
select select "1"
click at [238, 200] on select "00 01 02 03 04 05 06 07 08 09 10 11 12 13 14 15 16 17 18 19 20 21 22 23 24 25 2…" at bounding box center [274, 214] width 72 height 28
type input "4.98"
click at [192, 220] on select "1 2 3 4 5 6 7 8 9 10 11 12" at bounding box center [183, 214] width 72 height 28
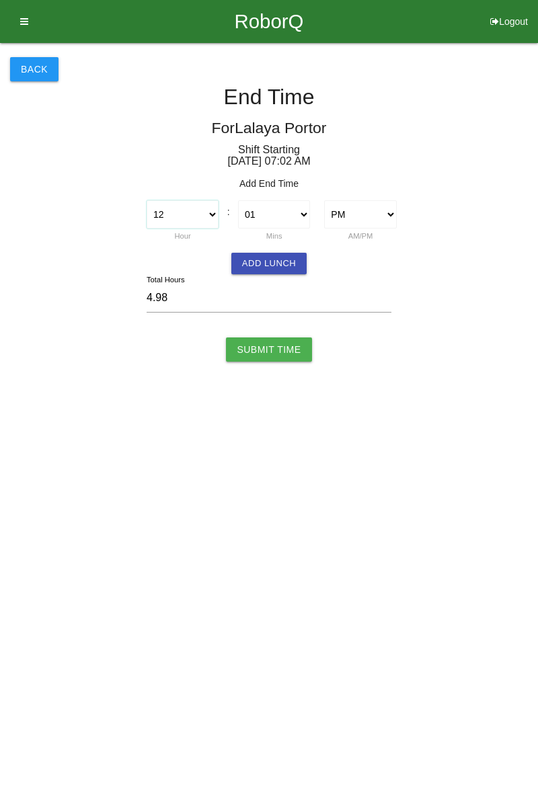
select select "1"
click at [147, 200] on select "1 2 3 4 5 6 7 8 9 10 11 12" at bounding box center [183, 214] width 72 height 28
type input "5.98"
click at [204, 227] on select "1 2 3 4 5 6 7 8 9 10 11 12" at bounding box center [183, 214] width 72 height 28
select select "12"
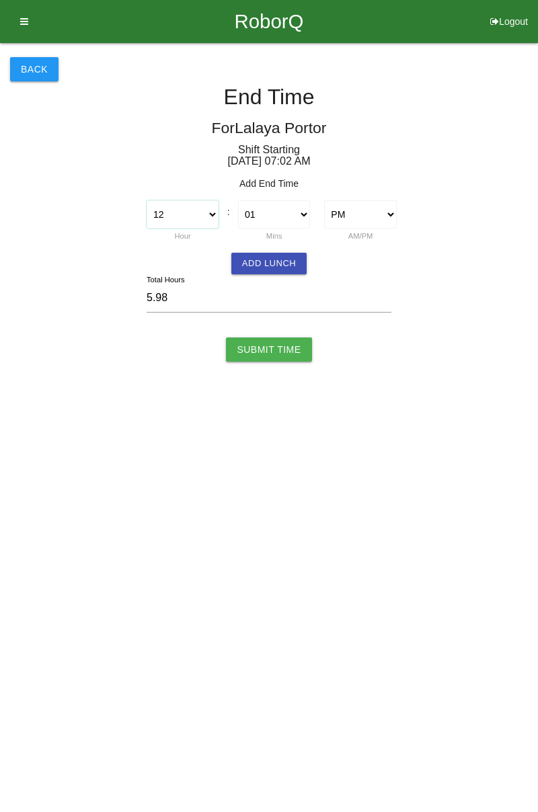
click at [147, 200] on select "1 2 3 4 5 6 7 8 9 10 11 12" at bounding box center [183, 214] width 72 height 28
type input "4.98"
click at [279, 223] on select "00 01 02 03 04 05 06 07 08 09 10 11 12 13 14 15 16 17 18 19 20 21 22 23 24 25 2…" at bounding box center [274, 214] width 72 height 28
select select "30"
click at [238, 200] on select "00 01 02 03 04 05 06 07 08 09 10 11 12 13 14 15 16 17 18 19 20 21 22 23 24 25 2…" at bounding box center [274, 214] width 72 height 28
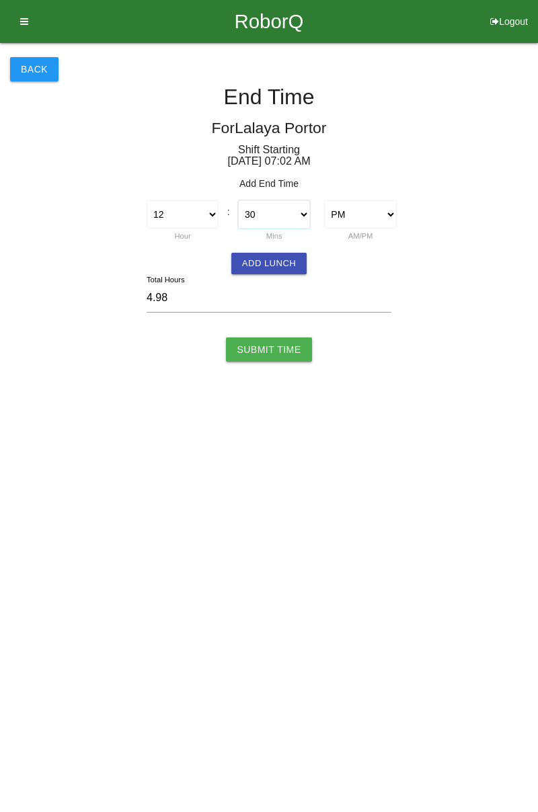
type input "5.47"
click at [270, 267] on button "Add Lunch" at bounding box center [268, 264] width 75 height 22
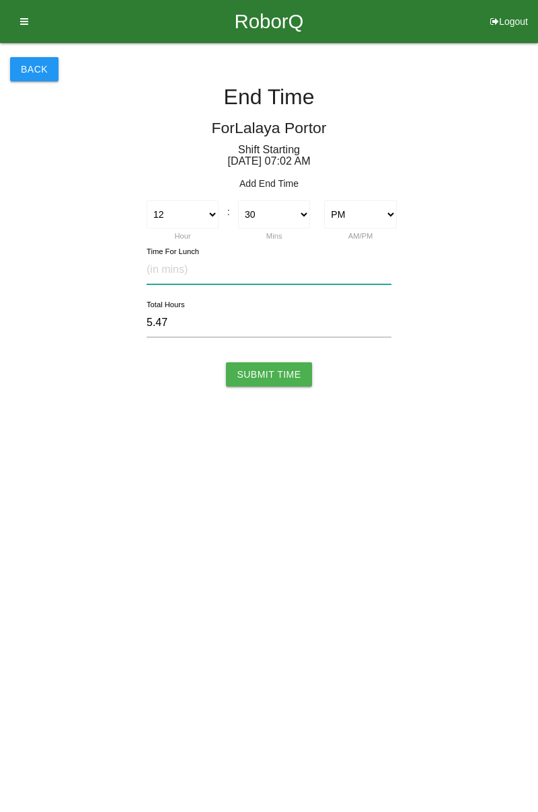
click at [184, 274] on input "text" at bounding box center [269, 270] width 245 height 29
type input "1"
type input "5.45"
type input "0"
type input "5.47"
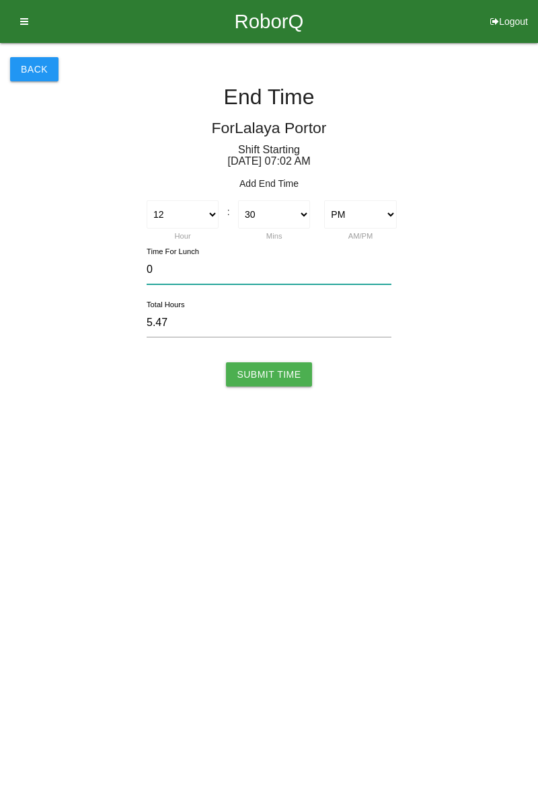
type input "01"
type input "5.45"
type input "0"
type input "5.47"
type input "6"
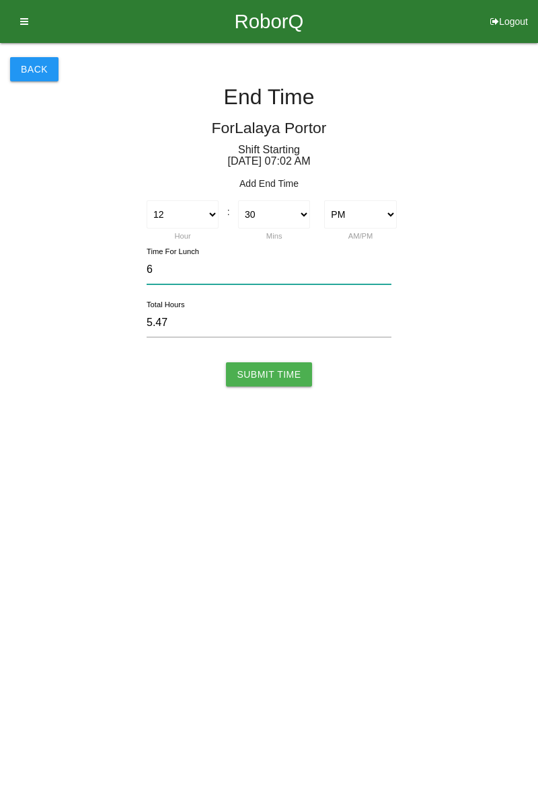
type input "5.37"
type input "60"
type input "4.47"
type input "60"
click at [272, 377] on input "Submit Time" at bounding box center [268, 375] width 85 height 24
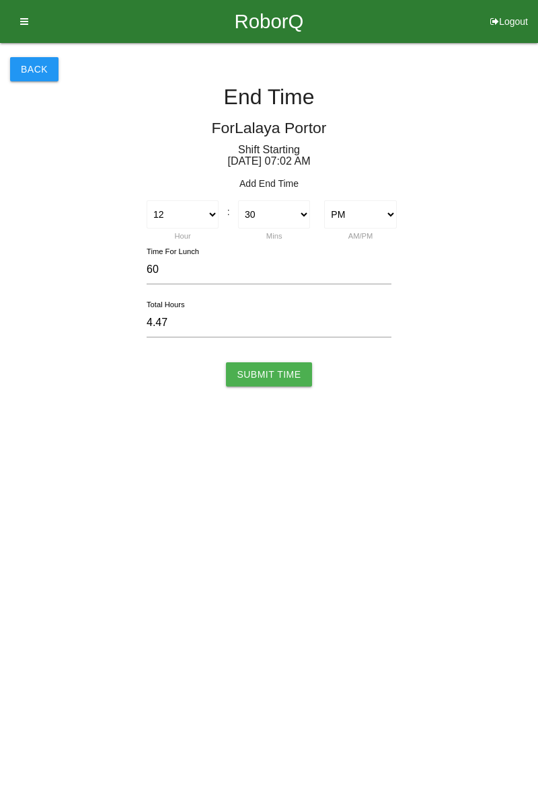
type input "Processing..."
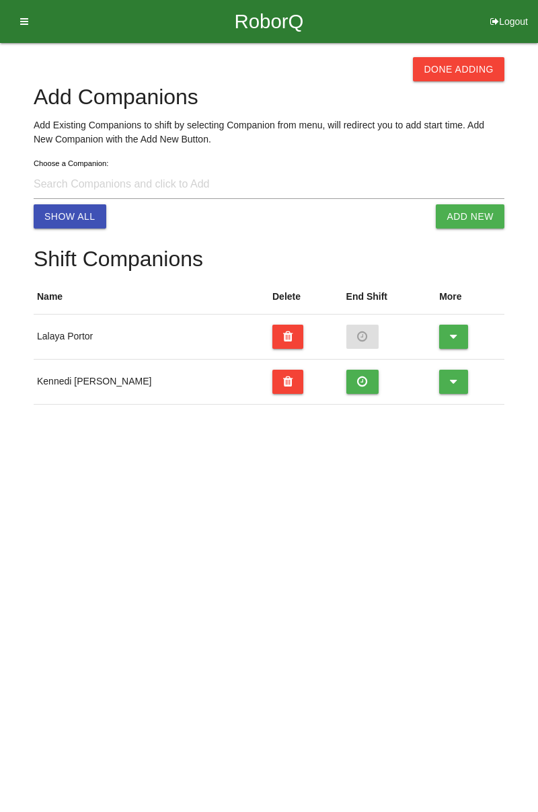
click at [346, 387] on button at bounding box center [362, 382] width 33 height 24
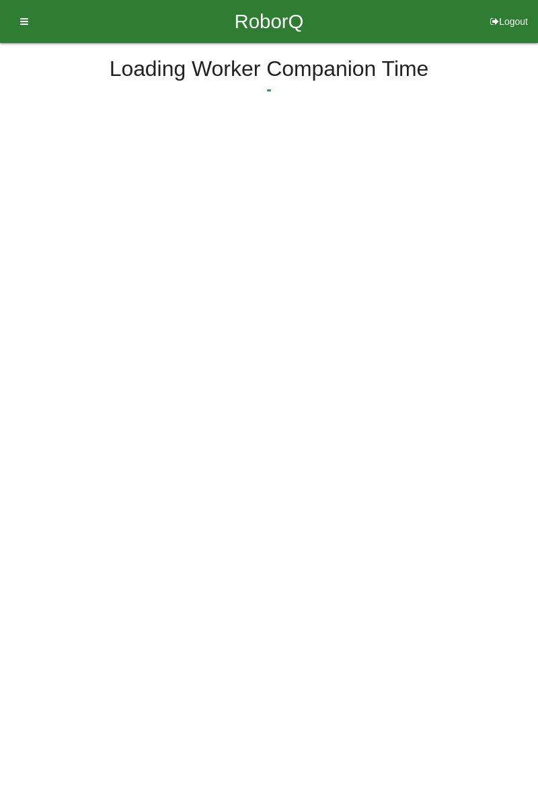
select select "3"
select select "15"
select select "2"
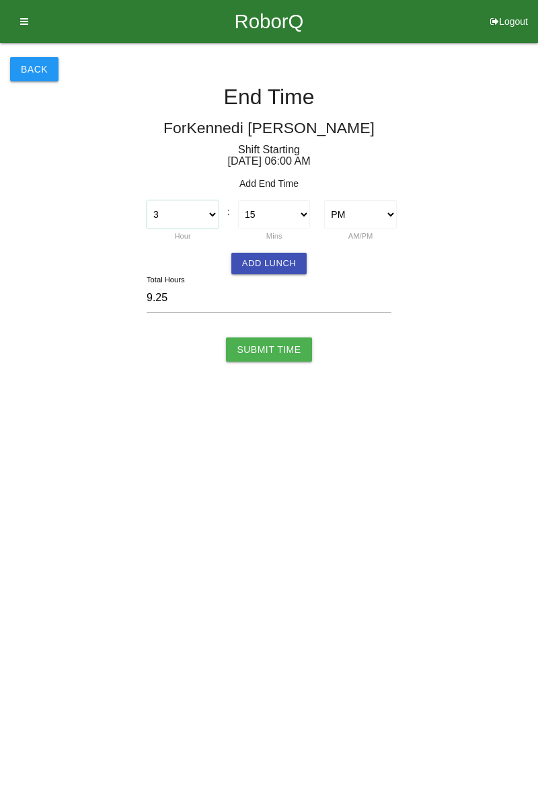
click at [210, 221] on select "1 2 3 4 5 6 7 8 9 10 11 12" at bounding box center [183, 214] width 72 height 28
select select "1"
click at [147, 200] on select "1 2 3 4 5 6 7 8 9 10 11 12" at bounding box center [183, 214] width 72 height 28
type input "7.25"
click at [297, 217] on select "00 01 02 03 04 05 06 07 08 09 10 11 12 13 14 15 16 17 18 19 20 21 22 23 24 25 2…" at bounding box center [274, 214] width 72 height 28
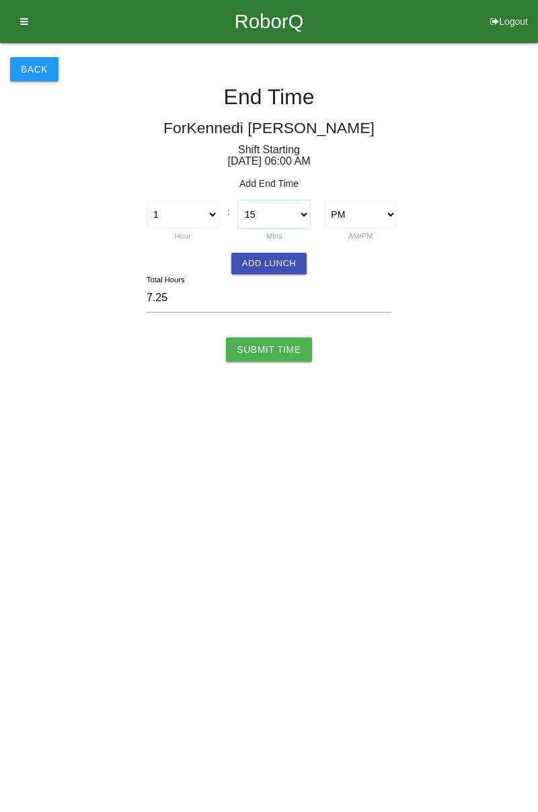
select select "30"
click at [238, 200] on select "00 01 02 03 04 05 06 07 08 09 10 11 12 13 14 15 16 17 18 19 20 21 22 23 24 25 2…" at bounding box center [274, 214] width 72 height 28
type input "7.50"
click at [272, 267] on button "Add Lunch" at bounding box center [268, 264] width 75 height 22
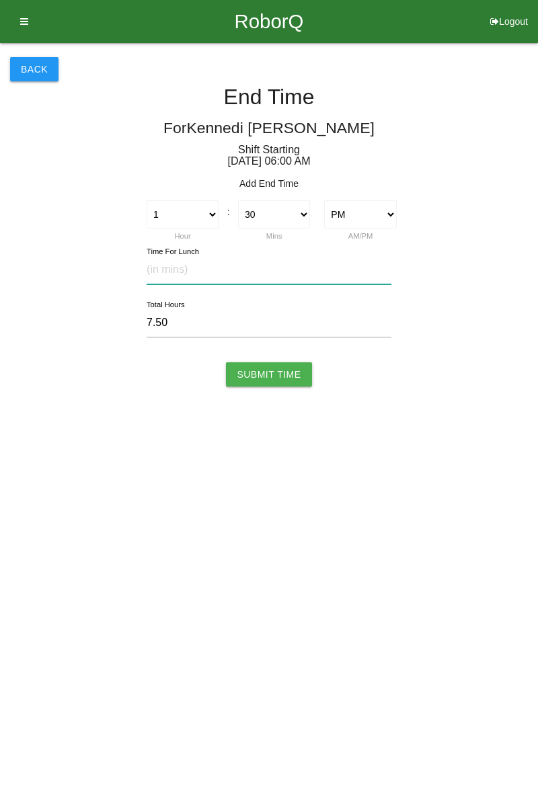
click at [171, 275] on input "text" at bounding box center [269, 270] width 245 height 29
type input "30"
type input "7.00"
click at [292, 380] on input "Submit Time" at bounding box center [268, 375] width 85 height 24
type input "Processing..."
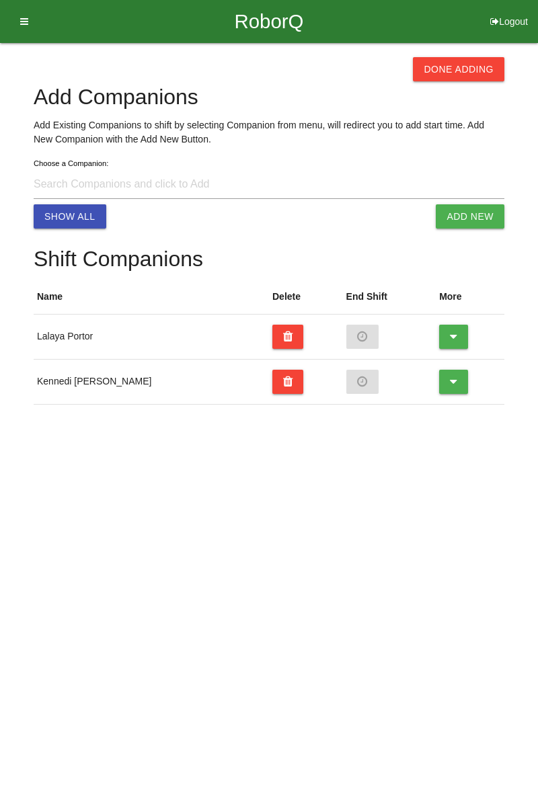
click at [467, 78] on button "Done Adding" at bounding box center [458, 69] width 91 height 24
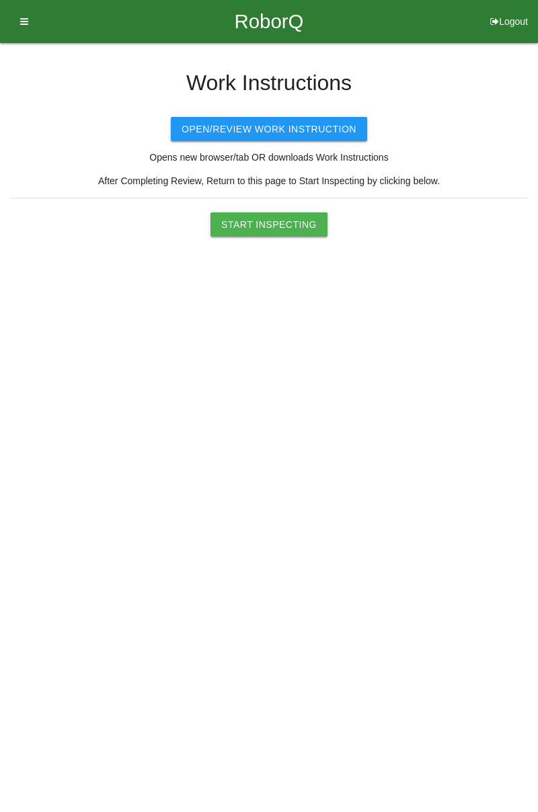
click at [281, 219] on button "Start Inspecting" at bounding box center [269, 225] width 117 height 24
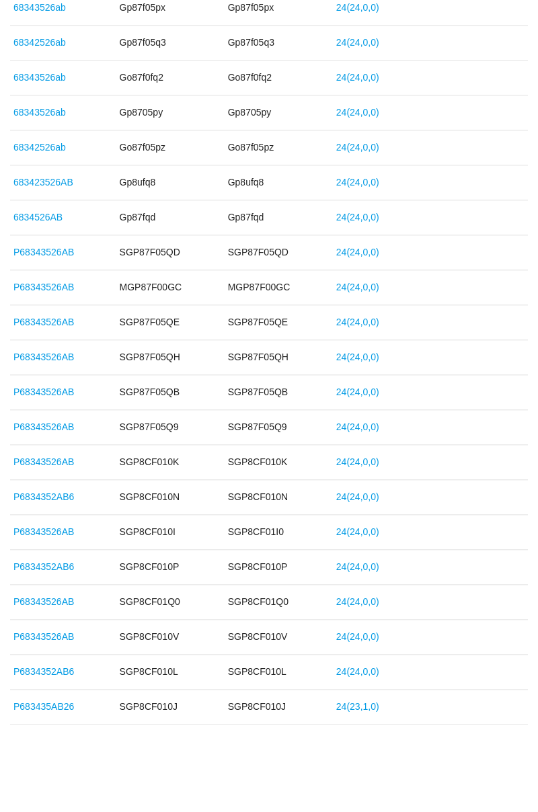
scroll to position [954, 0]
click at [352, 244] on link "24 ( 24 , 0 , 0 )" at bounding box center [357, 244] width 43 height 11
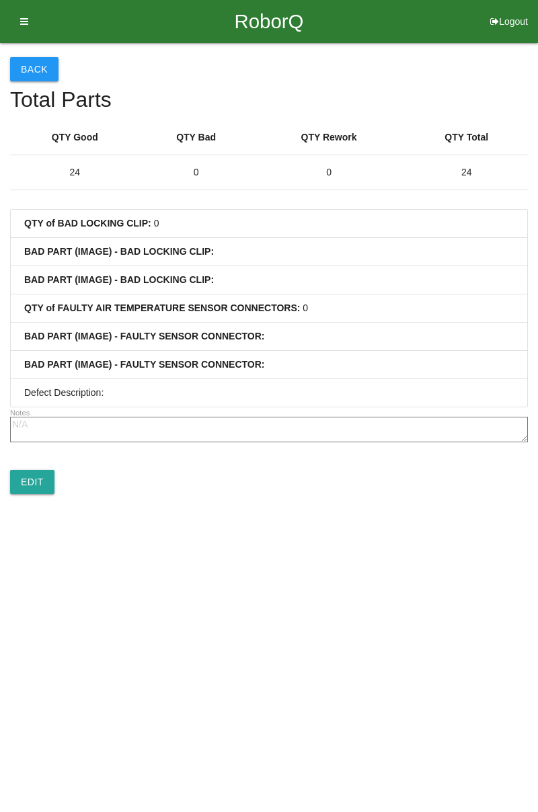
click at [27, 75] on button "Back" at bounding box center [34, 69] width 48 height 24
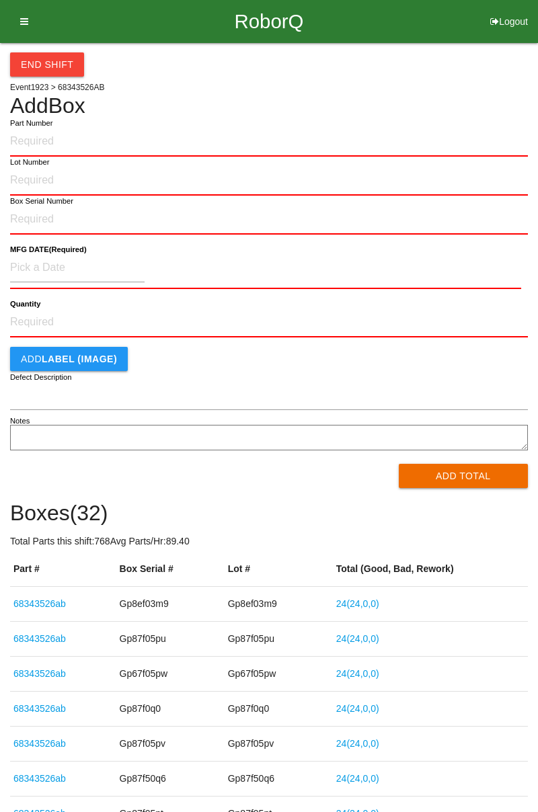
click at [25, 22] on icon at bounding box center [19, 21] width 17 height 43
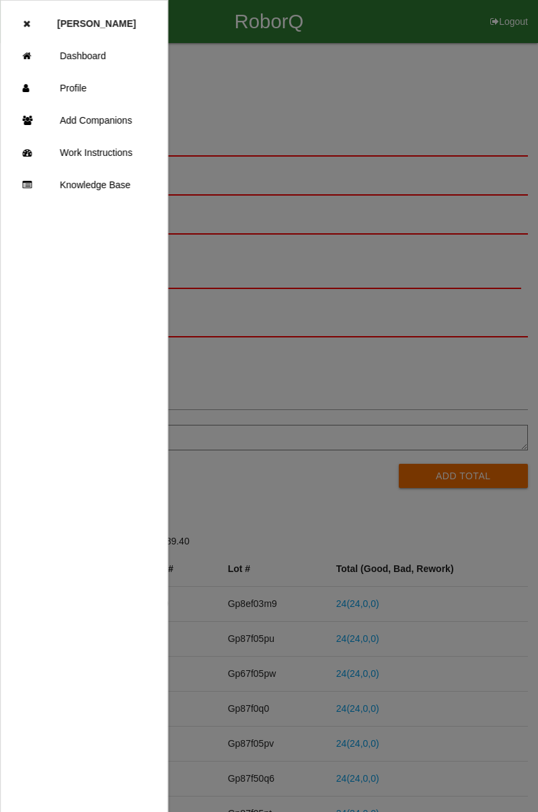
click at [104, 56] on link "Dashboard" at bounding box center [84, 56] width 167 height 32
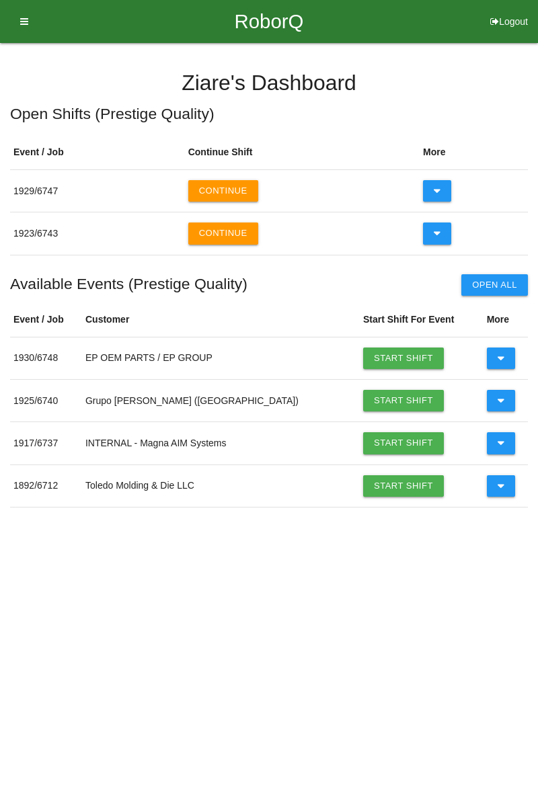
click at [229, 190] on button "Continue" at bounding box center [223, 191] width 70 height 22
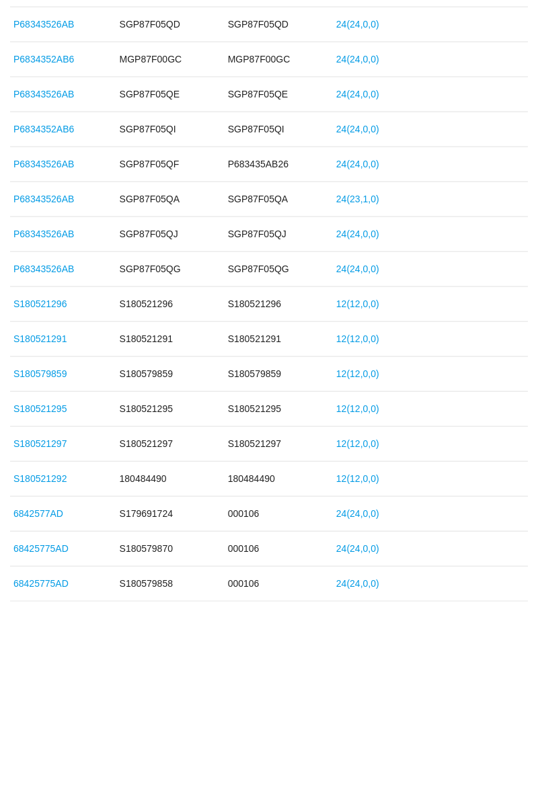
scroll to position [623, 0]
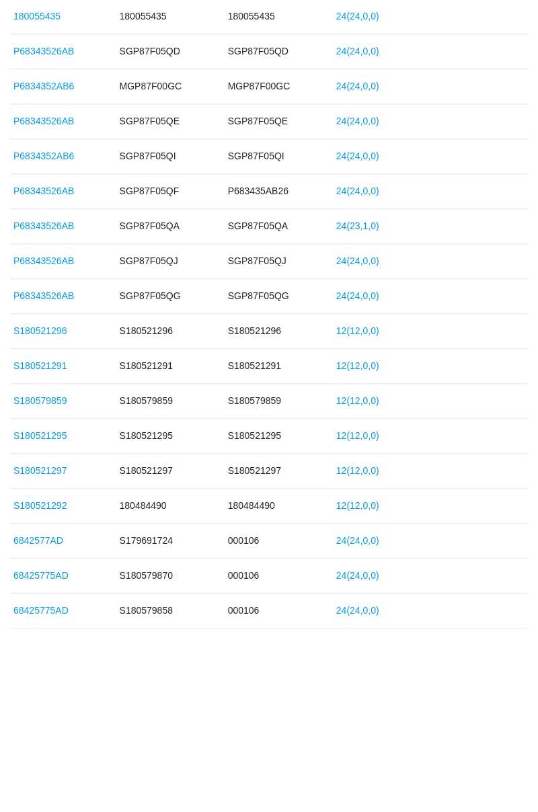
click at [51, 360] on link "P68343526AB" at bounding box center [43, 365] width 61 height 11
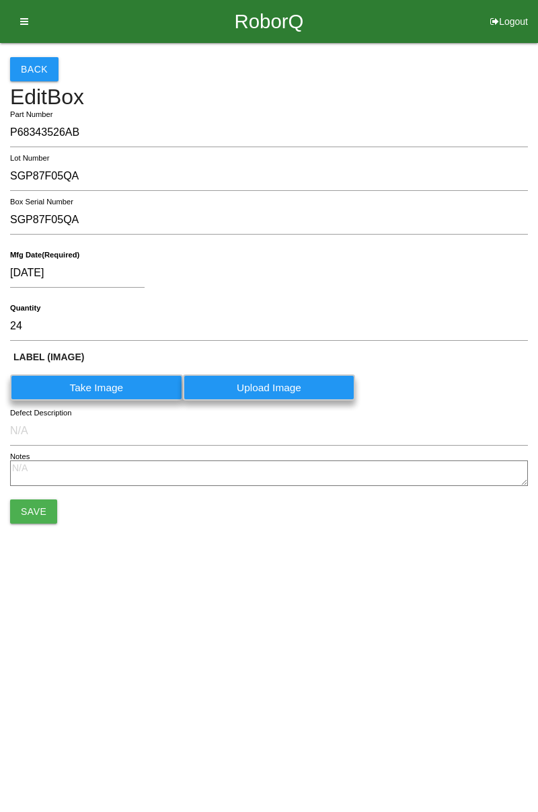
click at [26, 21] on icon at bounding box center [19, 21] width 17 height 43
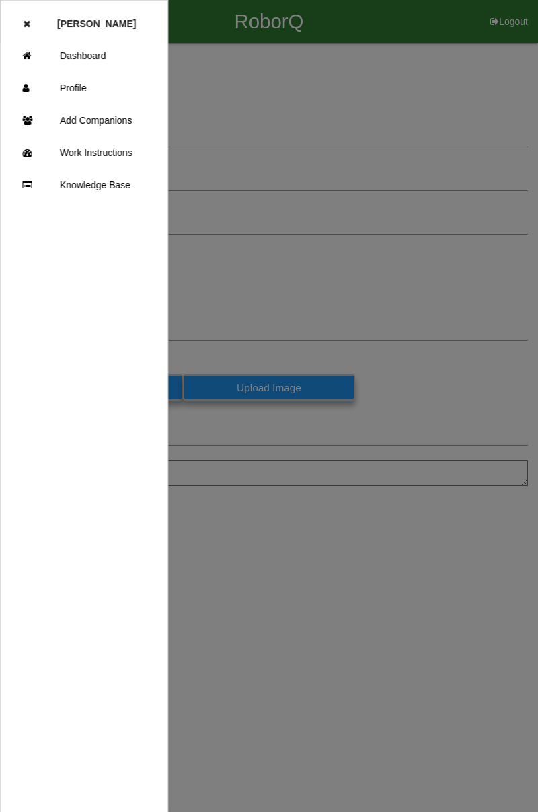
click at [229, 95] on div at bounding box center [269, 487] width 538 height 975
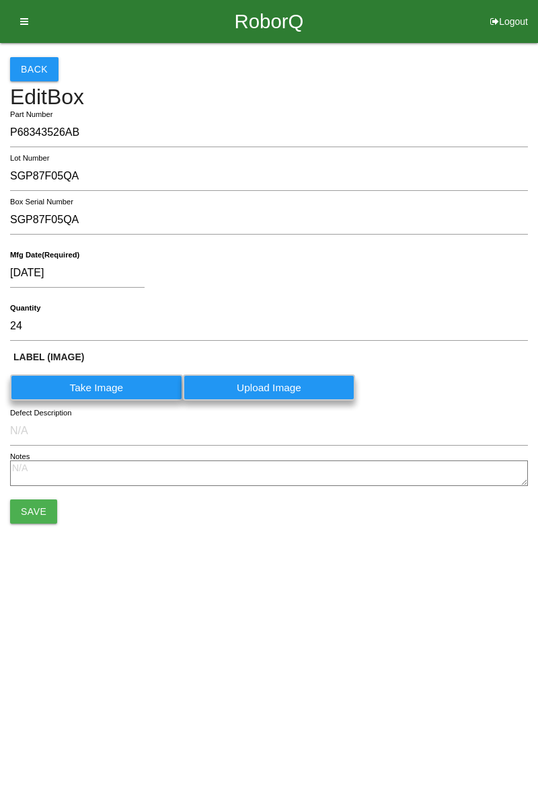
click at [36, 77] on button "Back" at bounding box center [34, 69] width 48 height 24
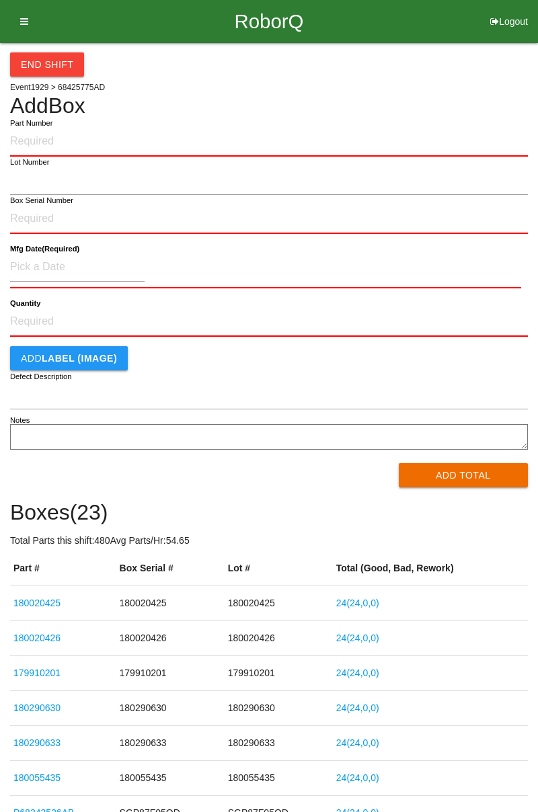
click at [281, 479] on div "Add Total" at bounding box center [269, 475] width 518 height 24
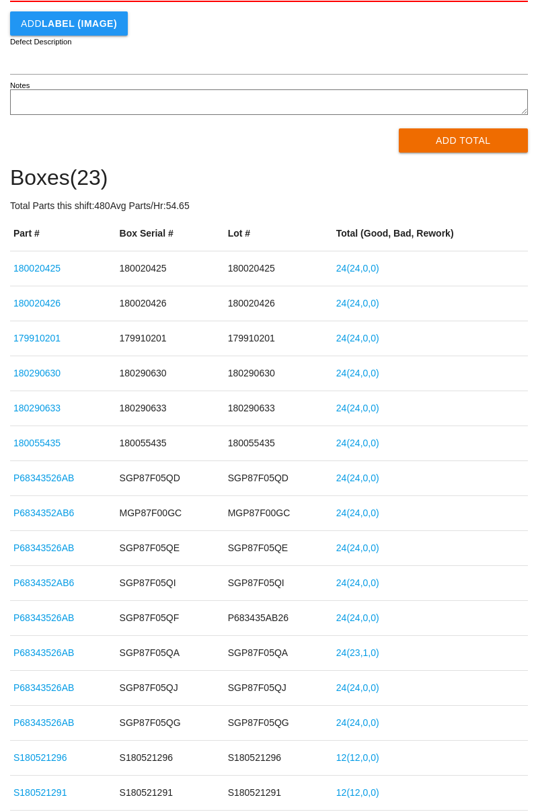
scroll to position [336, 0]
click at [35, 373] on link "180290630" at bounding box center [36, 372] width 47 height 11
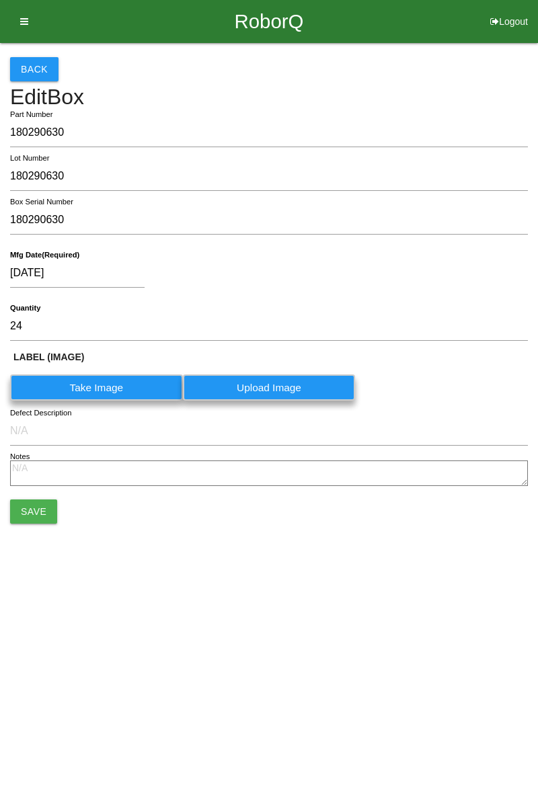
click at [38, 59] on button "Back" at bounding box center [34, 69] width 48 height 24
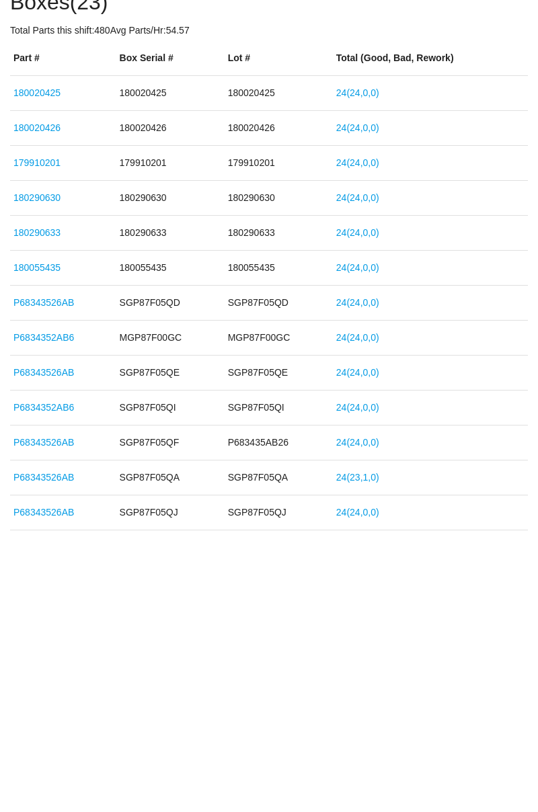
scroll to position [235, 0]
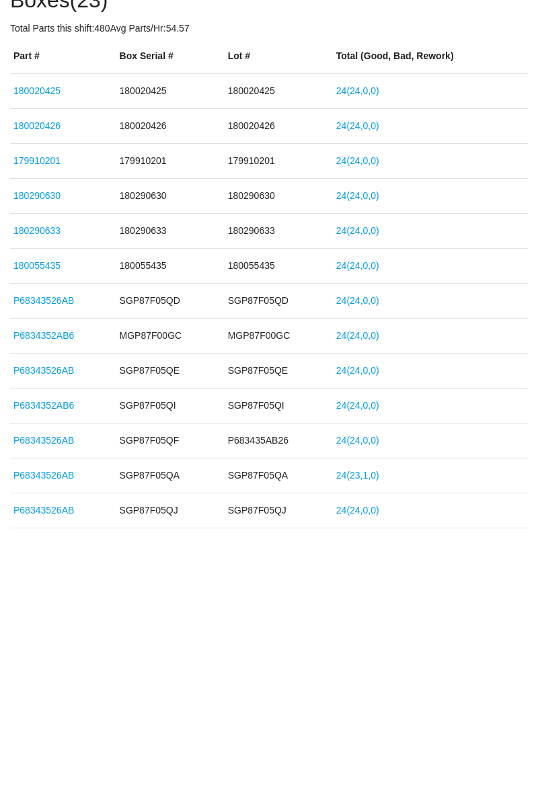
click at [176, 685] on td "SGP87F05QI" at bounding box center [170, 683] width 108 height 35
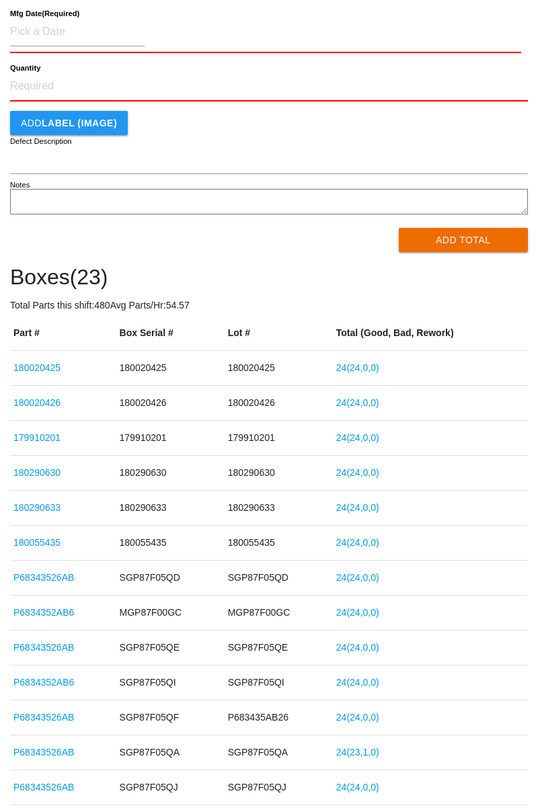
click at [50, 588] on td "P68343526AB" at bounding box center [63, 578] width 106 height 35
click at [54, 580] on link "P68343526AB" at bounding box center [43, 577] width 61 height 11
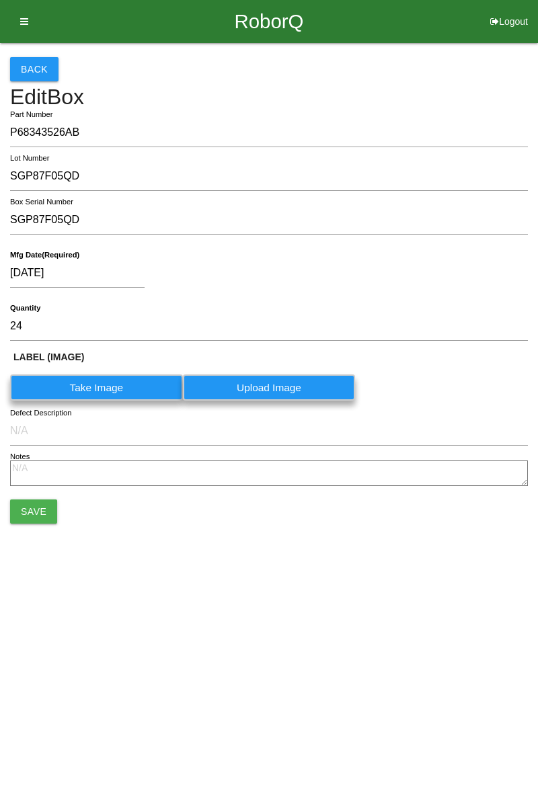
click at [40, 59] on button "Back" at bounding box center [34, 69] width 48 height 24
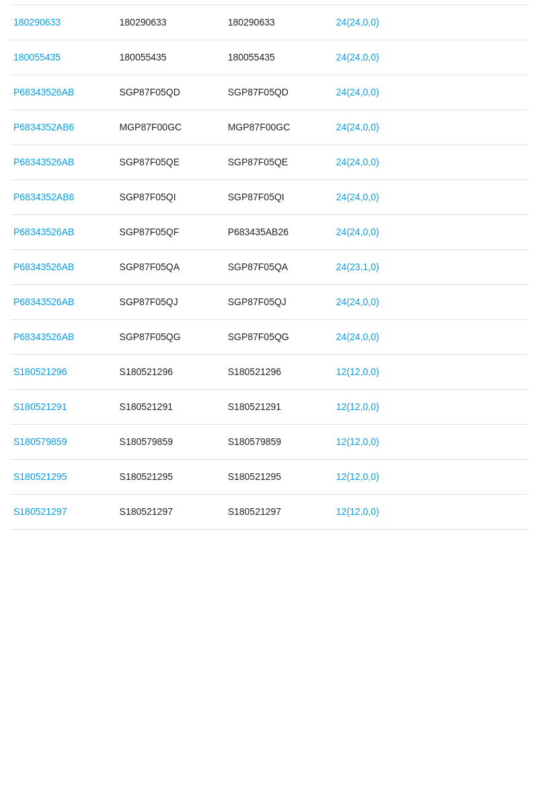
scroll to position [640, 0]
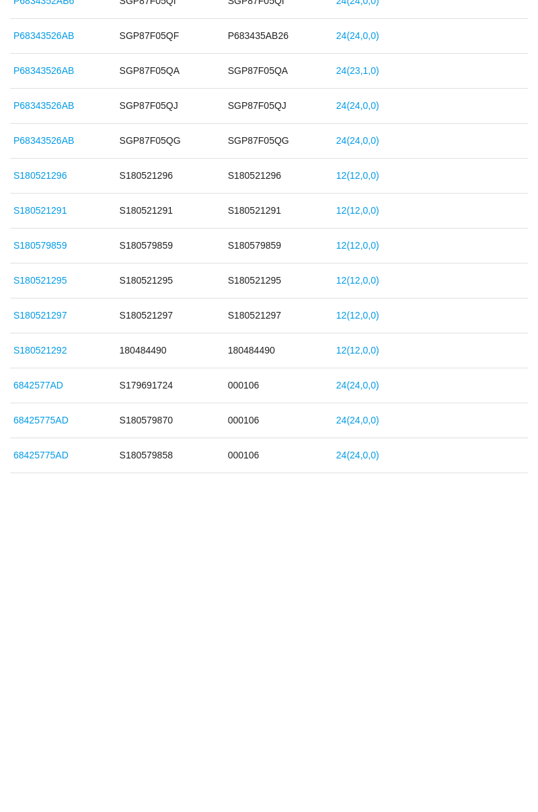
click at [48, 727] on link "68425775AD" at bounding box center [40, 732] width 55 height 11
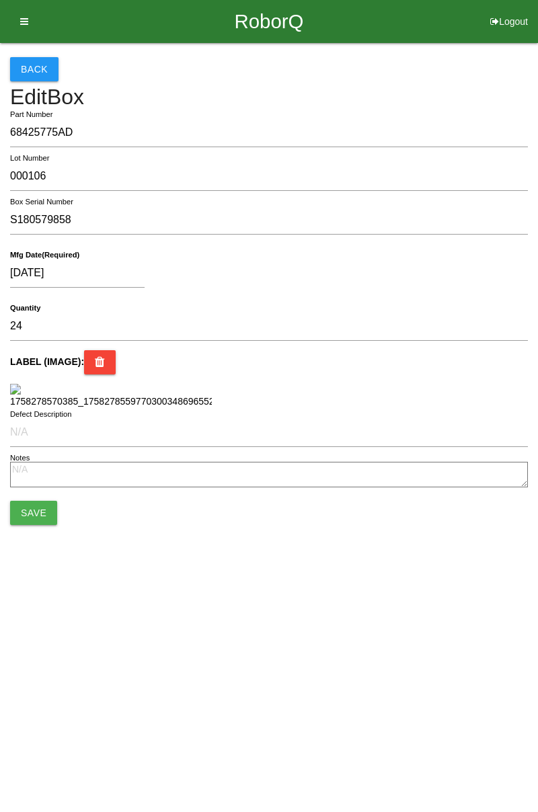
click at [29, 525] on button "Save" at bounding box center [33, 513] width 47 height 24
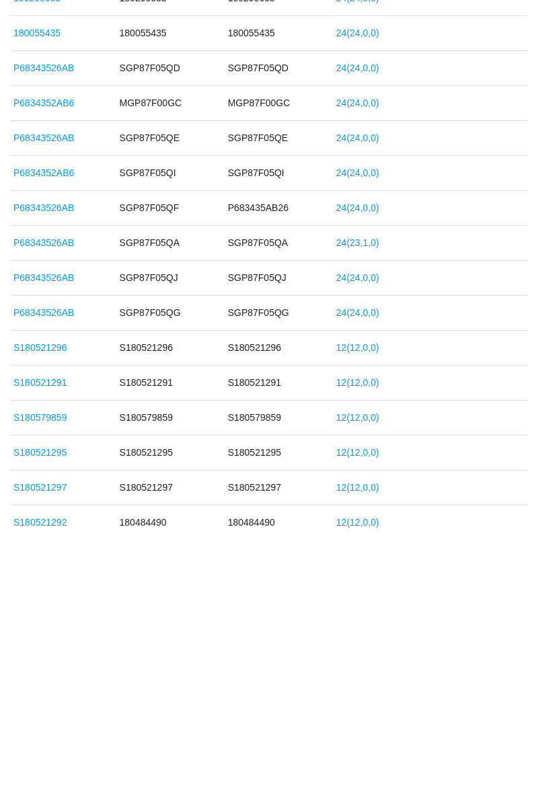
scroll to position [640, 0]
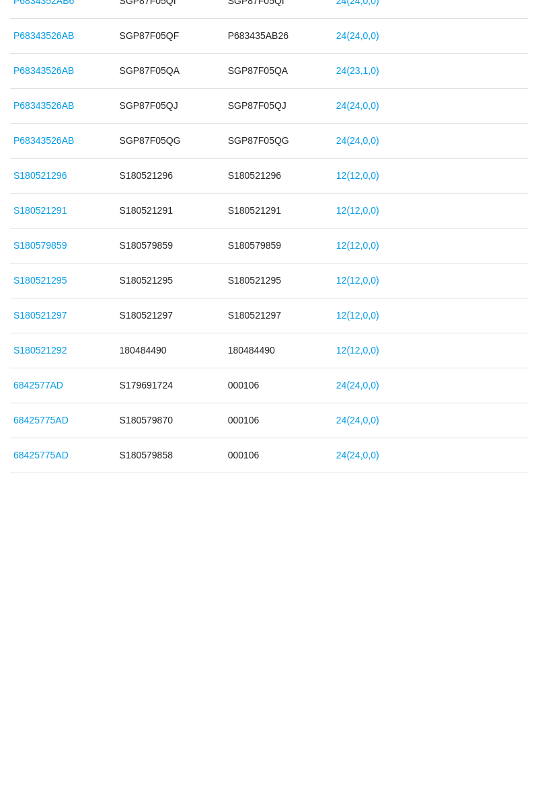
click at [44, 695] on link "68425775AD" at bounding box center [40, 697] width 55 height 11
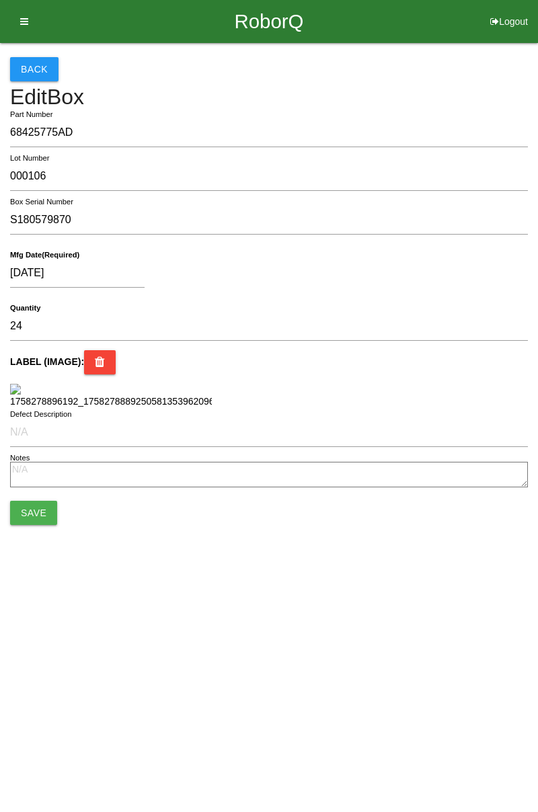
click at [48, 71] on button "Back" at bounding box center [34, 69] width 48 height 24
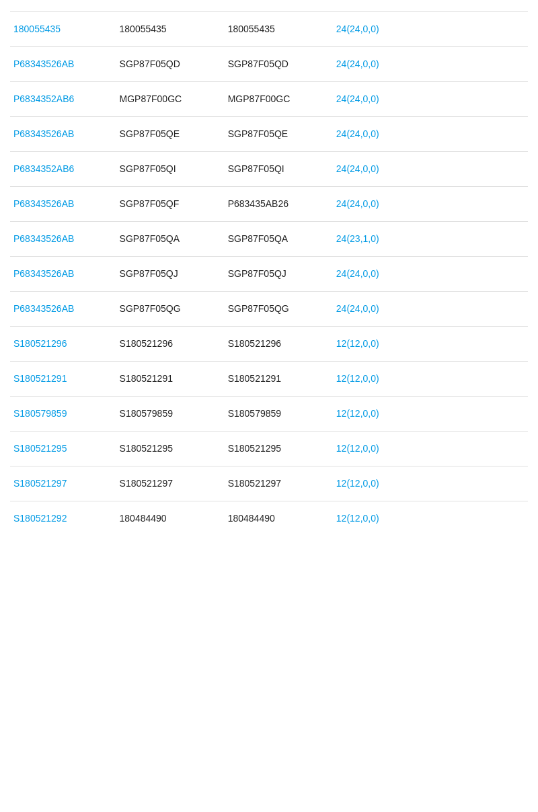
scroll to position [640, 0]
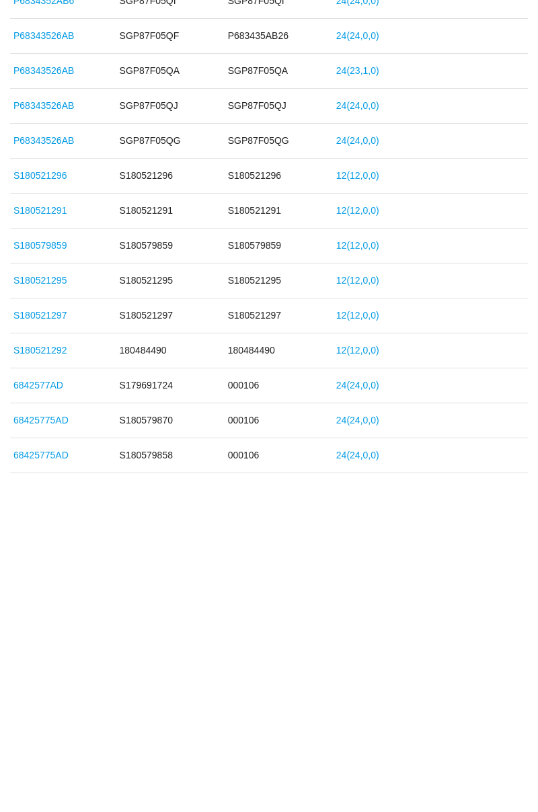
click at [45, 657] on link "6842577AD" at bounding box center [38, 662] width 50 height 11
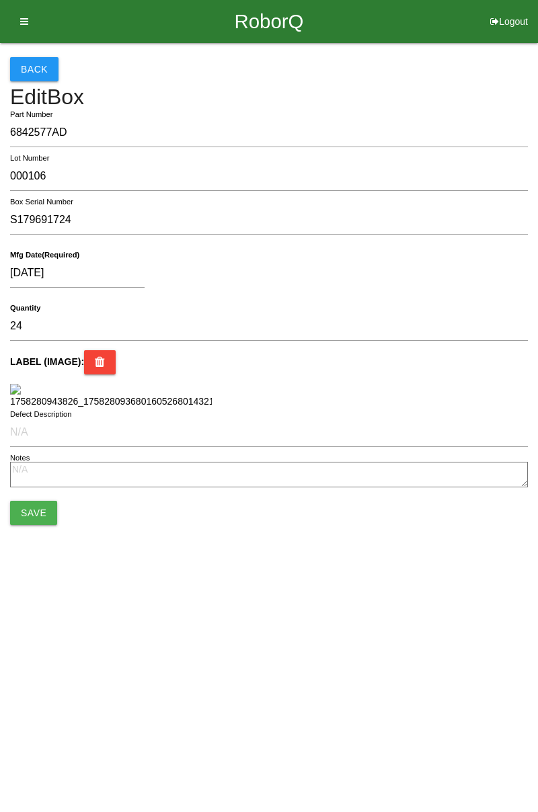
click at [35, 65] on button "Back" at bounding box center [34, 69] width 48 height 24
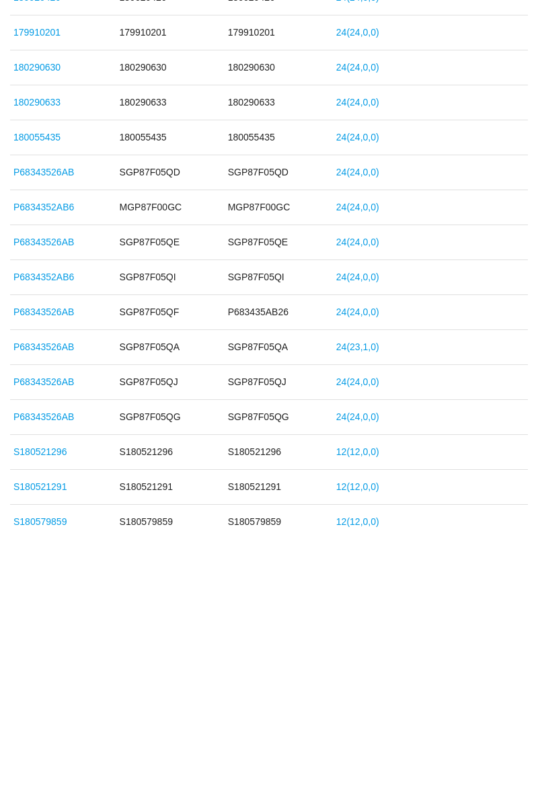
scroll to position [640, 0]
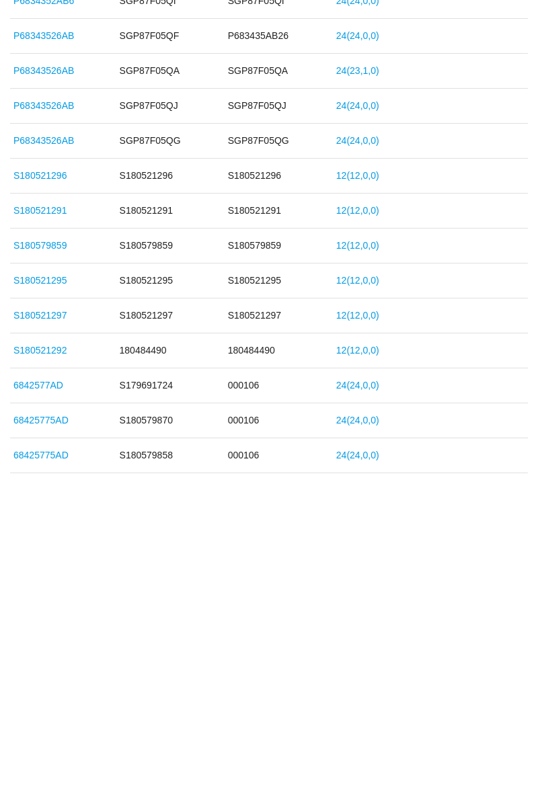
click at [50, 626] on link "S180521292" at bounding box center [39, 627] width 53 height 11
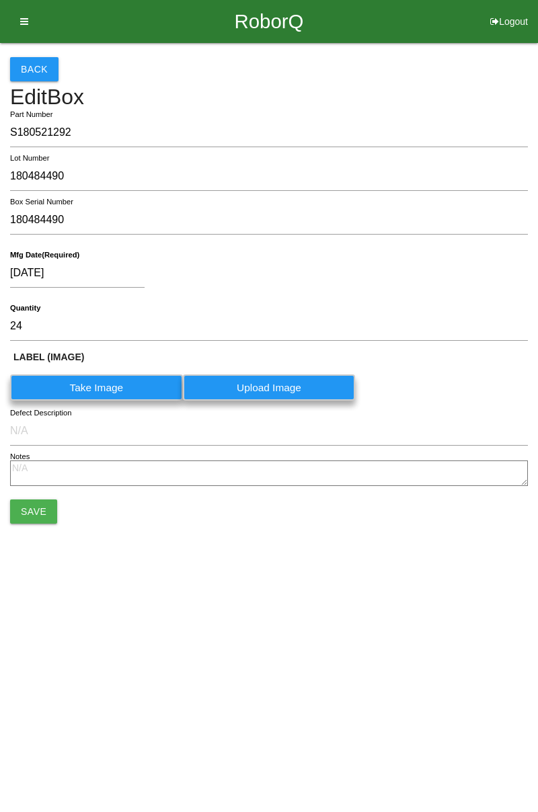
click at [46, 70] on button "Back" at bounding box center [34, 69] width 48 height 24
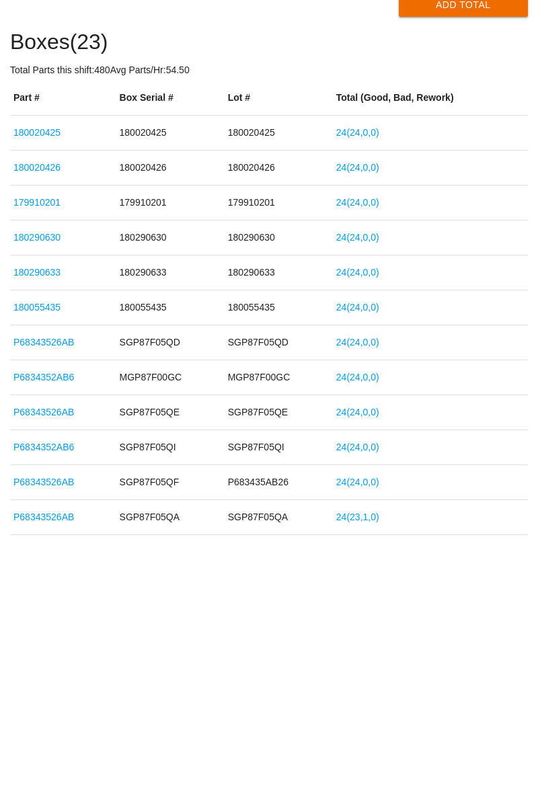
scroll to position [200, 0]
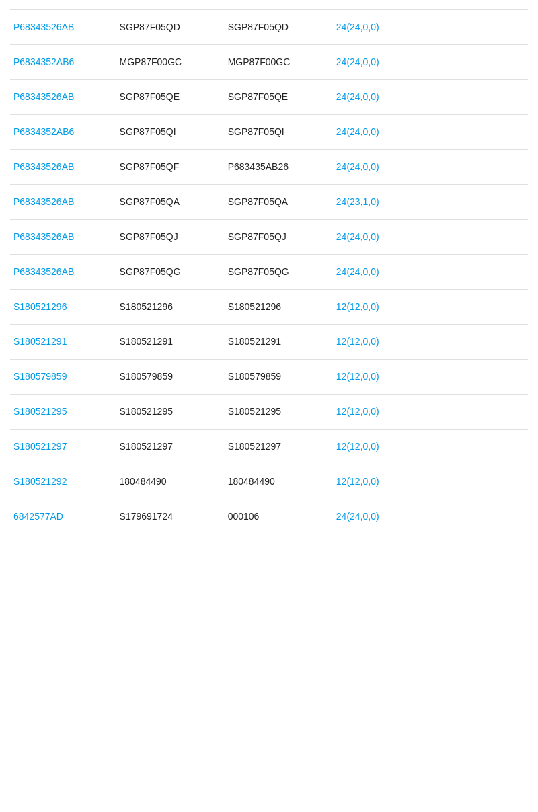
click at [262, 620] on td "S180521291" at bounding box center [279, 619] width 108 height 35
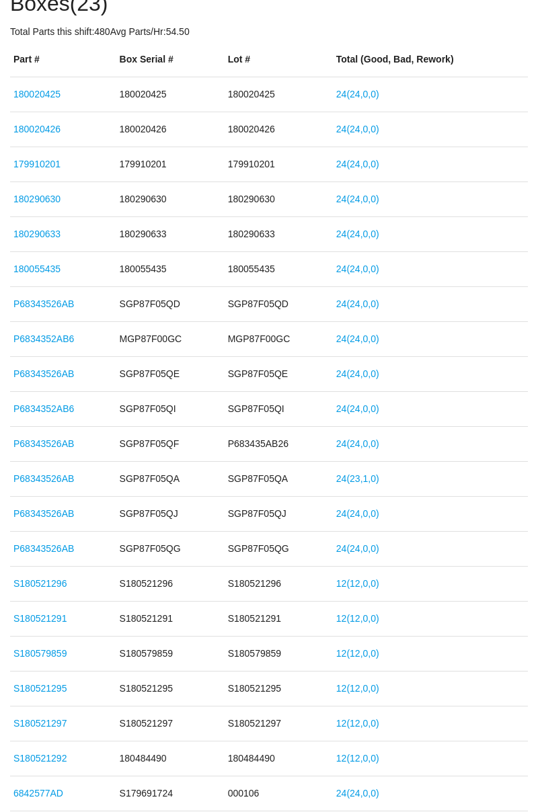
click at [261, 611] on td "S180521291" at bounding box center [279, 619] width 108 height 35
click at [371, 616] on link "12 ( 12 , 0 , 0 )" at bounding box center [357, 618] width 43 height 11
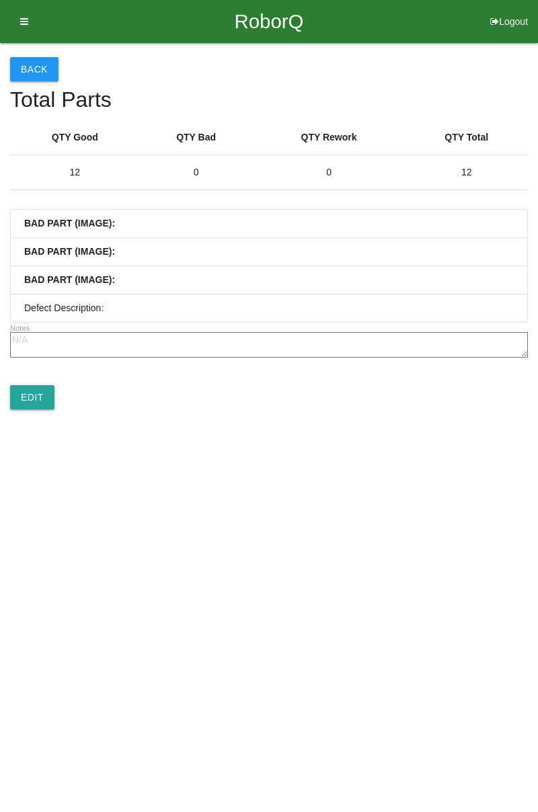
click at [44, 73] on button "Back" at bounding box center [34, 69] width 48 height 24
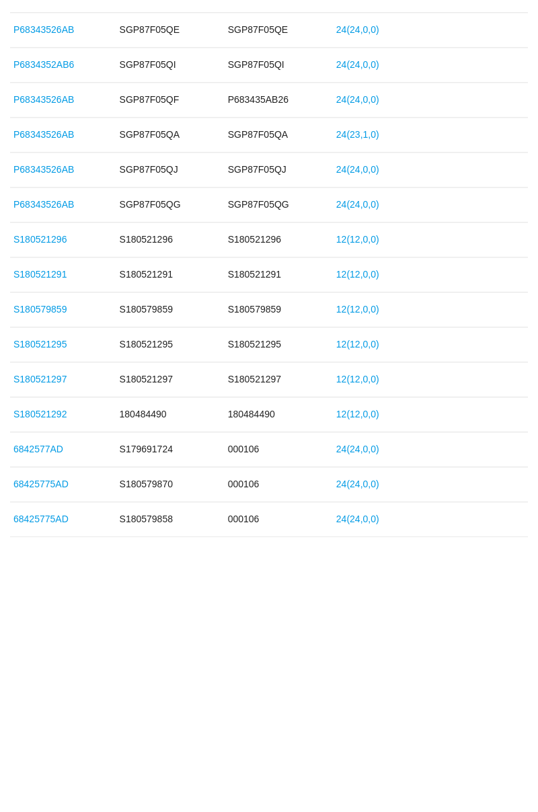
scroll to position [640, 0]
click at [373, 452] on link "12 ( 12 , 0 , 0 )" at bounding box center [357, 452] width 43 height 11
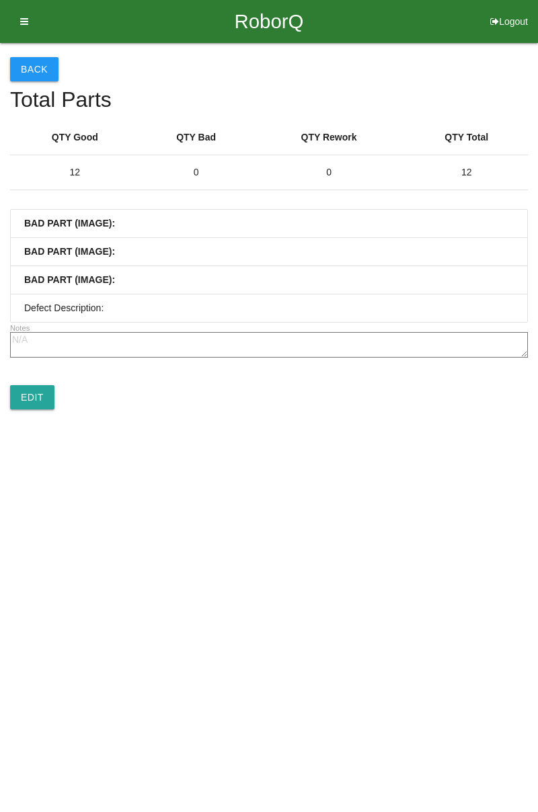
click at [28, 79] on button "Back" at bounding box center [34, 69] width 48 height 24
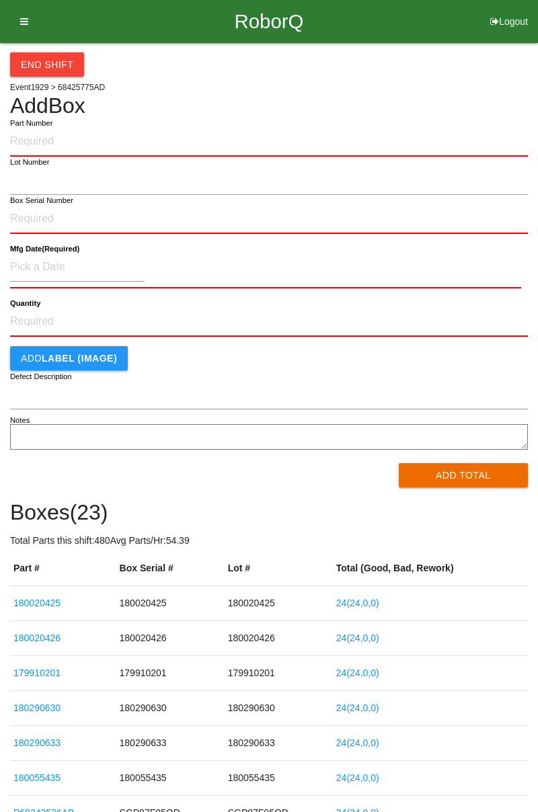
click at [36, 31] on div "RoborQ Logout" at bounding box center [269, 21] width 538 height 43
click at [35, 31] on div "RoborQ Logout" at bounding box center [269, 21] width 538 height 43
click at [25, 34] on icon at bounding box center [19, 21] width 17 height 43
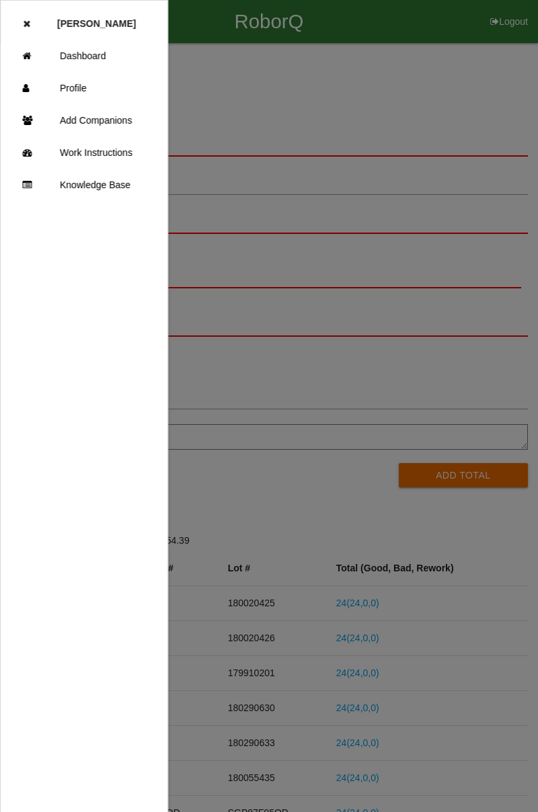
click at [101, 59] on link "Dashboard" at bounding box center [84, 56] width 167 height 32
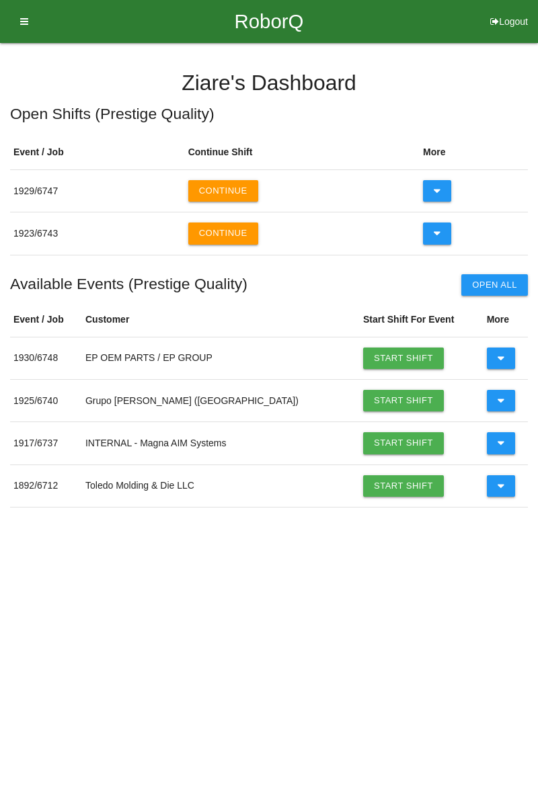
click at [500, 367] on button at bounding box center [501, 359] width 29 height 22
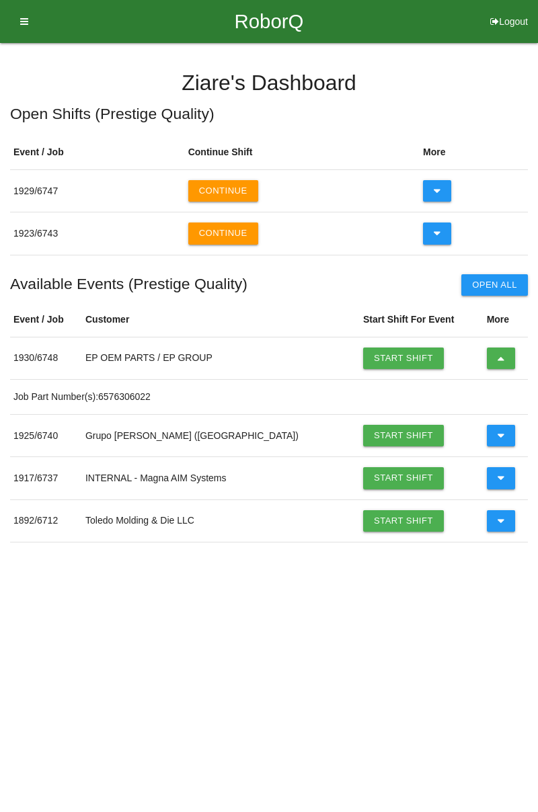
click at [498, 358] on icon at bounding box center [501, 359] width 7 height 22
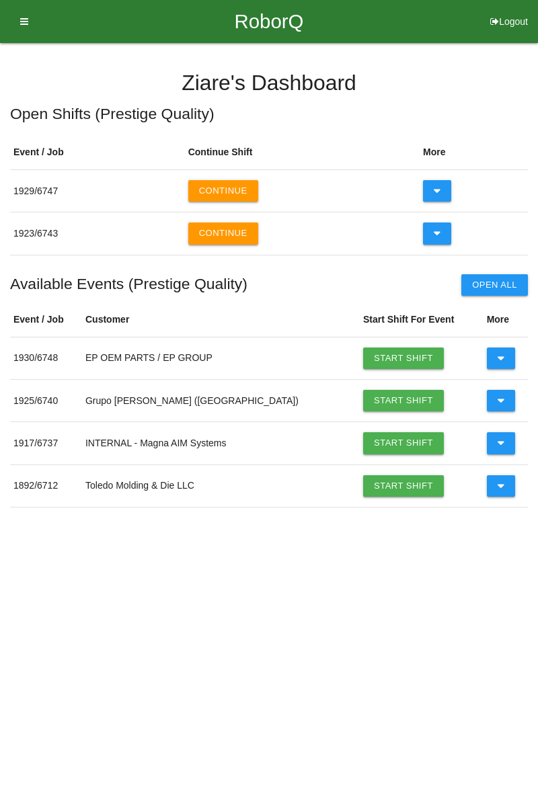
click at [447, 186] on button at bounding box center [437, 191] width 29 height 22
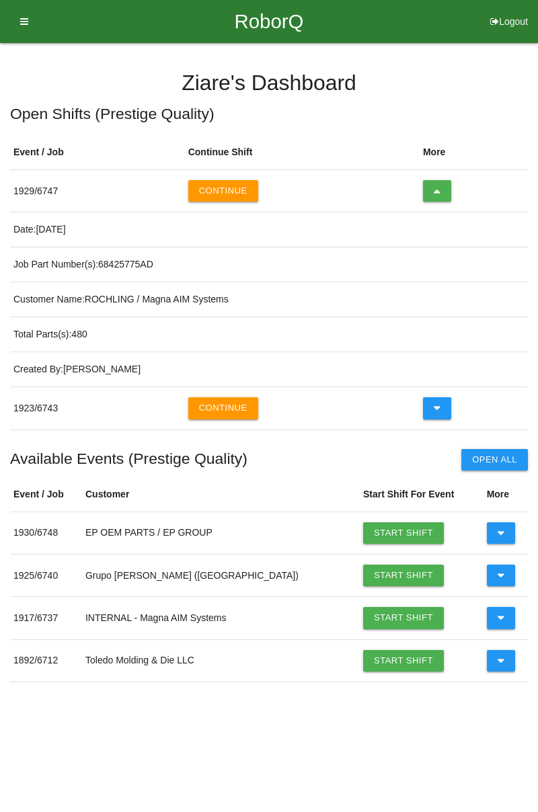
click at [436, 414] on icon at bounding box center [437, 408] width 7 height 22
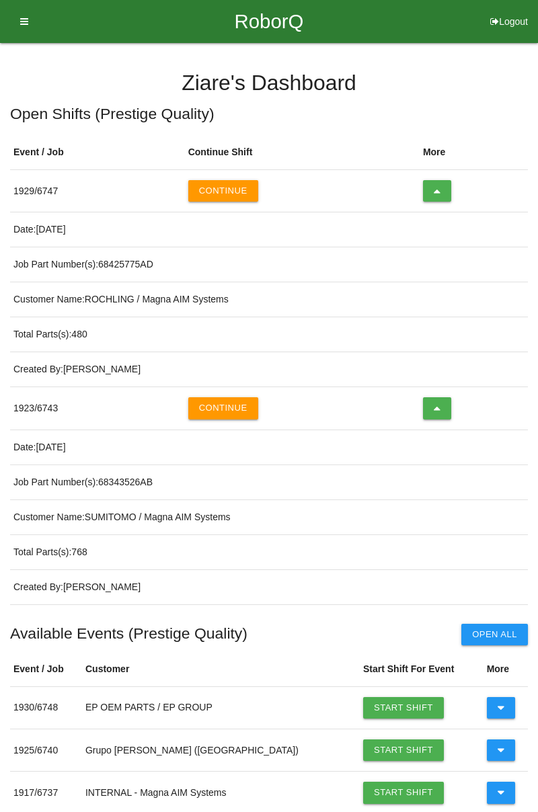
click at [434, 192] on icon at bounding box center [437, 191] width 7 height 22
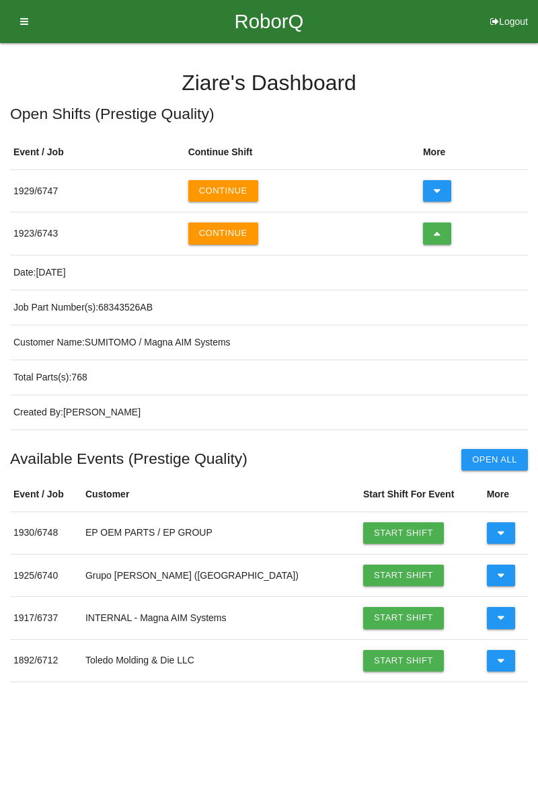
click at [434, 192] on icon at bounding box center [437, 191] width 7 height 22
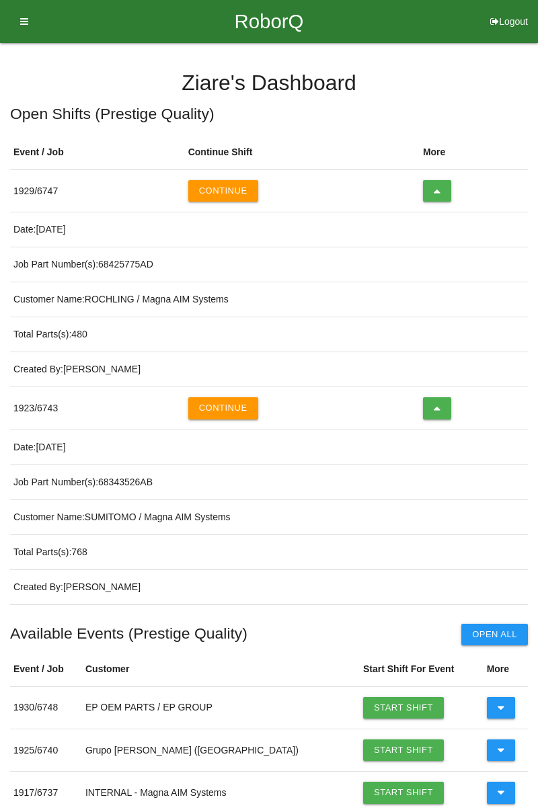
click at [218, 191] on button "Continue" at bounding box center [223, 191] width 70 height 22
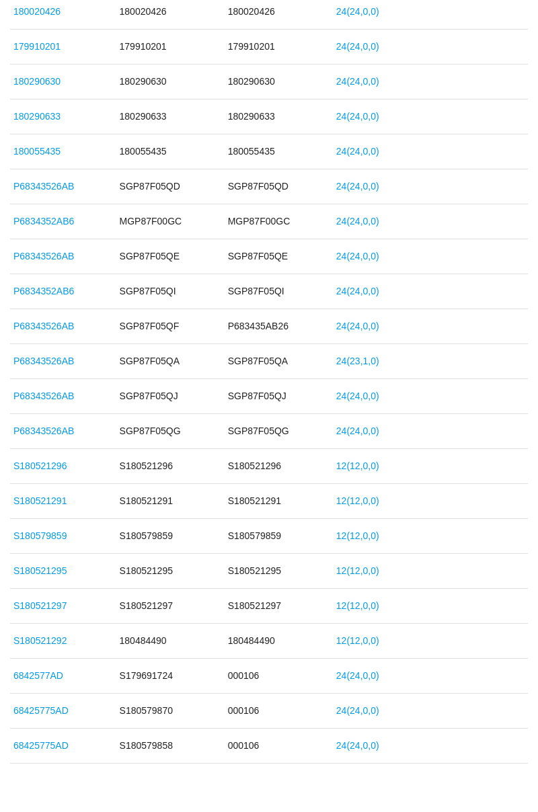
scroll to position [626, 0]
click at [374, 361] on link "24 ( 23 , 1 , 0 )" at bounding box center [357, 361] width 43 height 11
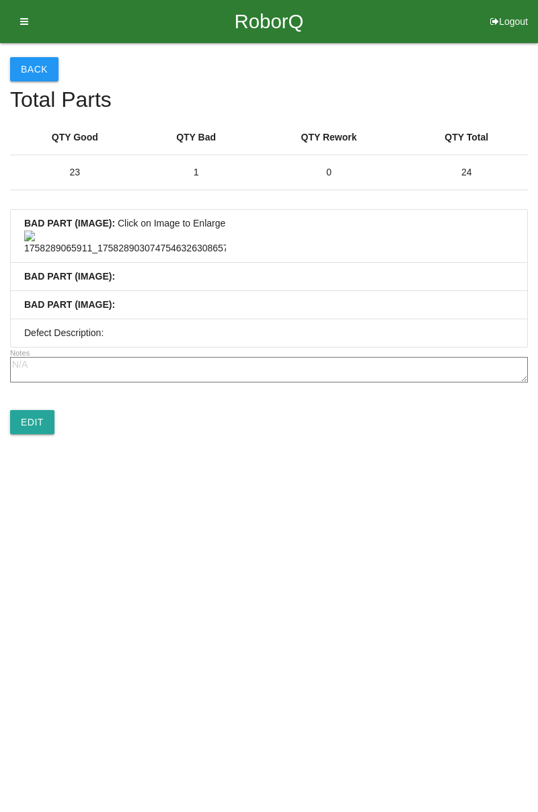
click at [35, 62] on button "Back" at bounding box center [34, 69] width 48 height 24
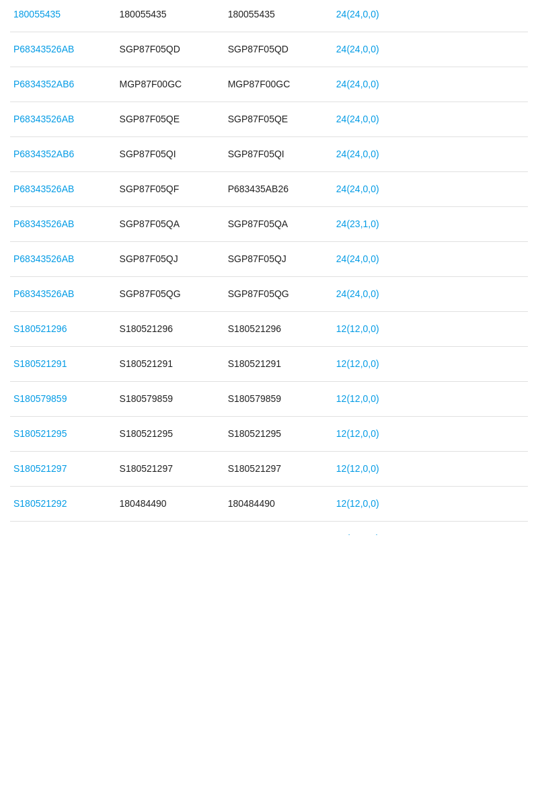
scroll to position [488, 0]
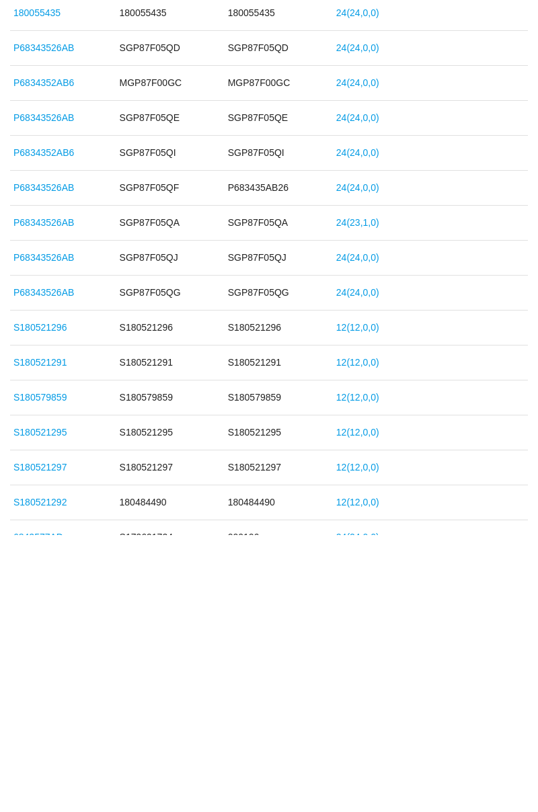
click at [379, 497] on link "24 ( 23 , 1 , 0 )" at bounding box center [357, 499] width 43 height 11
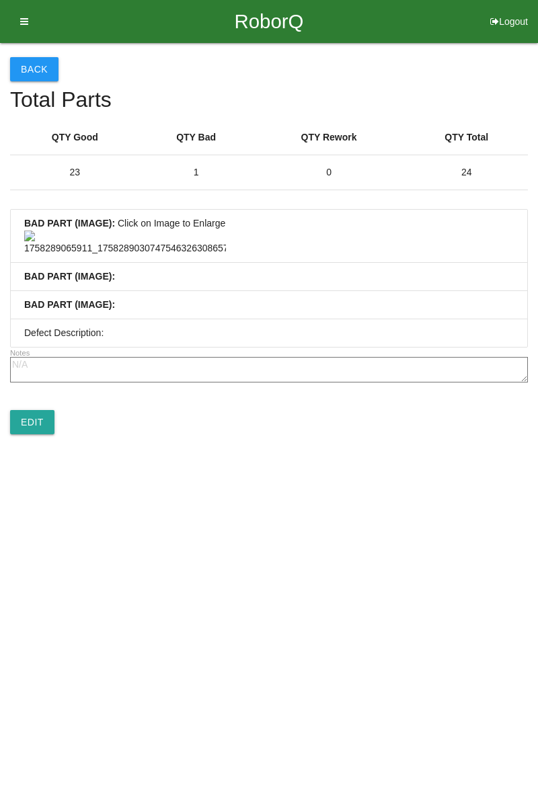
click at [47, 71] on button "Back" at bounding box center [34, 69] width 48 height 24
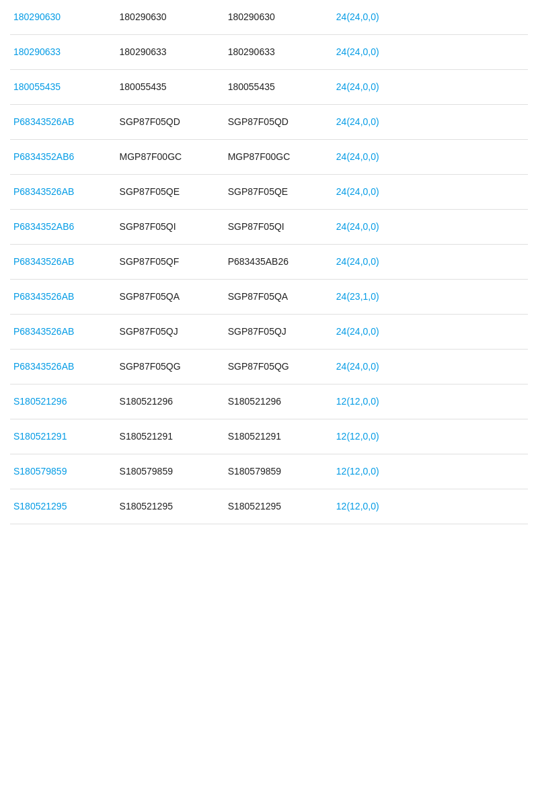
scroll to position [640, 0]
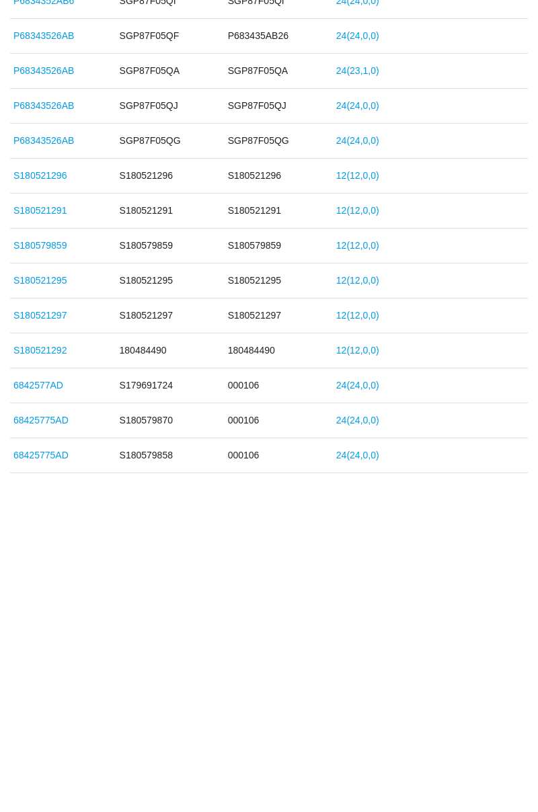
click at [374, 730] on link "24 ( 24 , 0 , 0 )" at bounding box center [357, 732] width 43 height 11
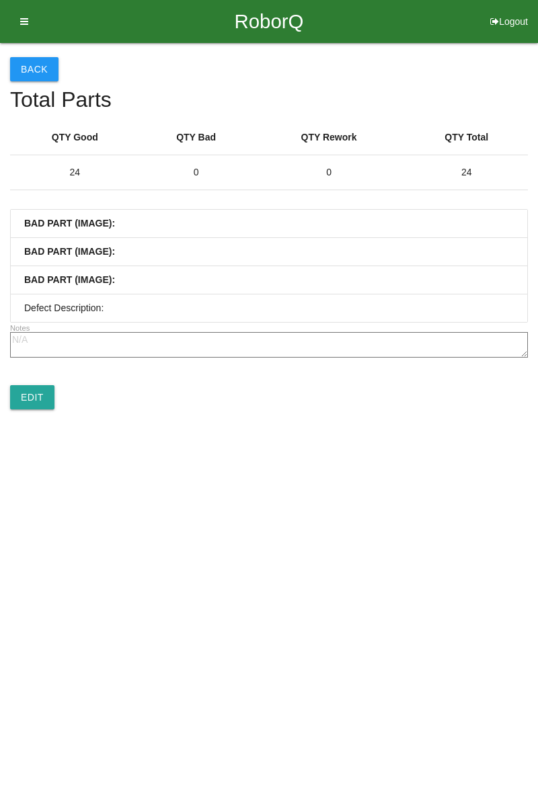
click at [46, 69] on button "Back" at bounding box center [34, 69] width 48 height 24
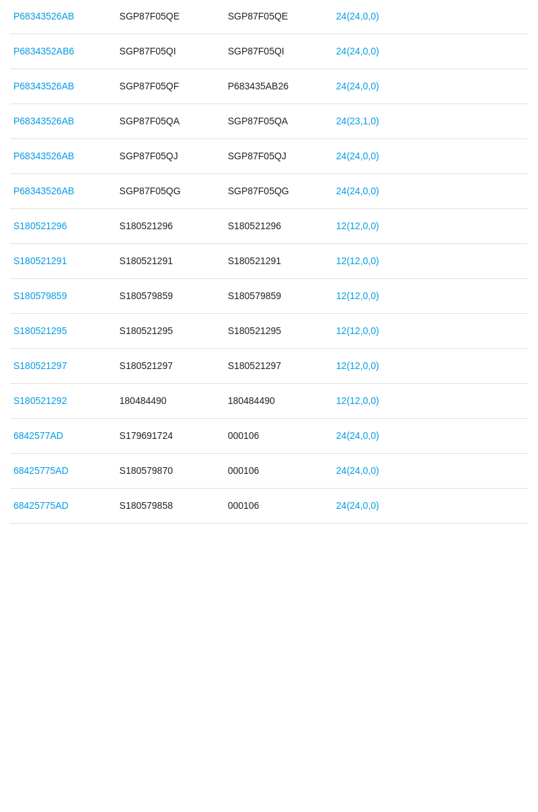
scroll to position [640, 0]
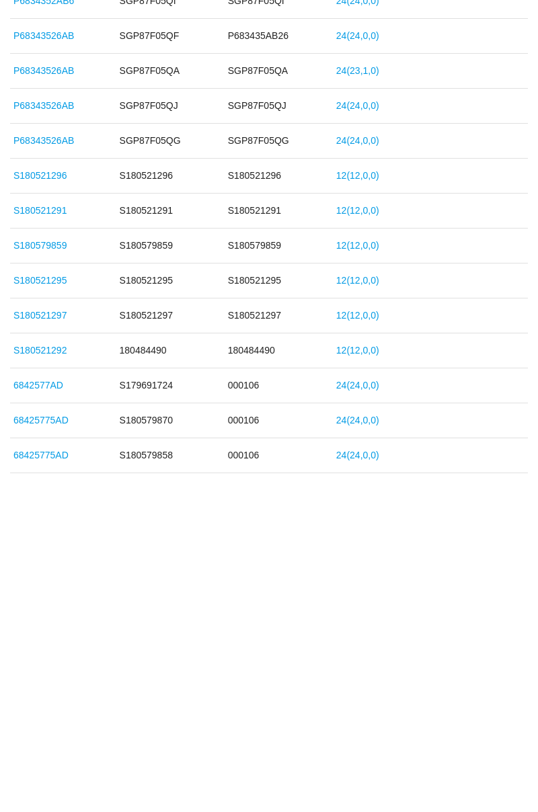
click at [34, 377] on link "P68343526AB" at bounding box center [43, 382] width 61 height 11
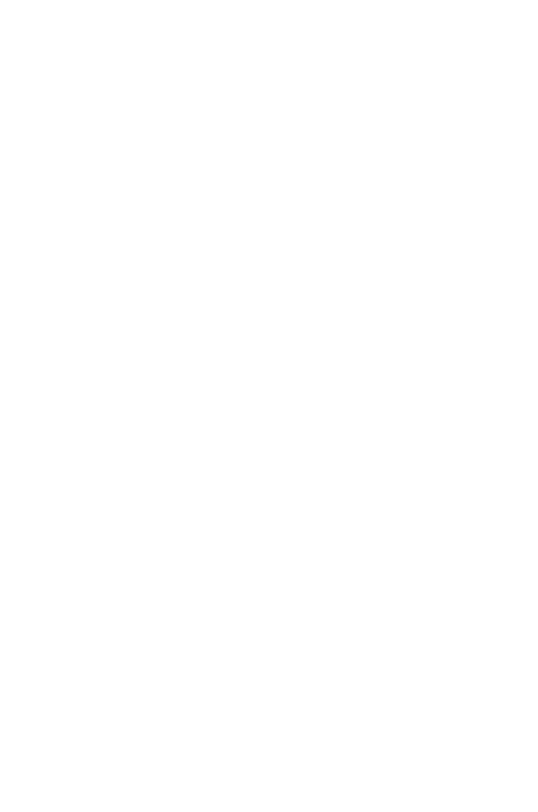
click at [153, 194] on html "RoborQ Logout [PERSON_NAME] Dashboard Profile Add Companions Work Instructions …" at bounding box center [269, 97] width 538 height 194
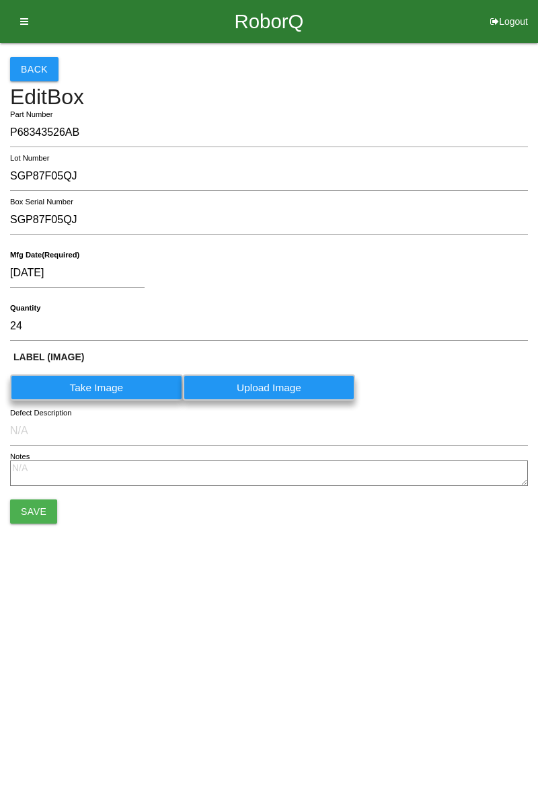
click at [34, 65] on button "Back" at bounding box center [34, 69] width 48 height 24
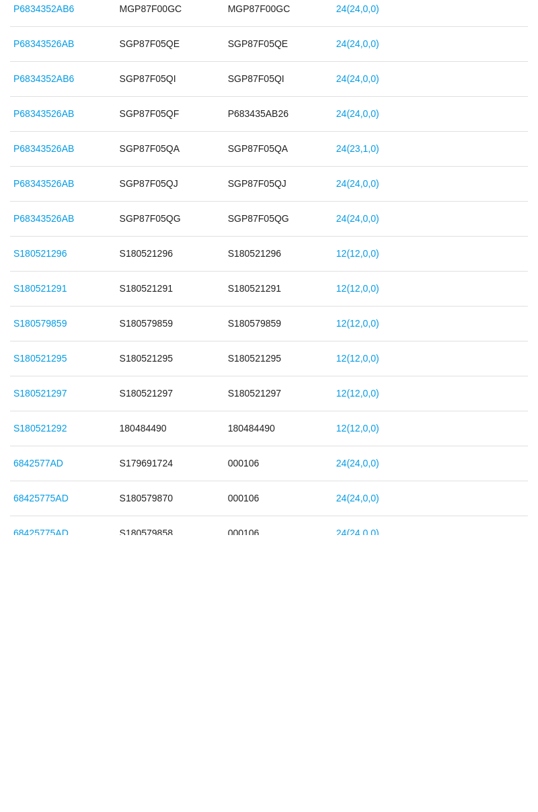
scroll to position [640, 0]
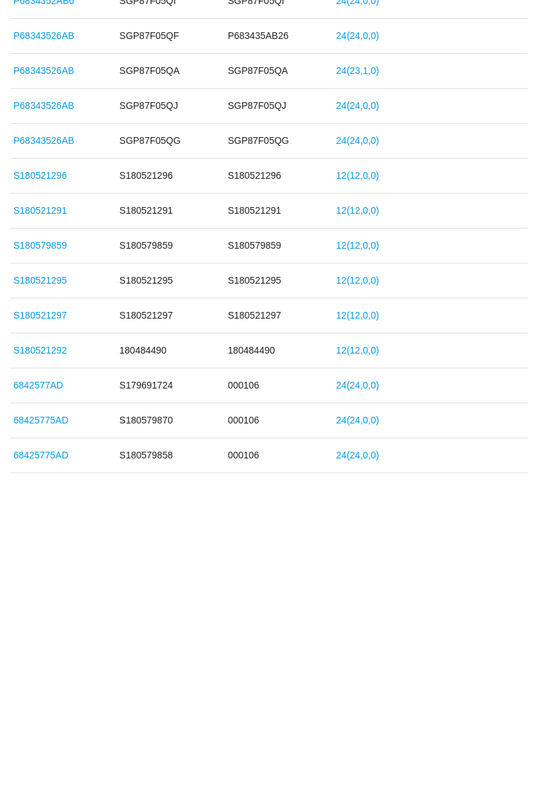
click at [26, 729] on link "68425775AD" at bounding box center [40, 732] width 55 height 11
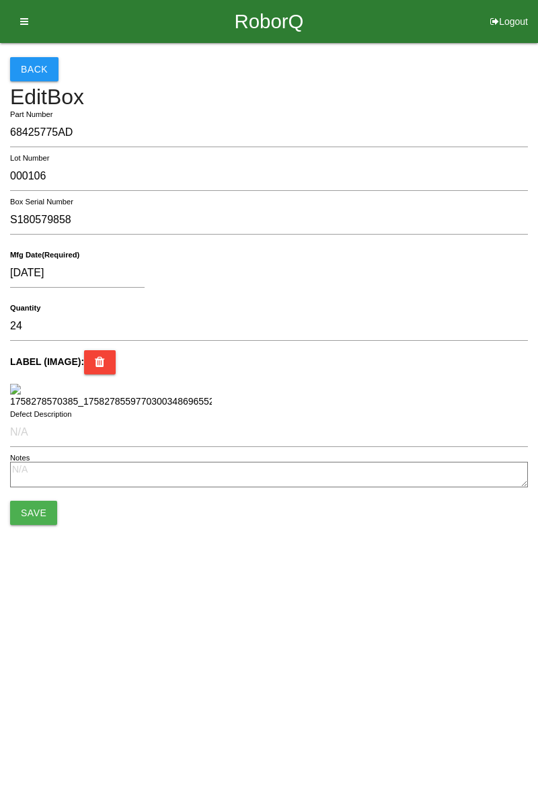
click at [27, 73] on button "Back" at bounding box center [34, 69] width 48 height 24
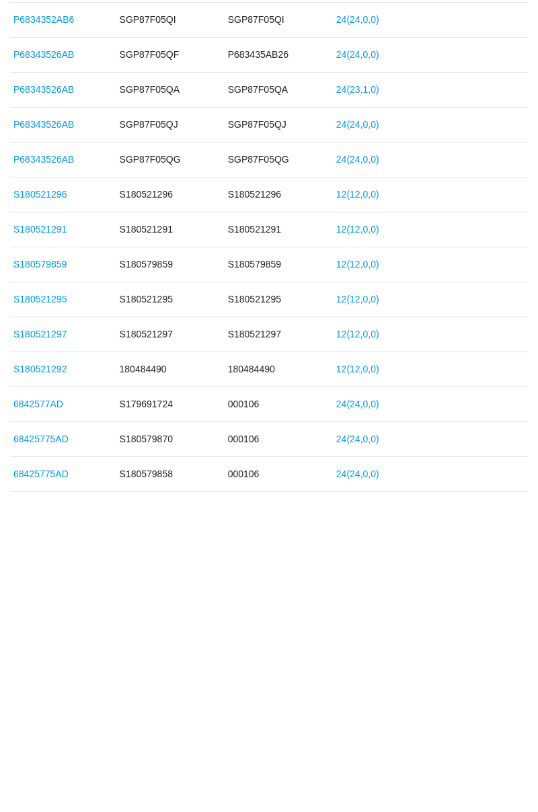
scroll to position [640, 0]
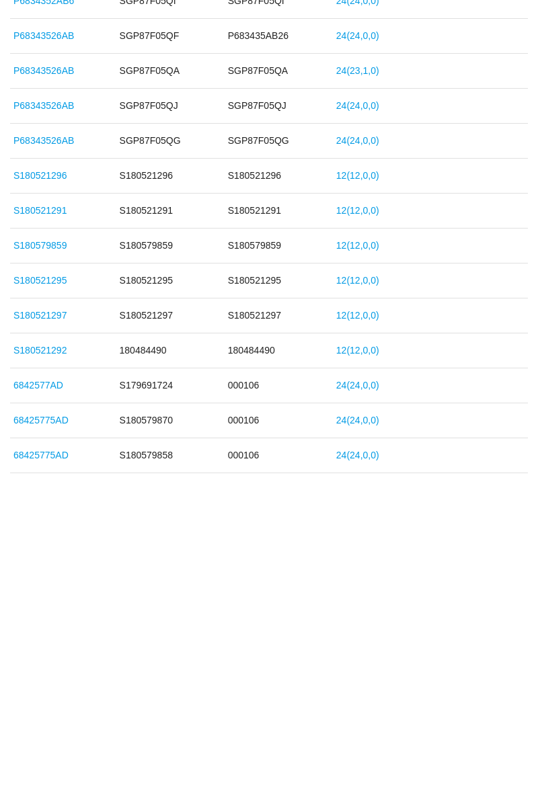
click at [44, 697] on link "68425775AD" at bounding box center [40, 697] width 55 height 11
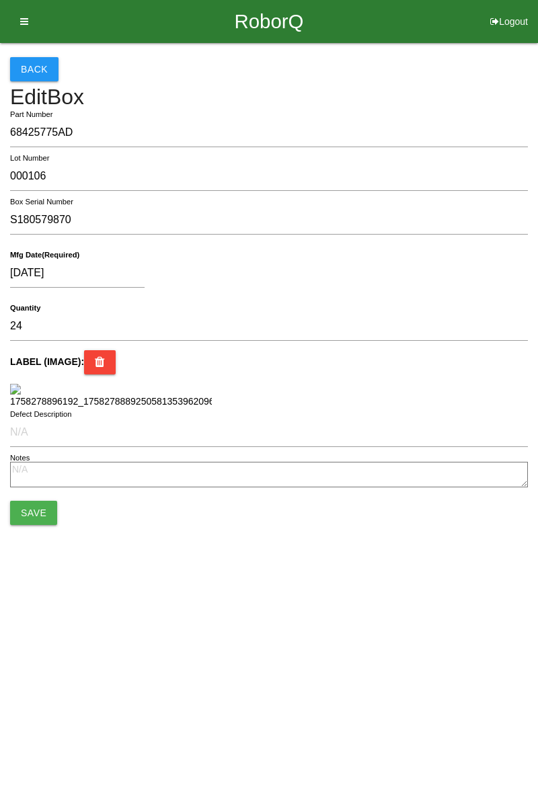
click at [35, 79] on button "Back" at bounding box center [34, 69] width 48 height 24
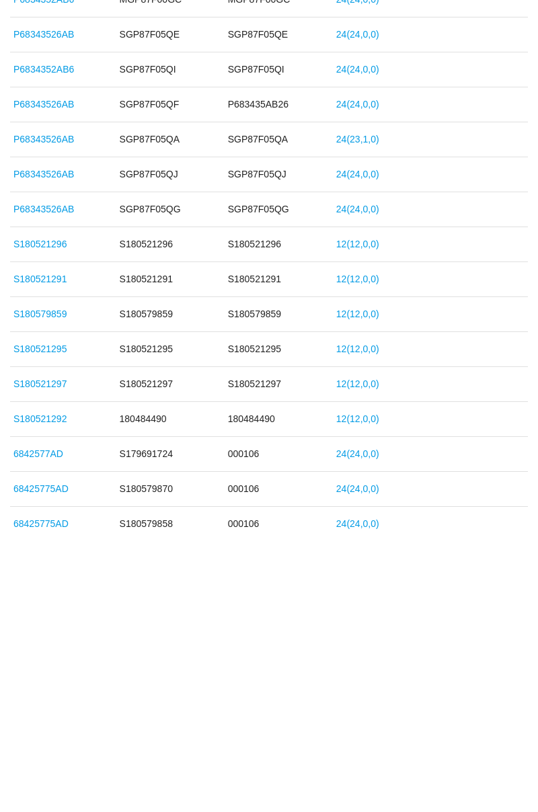
scroll to position [573, 0]
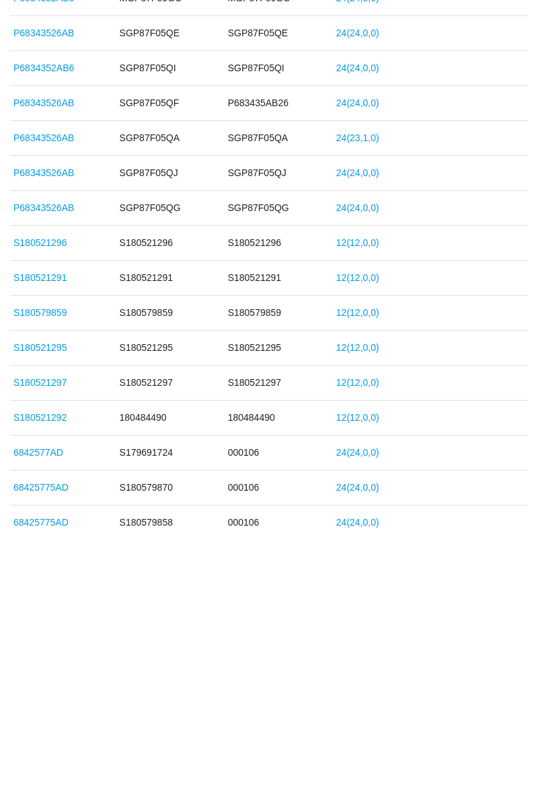
click at [28, 728] on link "6842577AD" at bounding box center [38, 729] width 50 height 11
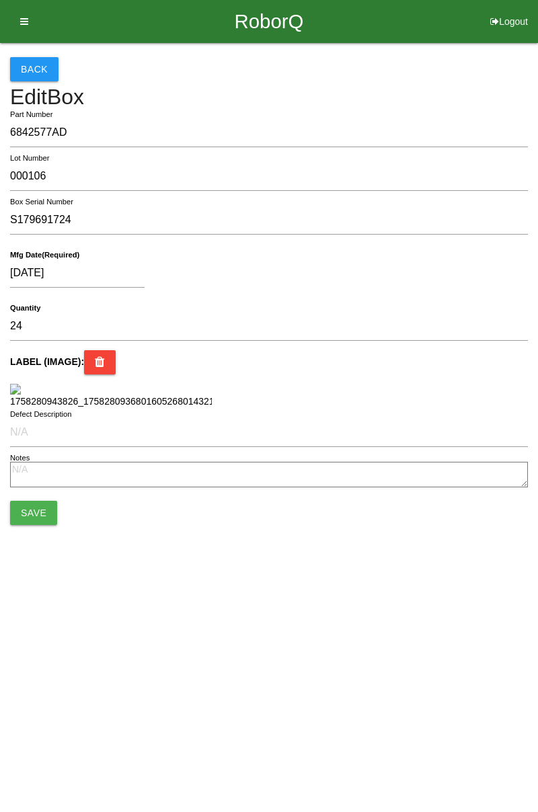
click at [42, 64] on button "Back" at bounding box center [34, 69] width 48 height 24
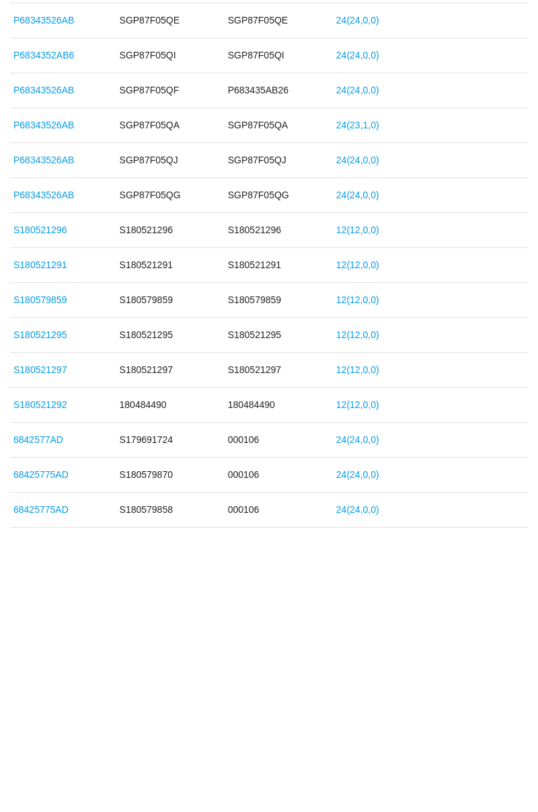
scroll to position [640, 0]
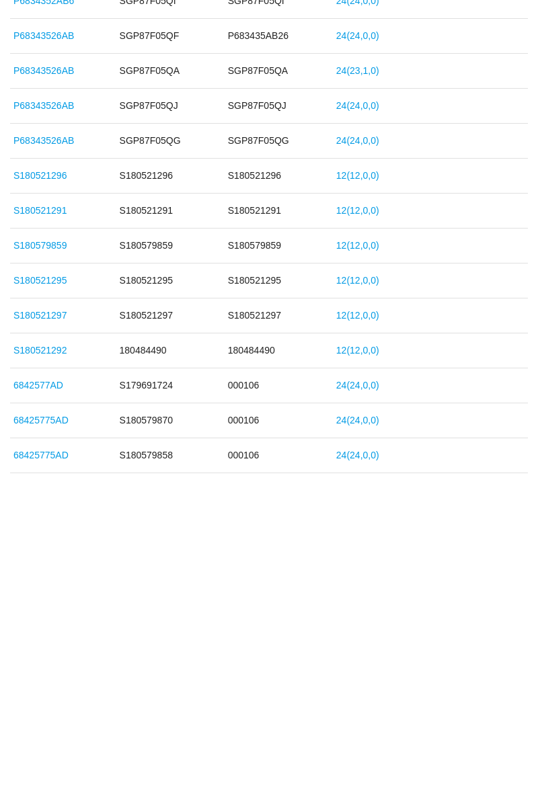
click at [51, 624] on link "S180521292" at bounding box center [39, 627] width 53 height 11
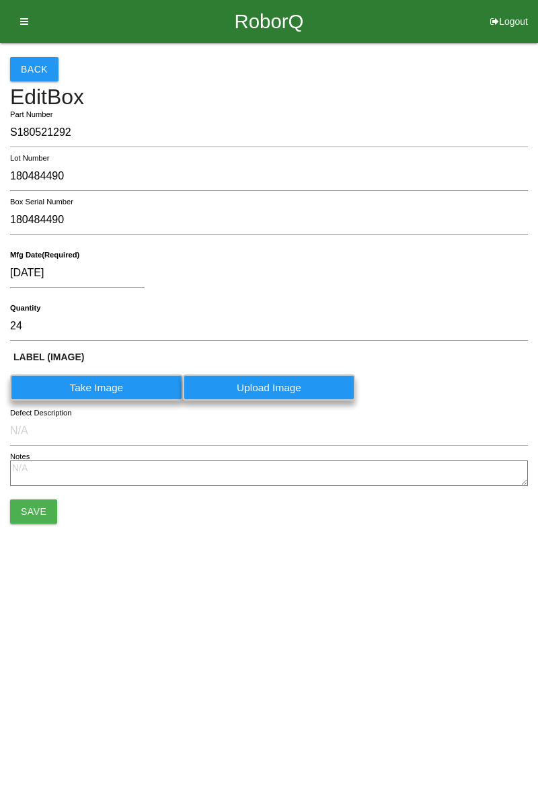
click at [28, 73] on button "Back" at bounding box center [34, 69] width 48 height 24
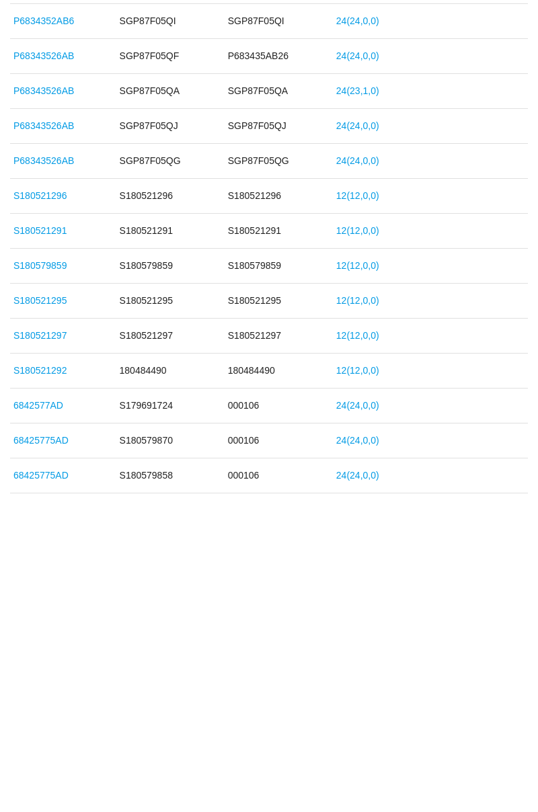
scroll to position [640, 0]
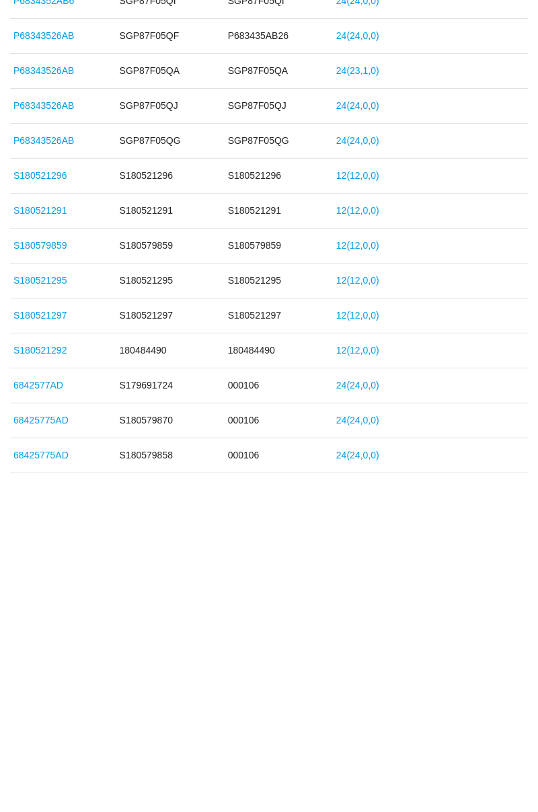
click at [39, 730] on link "68425775AD" at bounding box center [40, 732] width 55 height 11
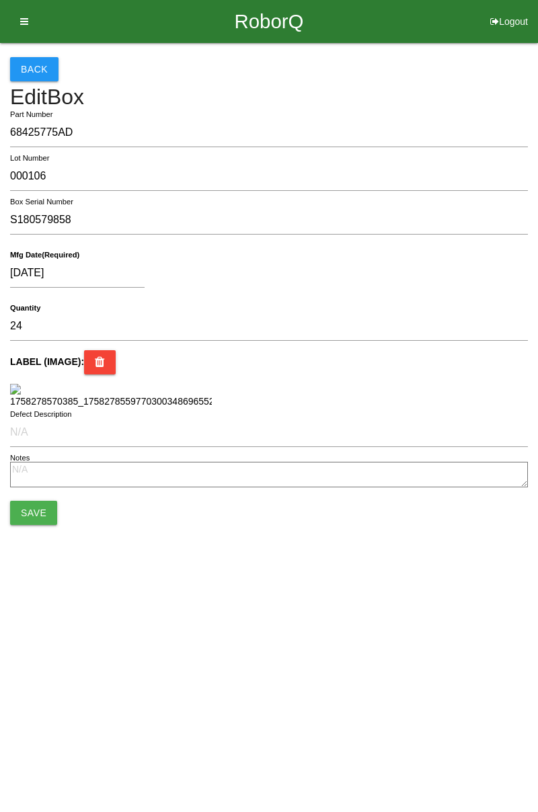
click at [38, 88] on h4 "Edit Box" at bounding box center [269, 97] width 518 height 24
click at [42, 65] on button "Back" at bounding box center [34, 69] width 48 height 24
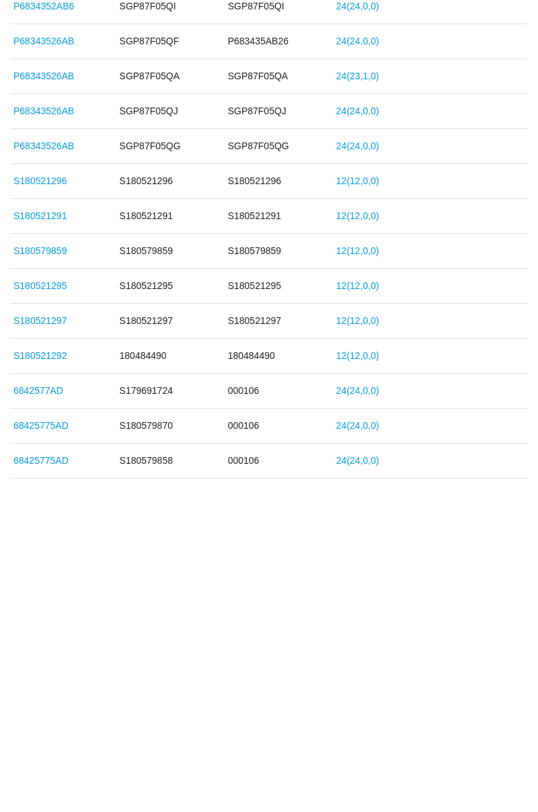
scroll to position [640, 0]
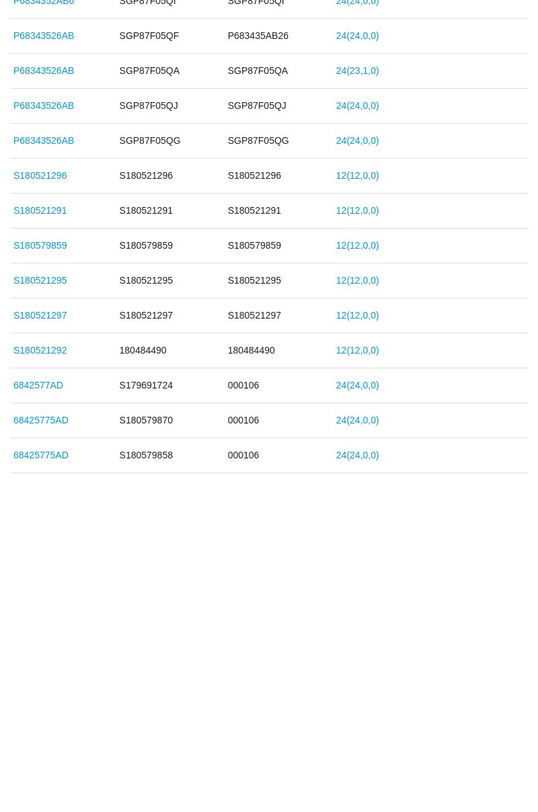
click at [363, 343] on link "24 ( 23 , 1 , 0 )" at bounding box center [357, 347] width 43 height 11
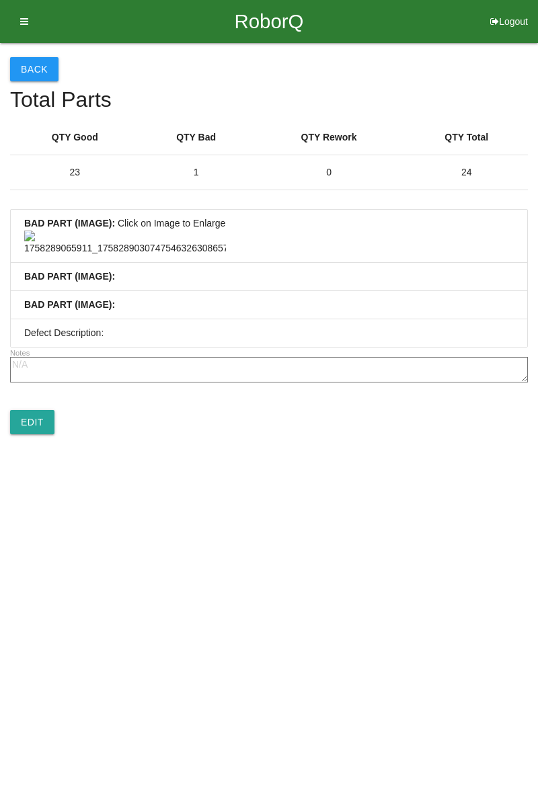
click at [36, 67] on button "Back" at bounding box center [34, 69] width 48 height 24
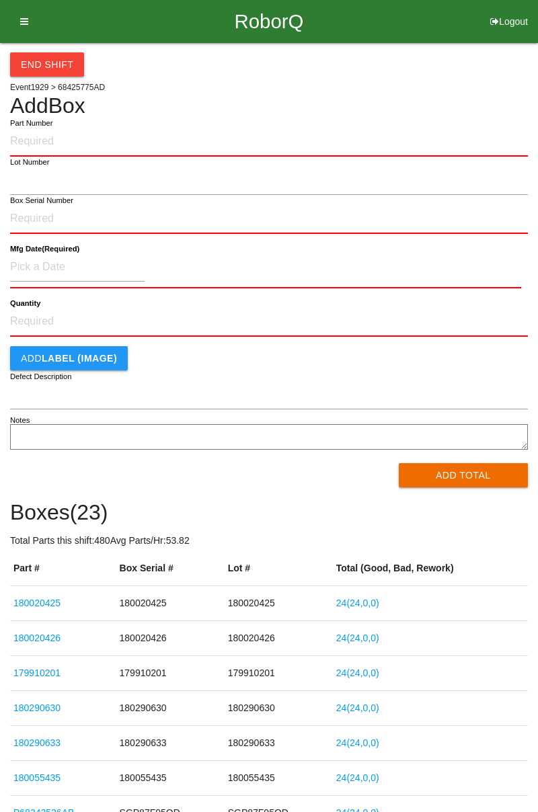
click at [22, 28] on icon at bounding box center [19, 21] width 17 height 43
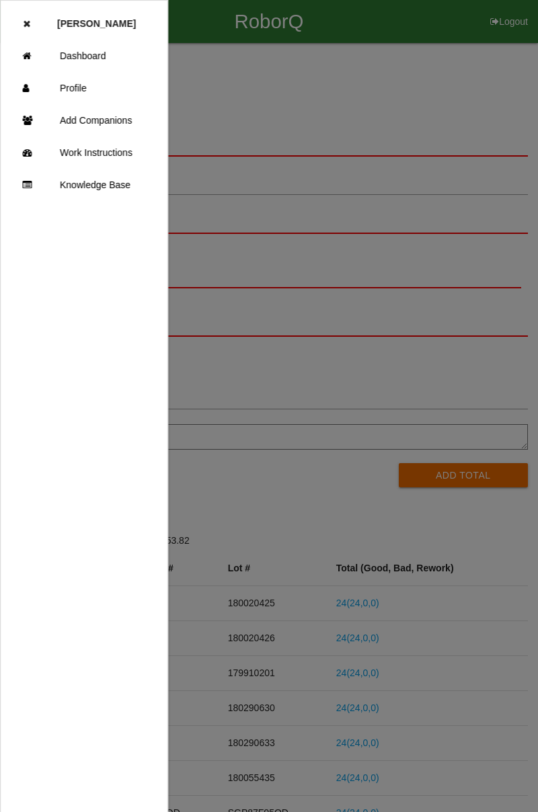
click at [100, 62] on link "Dashboard" at bounding box center [84, 56] width 167 height 32
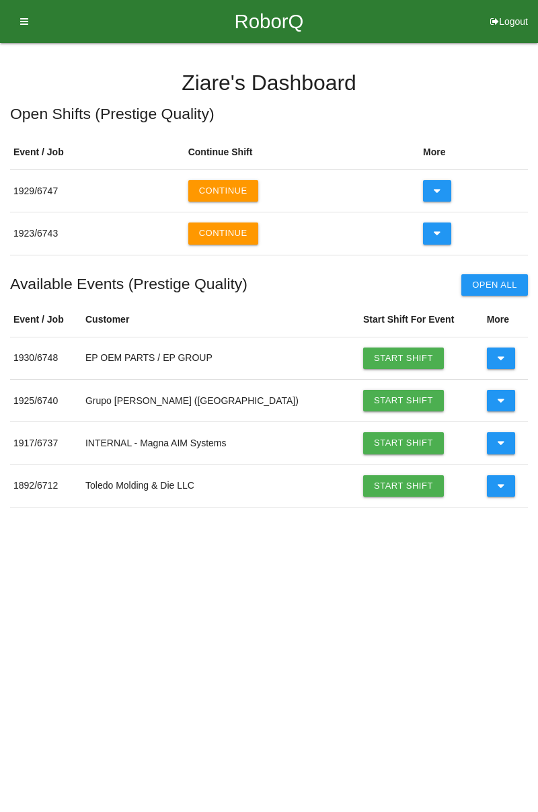
click at [222, 231] on button "Continue" at bounding box center [223, 234] width 70 height 22
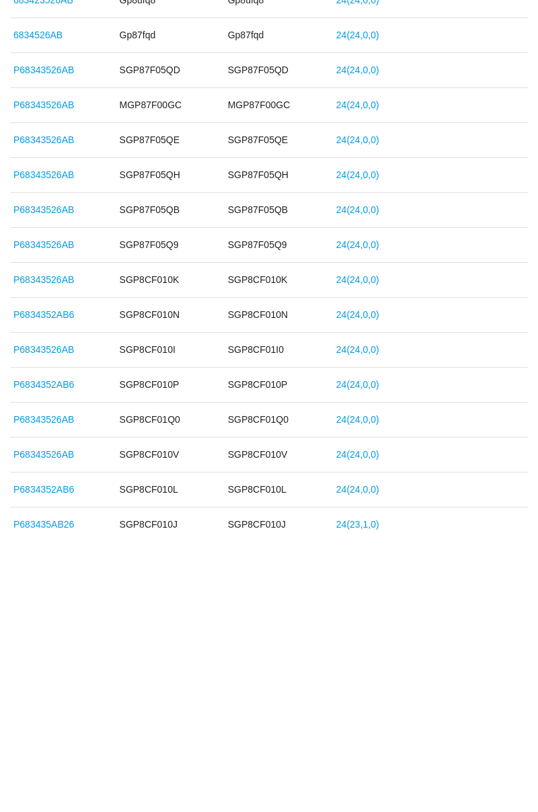
scroll to position [954, 0]
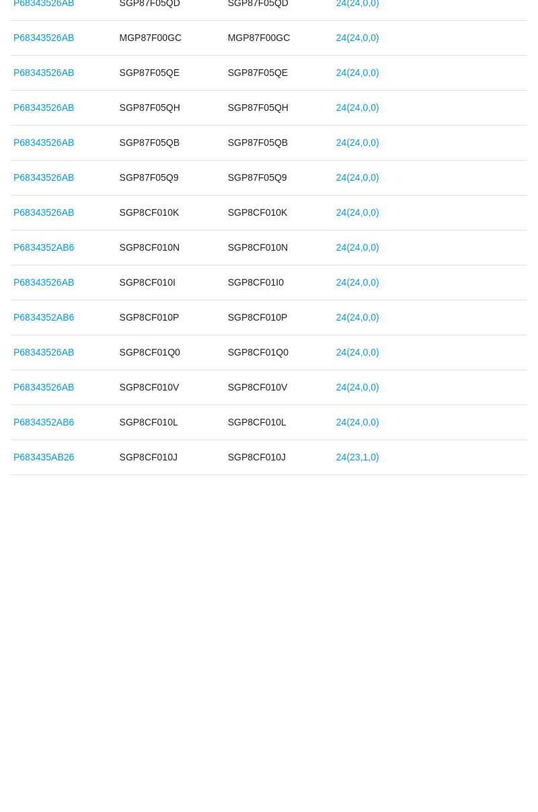
click at [36, 730] on link "P683435AB26" at bounding box center [43, 734] width 61 height 11
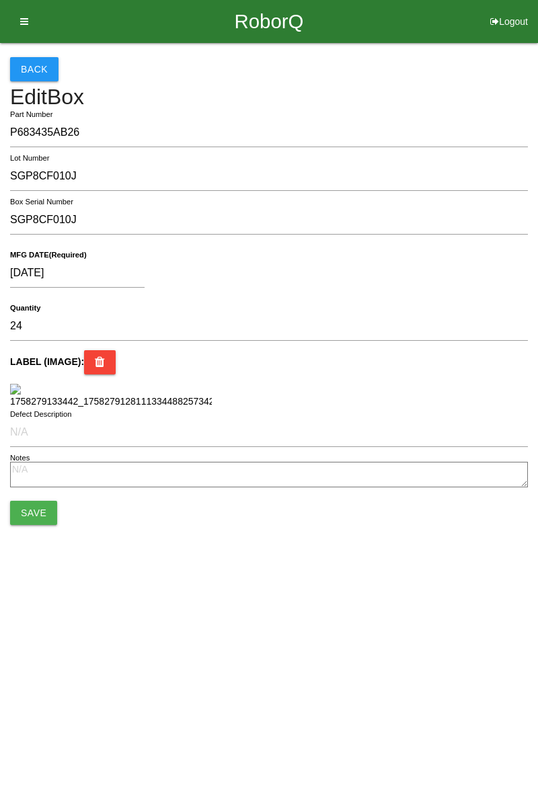
click at [35, 76] on button "Back" at bounding box center [34, 69] width 48 height 24
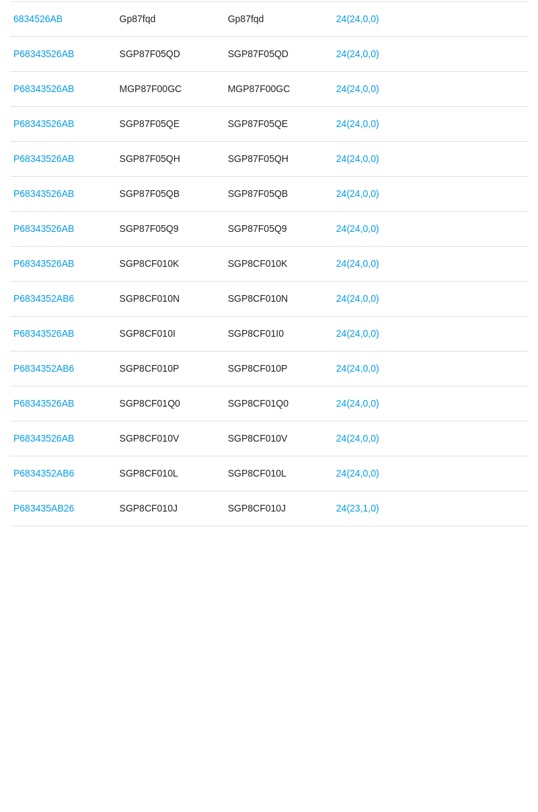
scroll to position [954, 0]
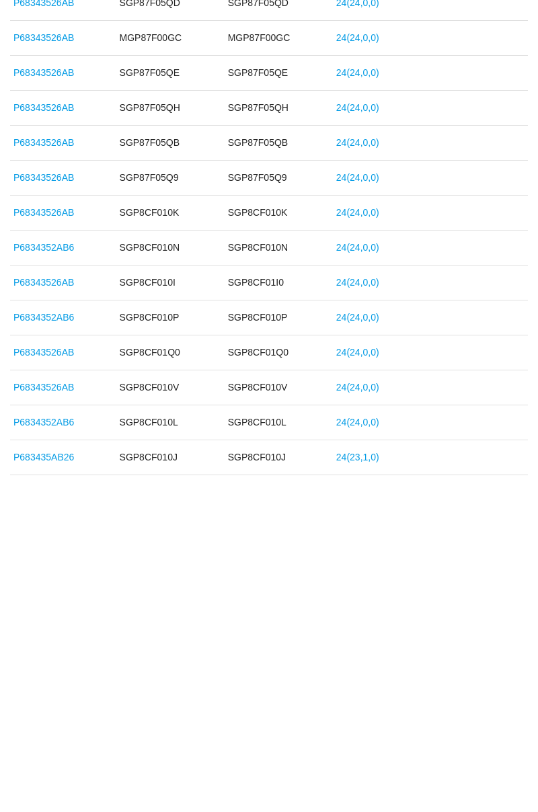
click at [369, 729] on link "24 ( 23 , 1 , 0 )" at bounding box center [357, 734] width 43 height 11
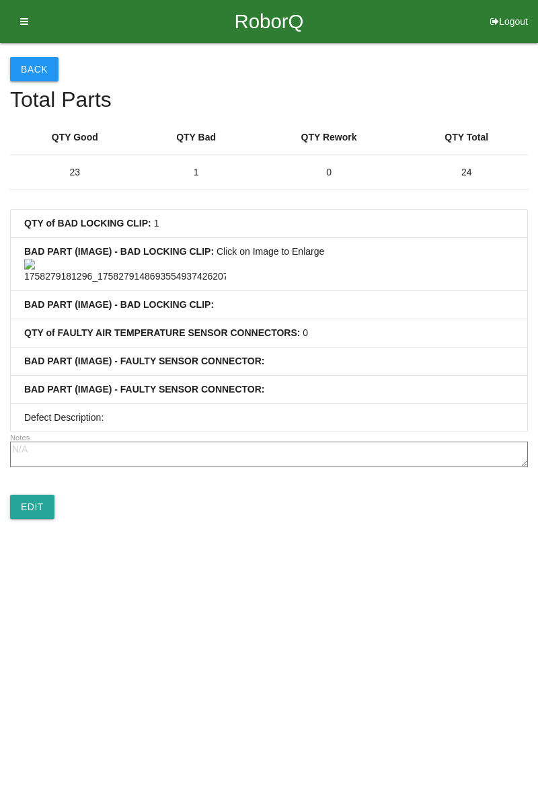
click at [32, 79] on button "Back" at bounding box center [34, 69] width 48 height 24
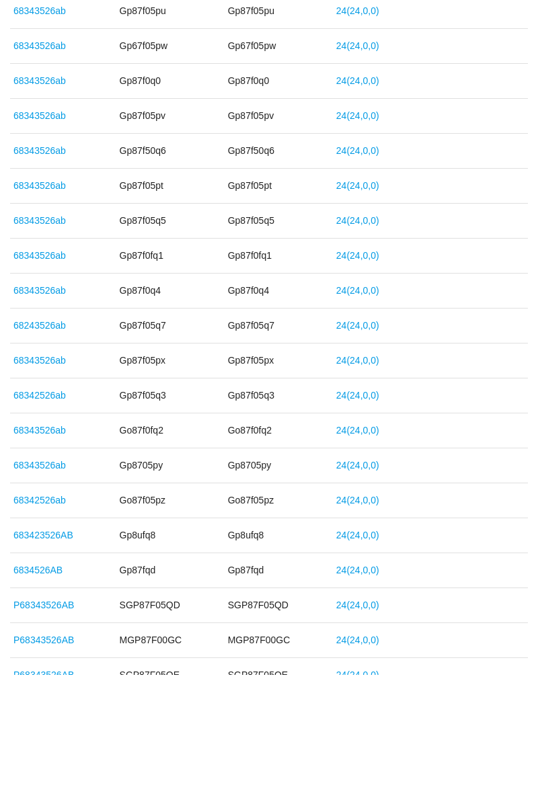
scroll to position [491, 0]
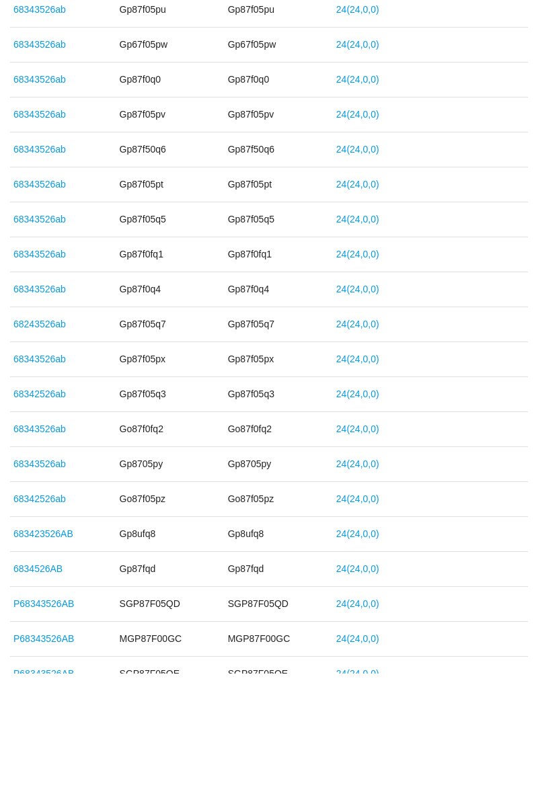
click at [42, 387] on link "68343526ab" at bounding box center [39, 392] width 52 height 11
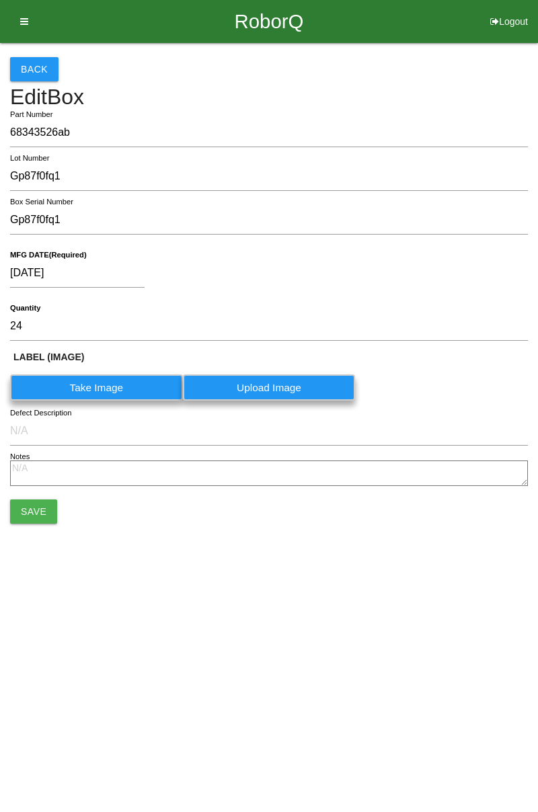
click at [32, 79] on button "Back" at bounding box center [34, 69] width 48 height 24
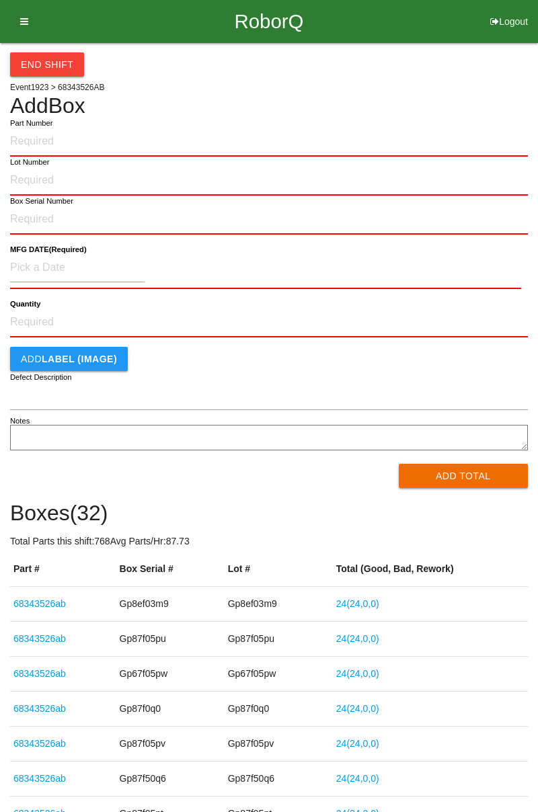
click at [20, 15] on icon at bounding box center [19, 21] width 17 height 43
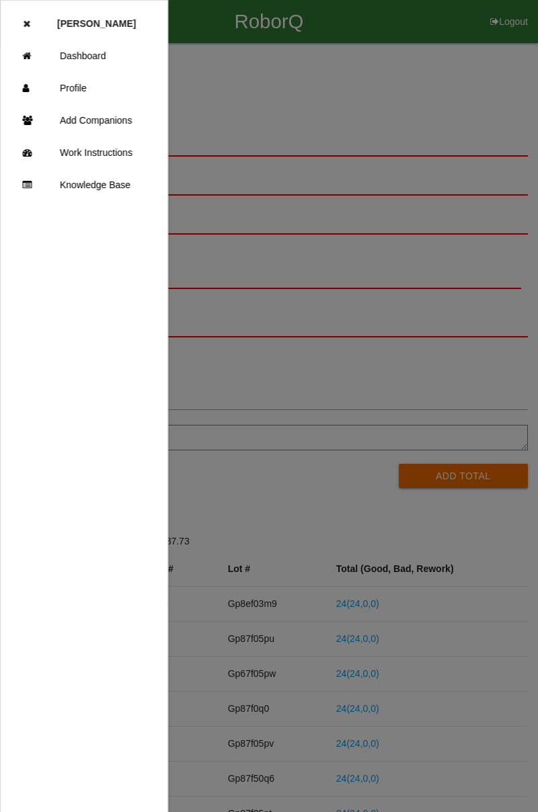
click at [92, 48] on link "Dashboard" at bounding box center [84, 56] width 167 height 32
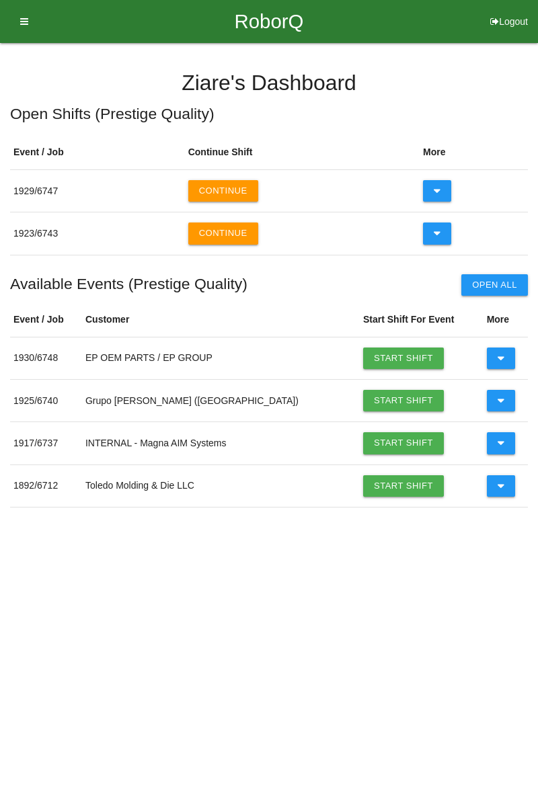
click at [440, 233] on button at bounding box center [437, 234] width 29 height 22
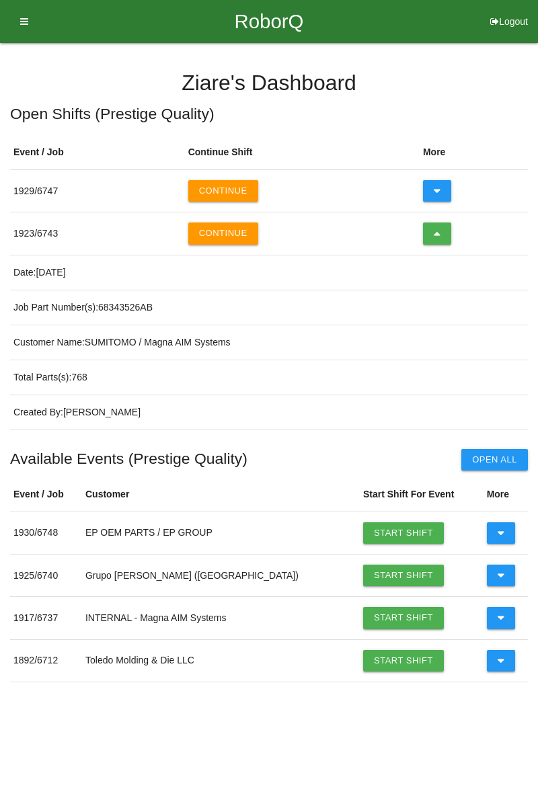
click at [441, 192] on button at bounding box center [437, 191] width 29 height 22
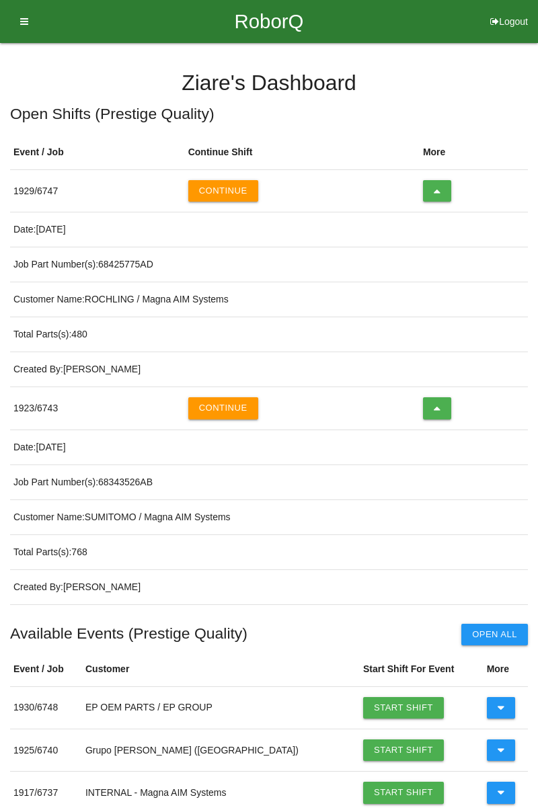
click at [225, 180] on button "Continue" at bounding box center [223, 191] width 70 height 22
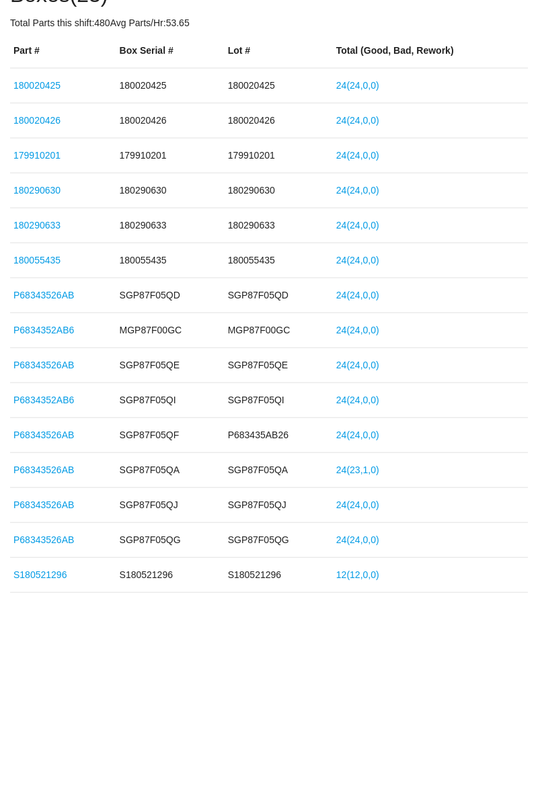
scroll to position [311, 0]
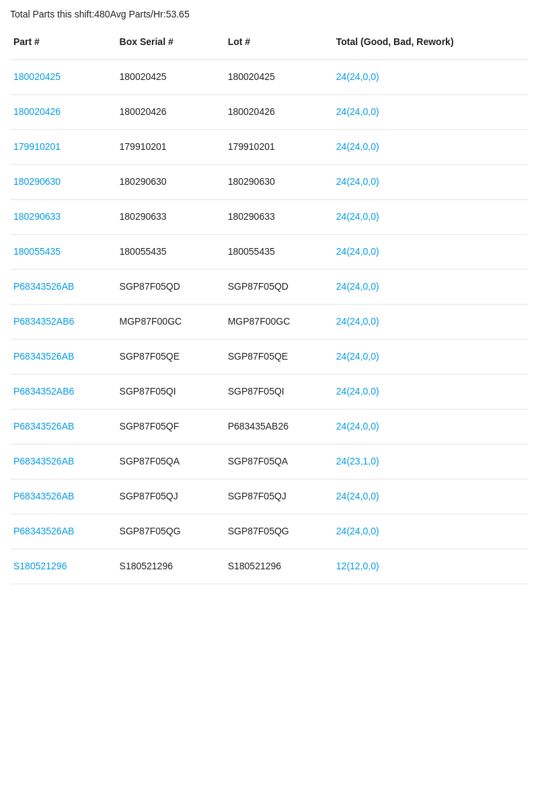
click at [35, 637] on link "P68343526AB" at bounding box center [43, 642] width 61 height 11
